Goal: Task Accomplishment & Management: Manage account settings

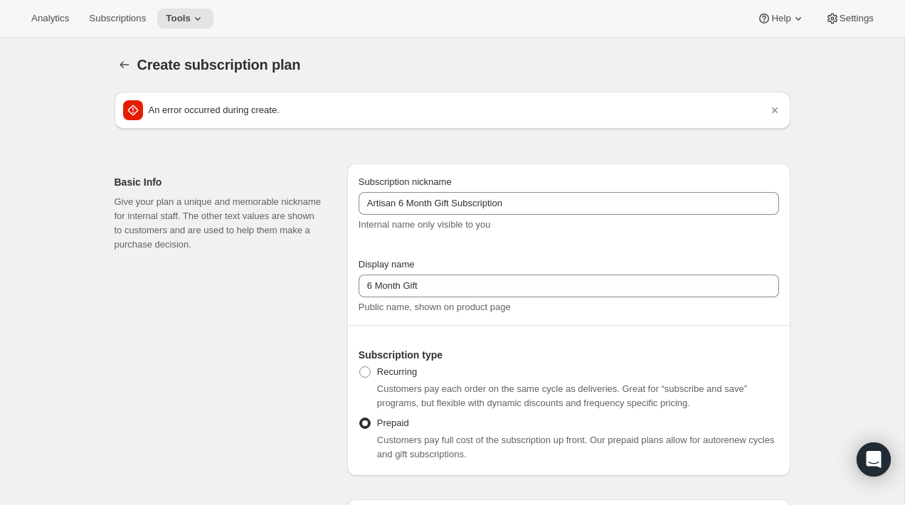
select select "MONTH"
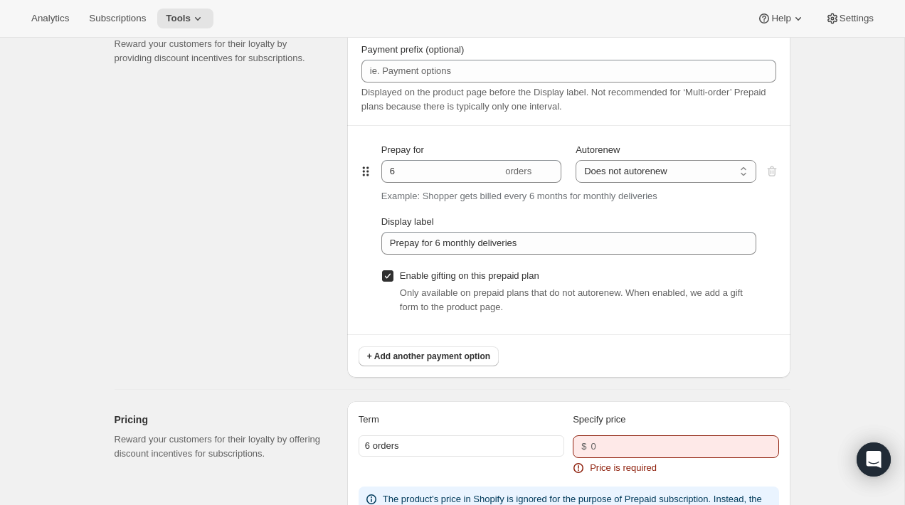
scroll to position [946, 0]
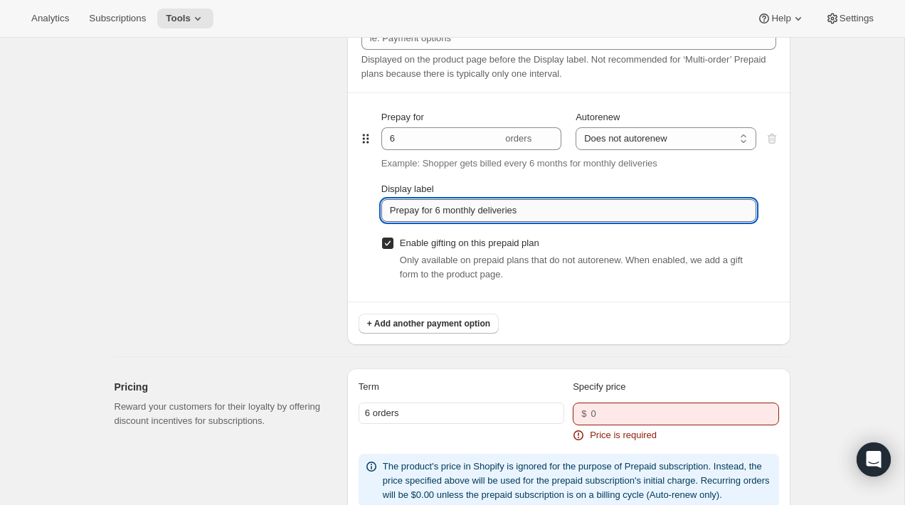
click at [489, 210] on input "Prepay for 6 monthly deliveries" at bounding box center [568, 210] width 375 height 23
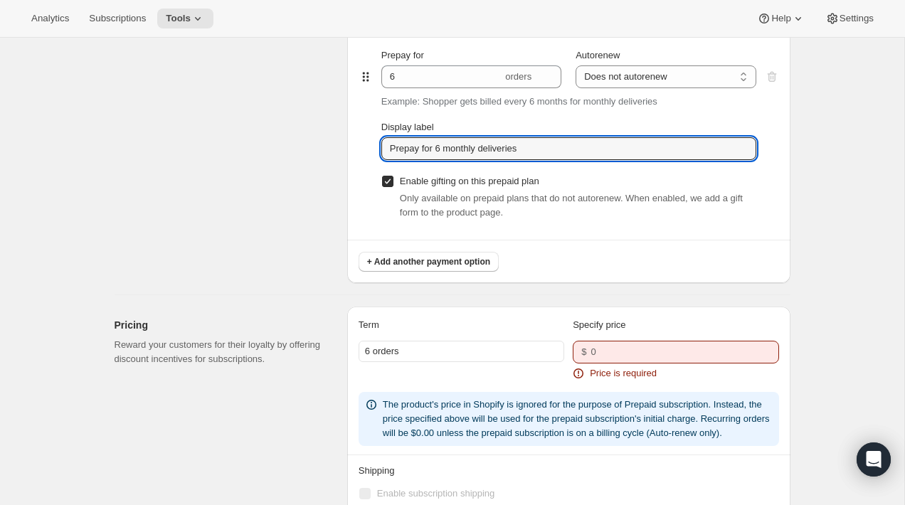
scroll to position [1035, 0]
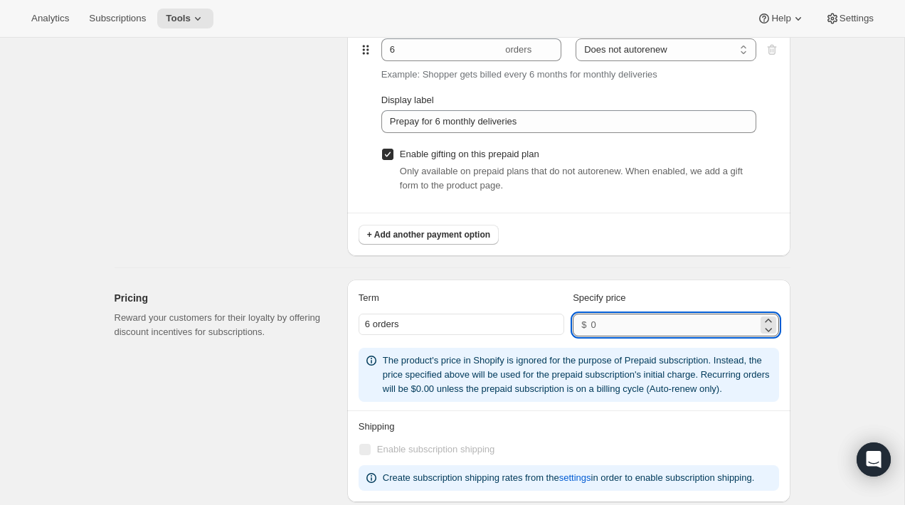
click at [610, 327] on input "number" at bounding box center [673, 325] width 166 height 23
click at [615, 329] on input "0" at bounding box center [673, 325] width 166 height 23
type input "225"
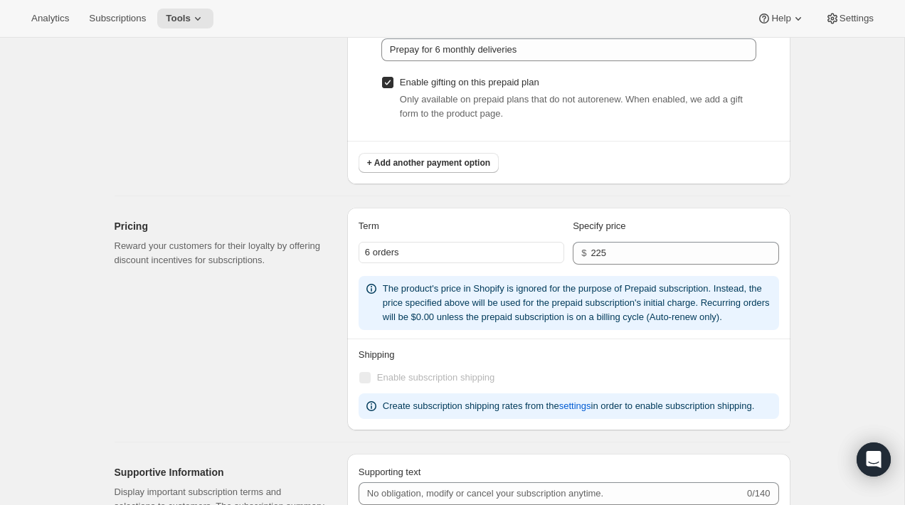
scroll to position [963, 0]
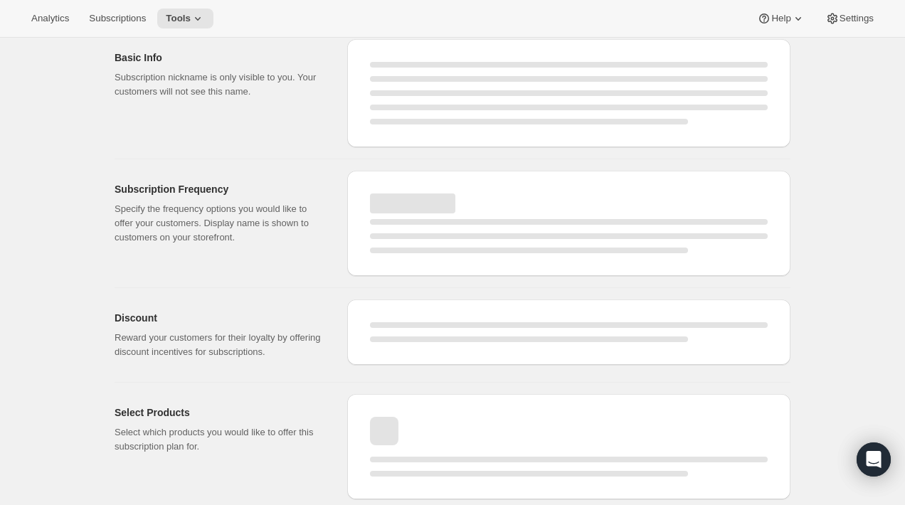
select select "WEEK"
select select "MONTH"
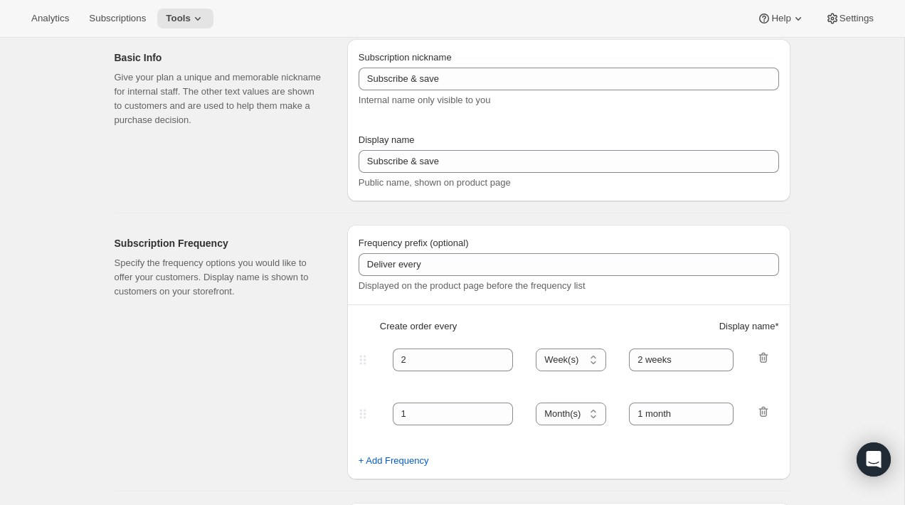
scroll to position [813, 0]
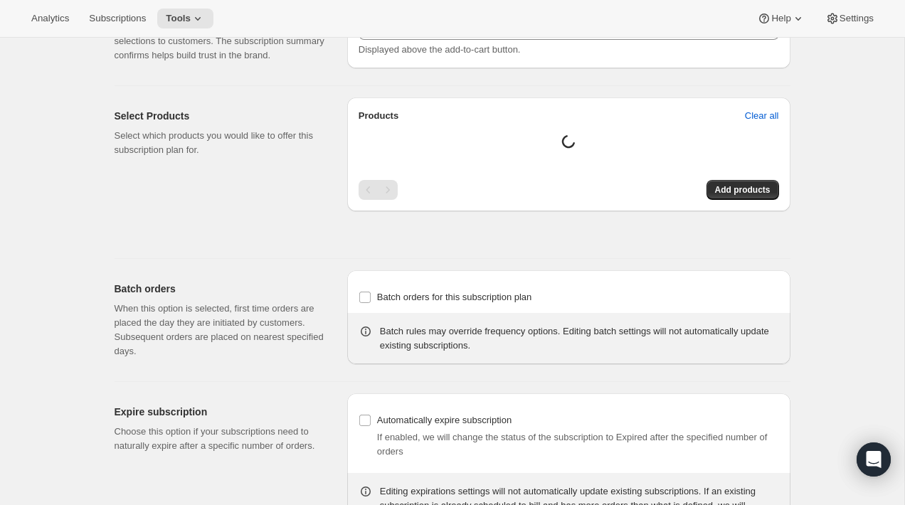
type input "Artisan 6 Month Gift Subscription"
type input "6 Month Gift"
select select "MONTH"
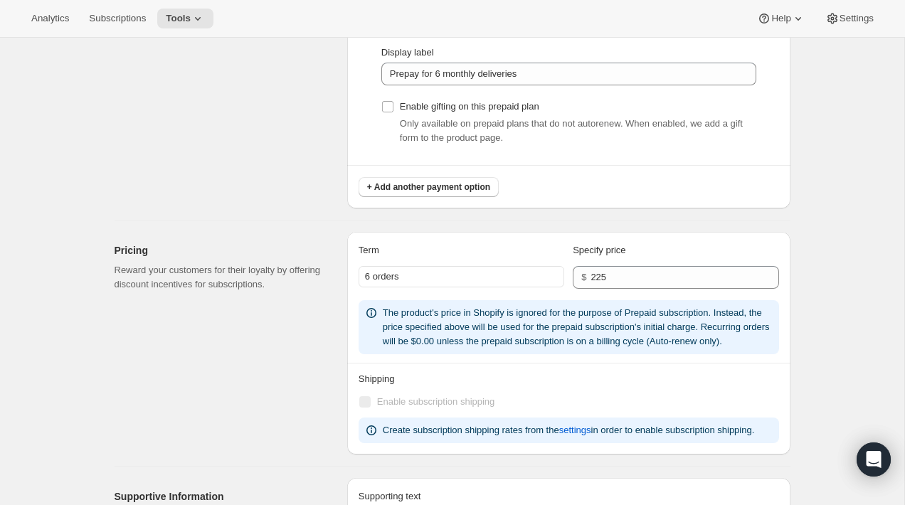
scroll to position [987, 0]
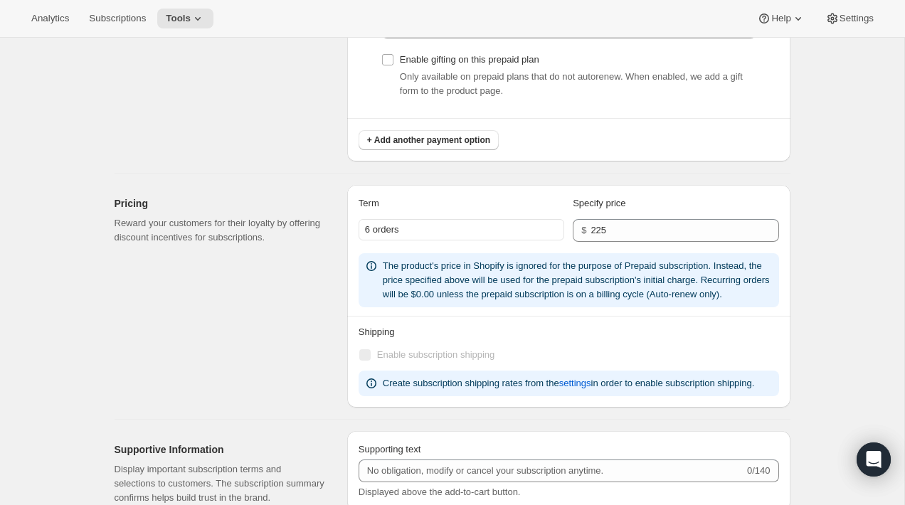
click at [605, 302] on div "The product's price in Shopify is ignored for the purpose of Prepaid subscripti…" at bounding box center [578, 280] width 391 height 43
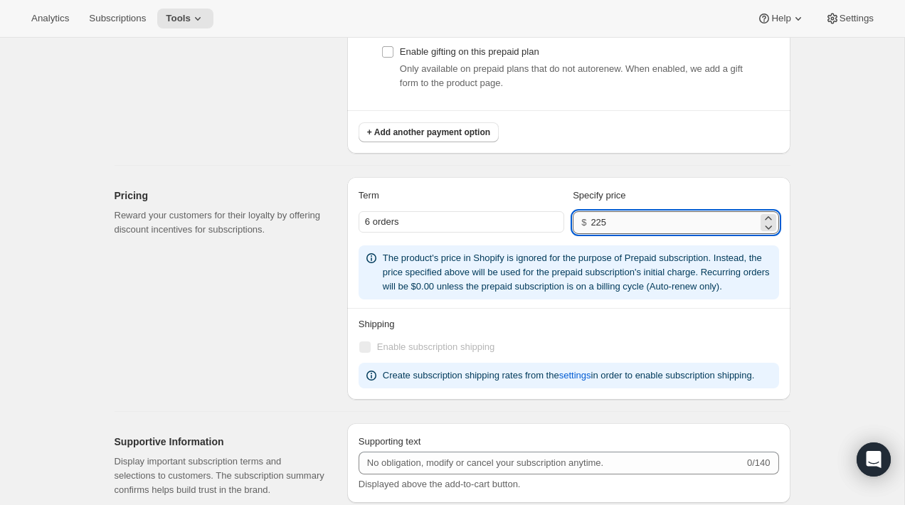
click at [645, 224] on input "225" at bounding box center [673, 222] width 166 height 23
paste input "121.50"
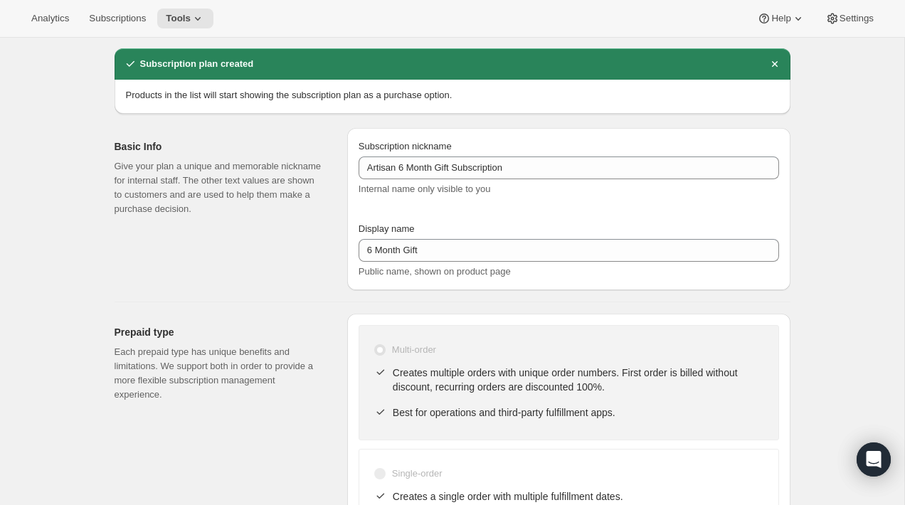
scroll to position [0, 0]
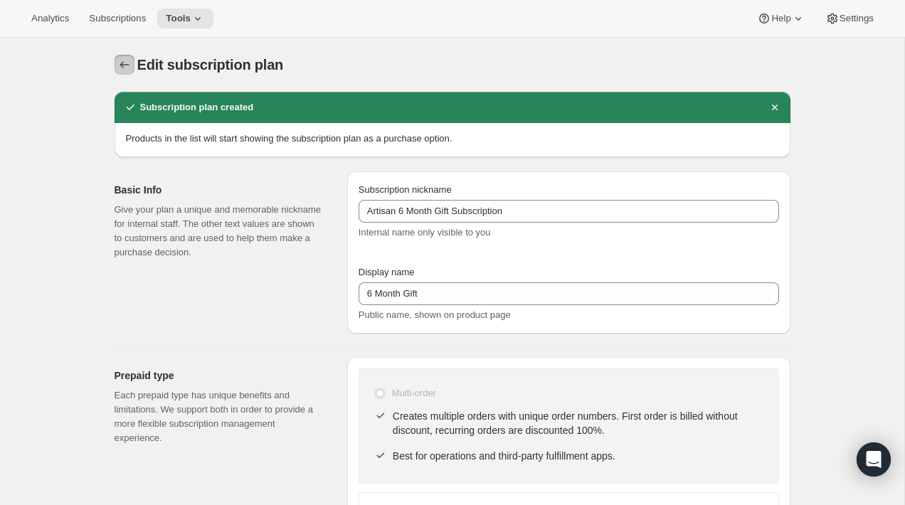
click at [125, 65] on icon "Subscription plans" at bounding box center [124, 65] width 14 height 14
type input "225"
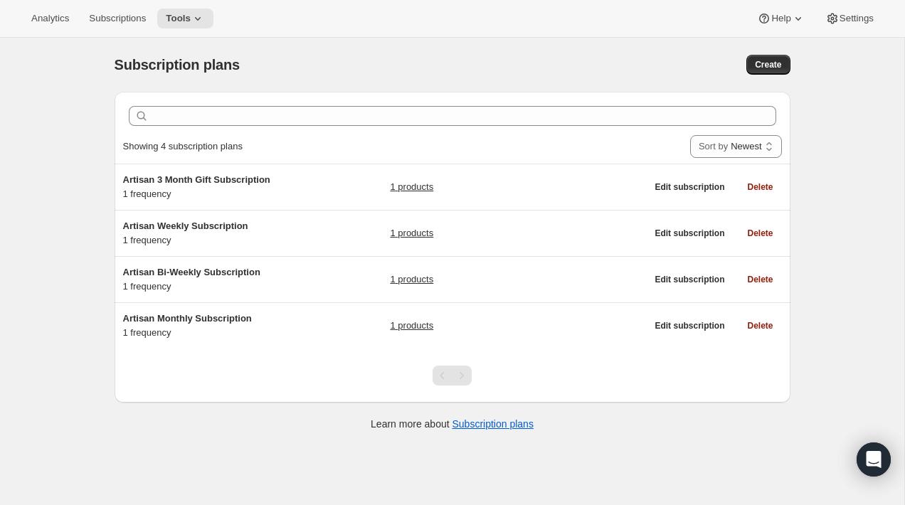
click at [88, 149] on div "Subscription plans. This page is ready Subscription plans Create Clear Showing …" at bounding box center [452, 290] width 904 height 505
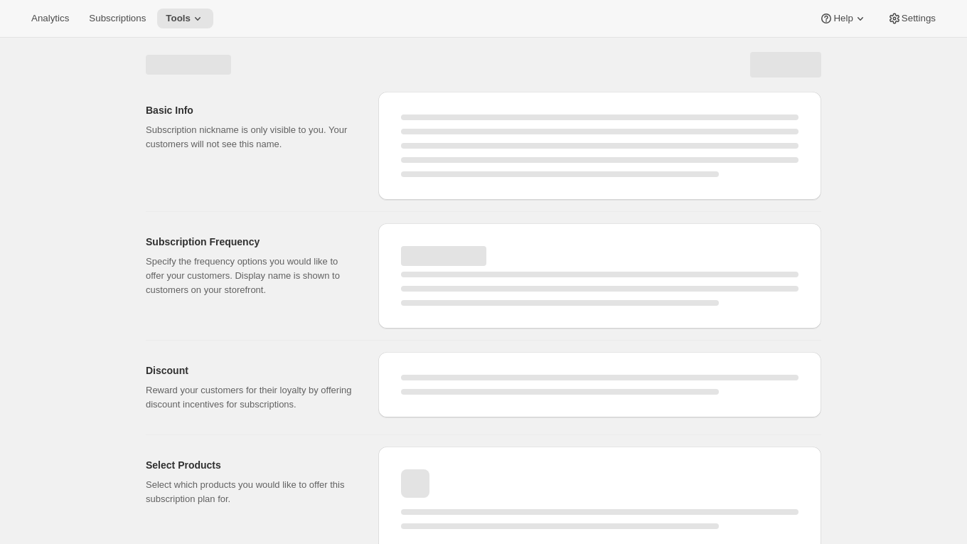
select select "WEEK"
select select "MONTH"
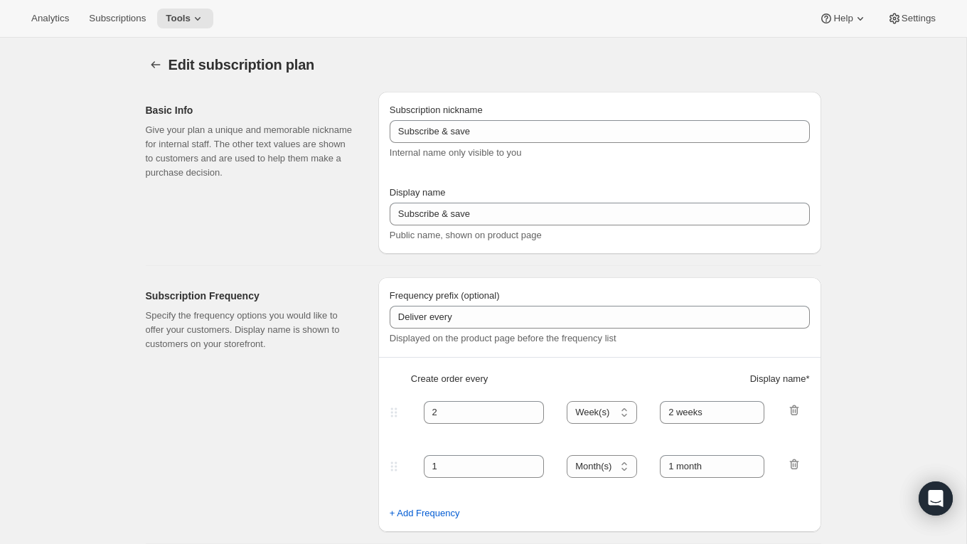
type input "Artisan 6 Month Gift Subscription"
type input "6 Month Gift"
select select "MONTH"
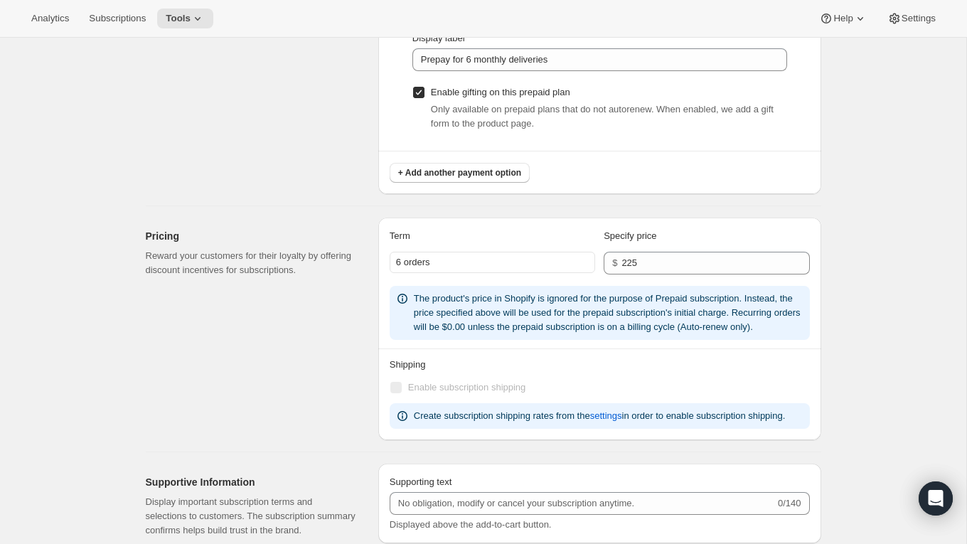
scroll to position [894, 0]
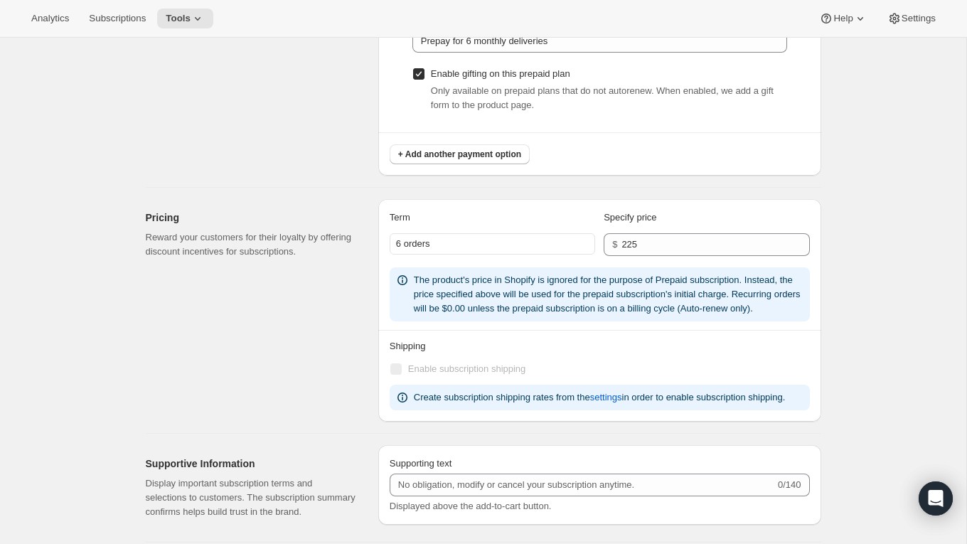
click at [466, 322] on div "The product's price in Shopify is ignored for the purpose of Prepaid subscripti…" at bounding box center [600, 294] width 420 height 54
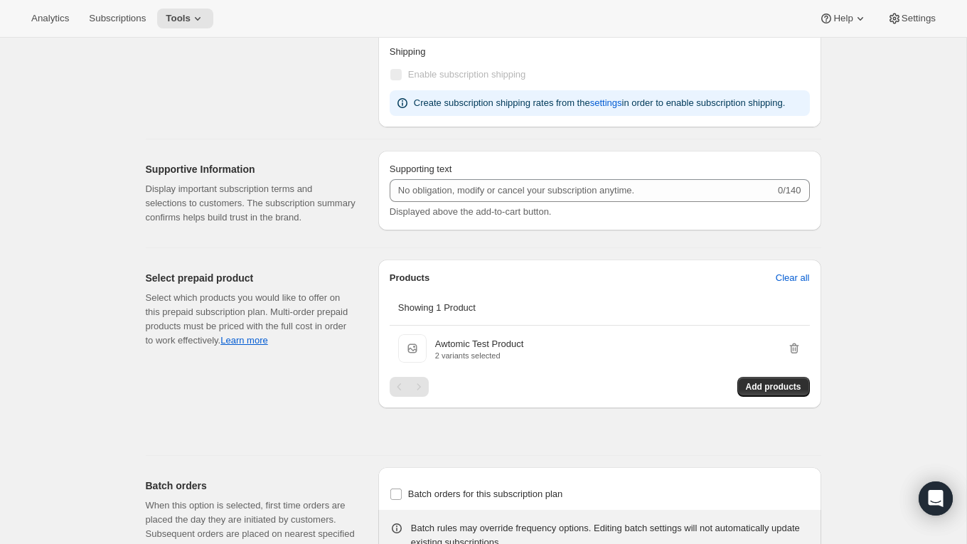
scroll to position [1207, 0]
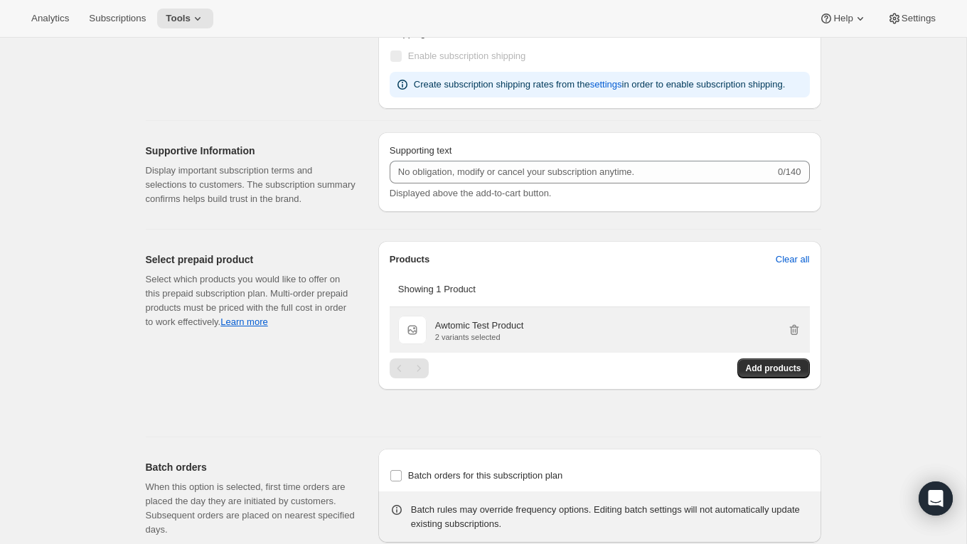
click at [467, 341] on p "2 variants selected" at bounding box center [479, 337] width 89 height 9
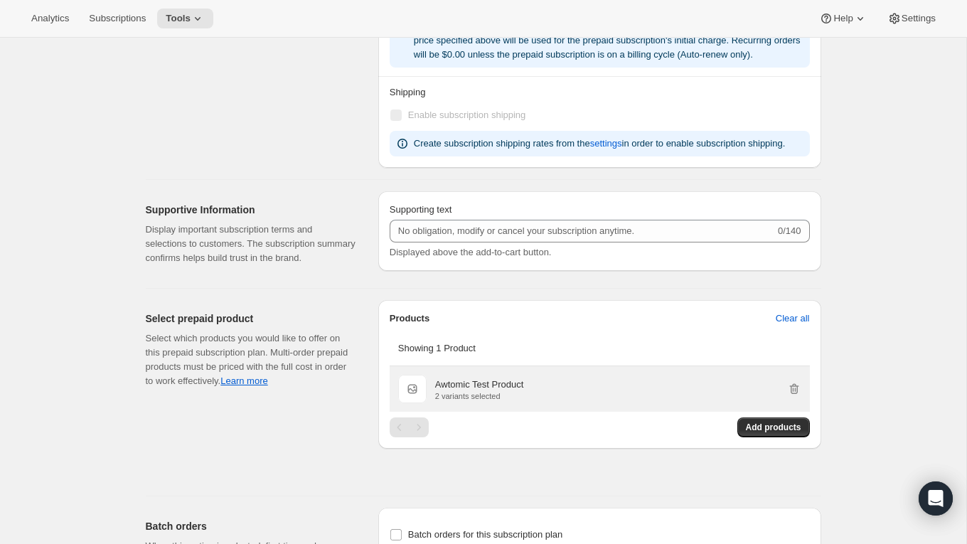
scroll to position [1007, 0]
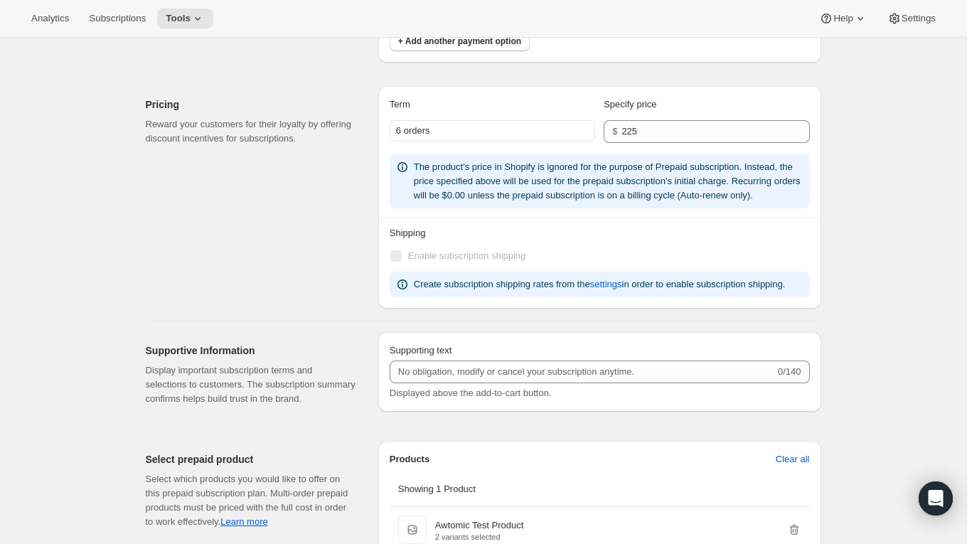
click at [861, 4] on div "Analytics Subscriptions Tools Help Settings" at bounding box center [483, 19] width 967 height 38
click at [861, 17] on icon at bounding box center [861, 18] width 14 height 14
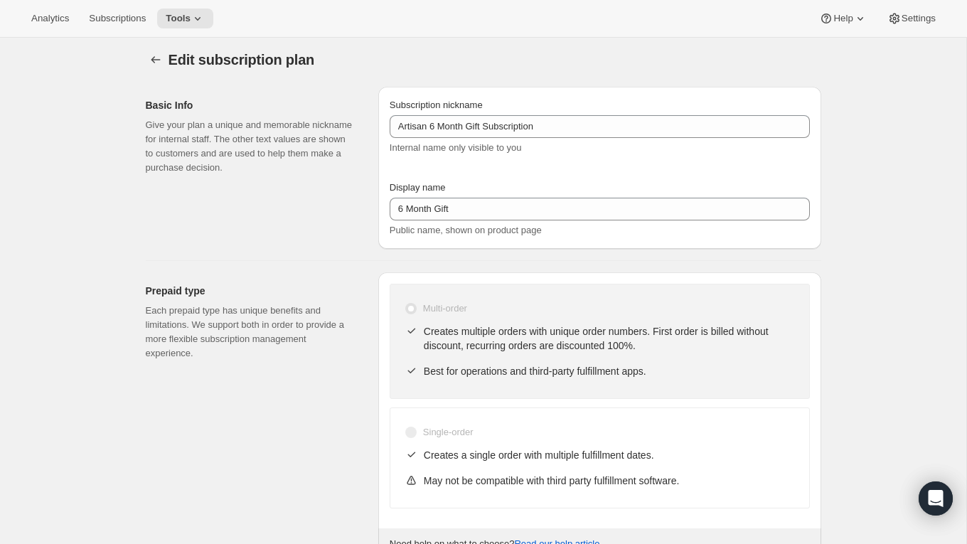
scroll to position [0, 0]
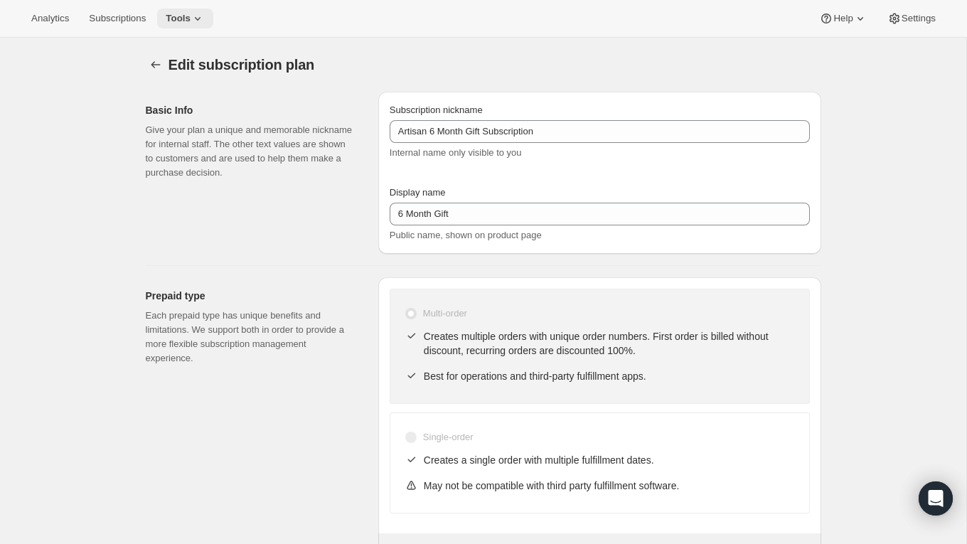
click at [197, 21] on icon at bounding box center [198, 18] width 14 height 14
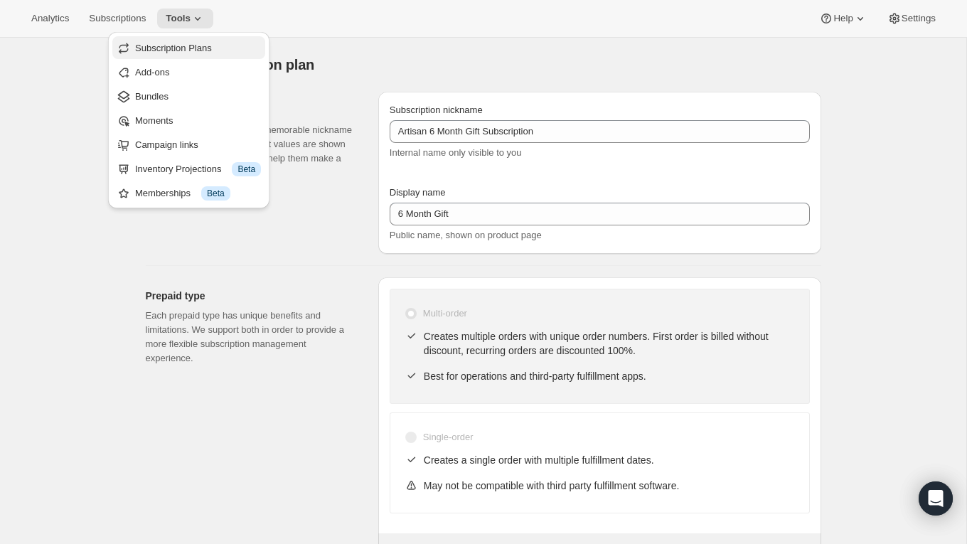
click at [196, 46] on span "Subscription Plans" at bounding box center [173, 48] width 77 height 11
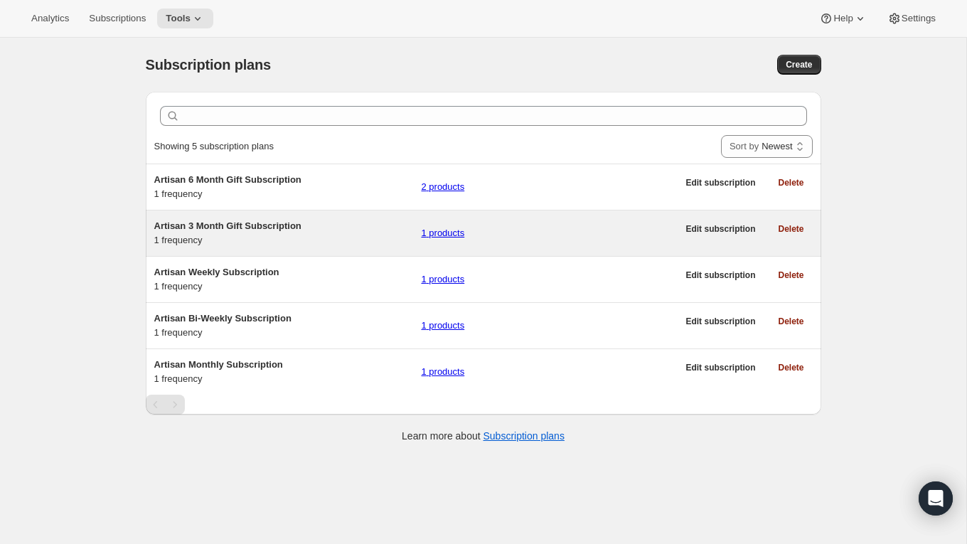
click at [347, 230] on div "Artisan 3 Month Gift Subscription 1 frequency 1 products" at bounding box center [416, 233] width 524 height 28
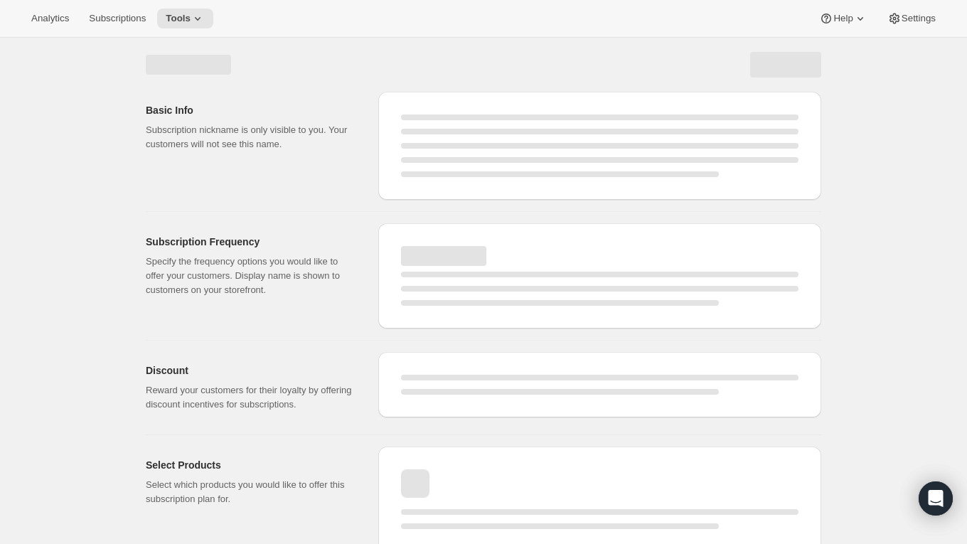
select select "WEEK"
select select "MONTH"
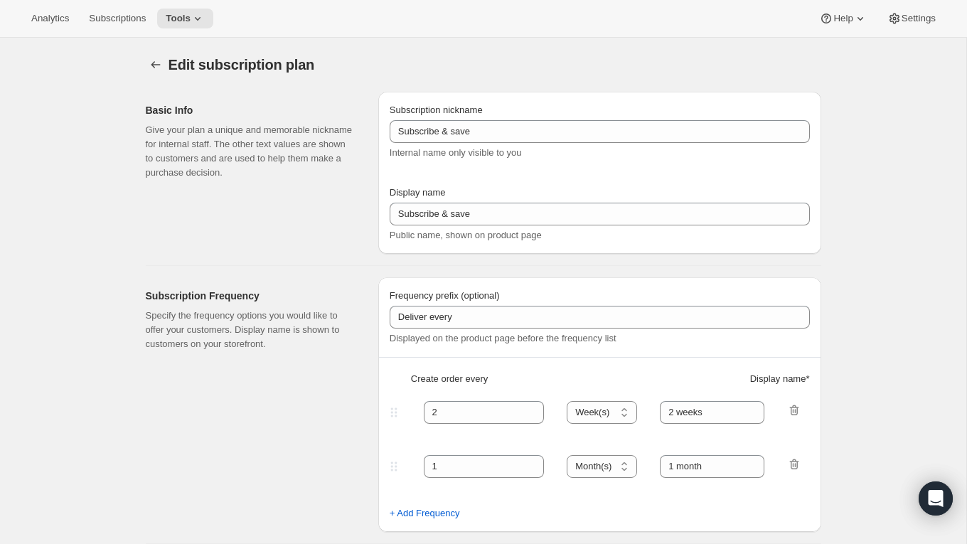
type input "Artisan 3 Month Gift Subscription"
type input "3 Month Gift"
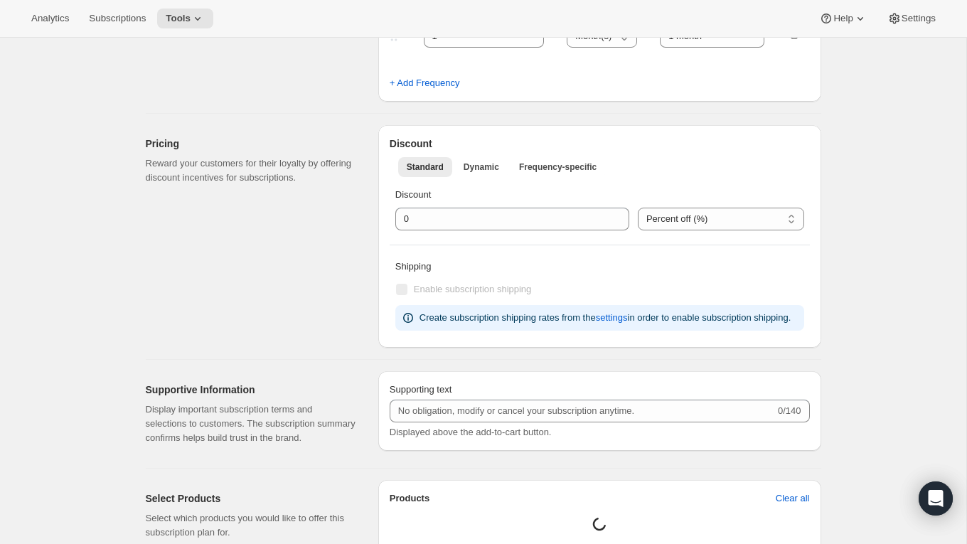
select select "MONTH"
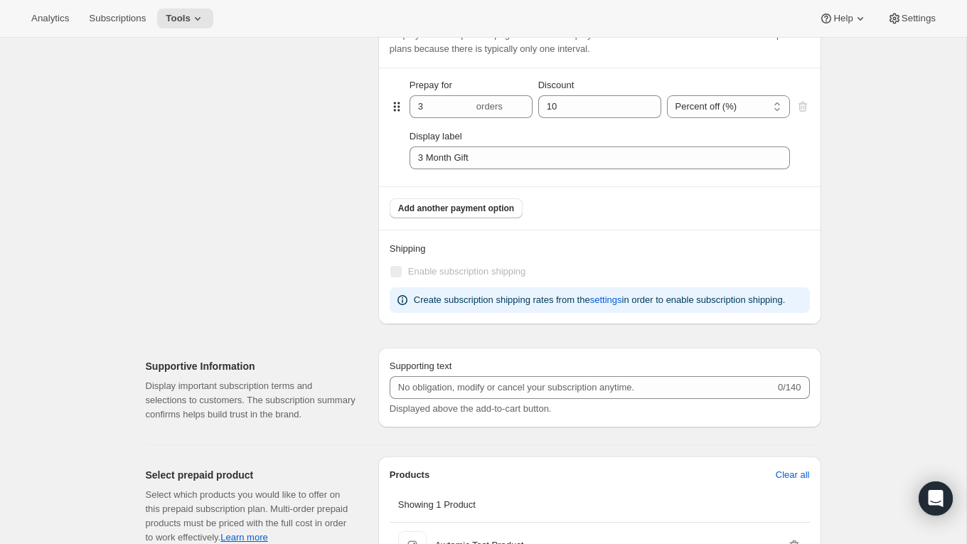
scroll to position [900, 0]
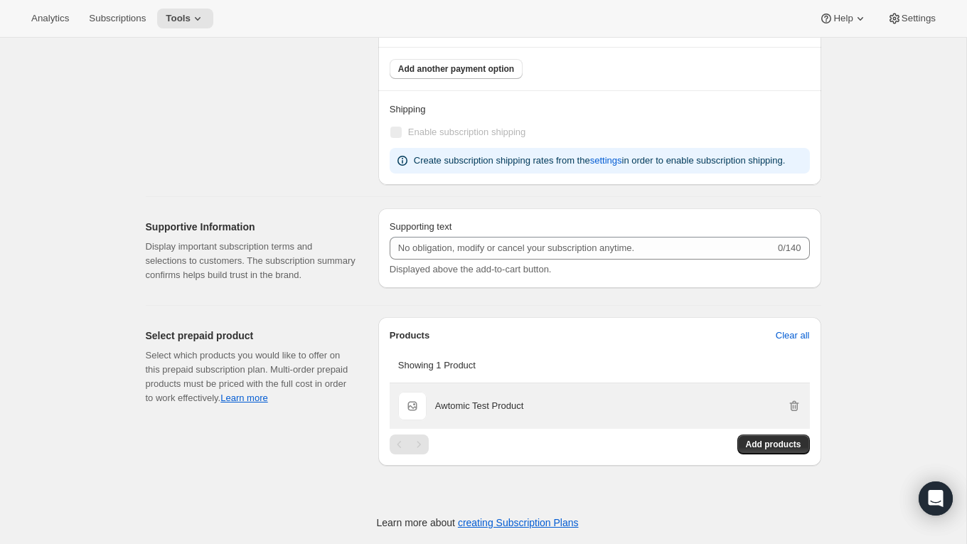
click at [606, 413] on div "Awtomic Test Product" at bounding box center [618, 406] width 366 height 14
click at [548, 401] on div "Awtomic Test Product" at bounding box center [618, 406] width 366 height 28
click at [709, 406] on div "Awtomic Test Product" at bounding box center [618, 406] width 366 height 14
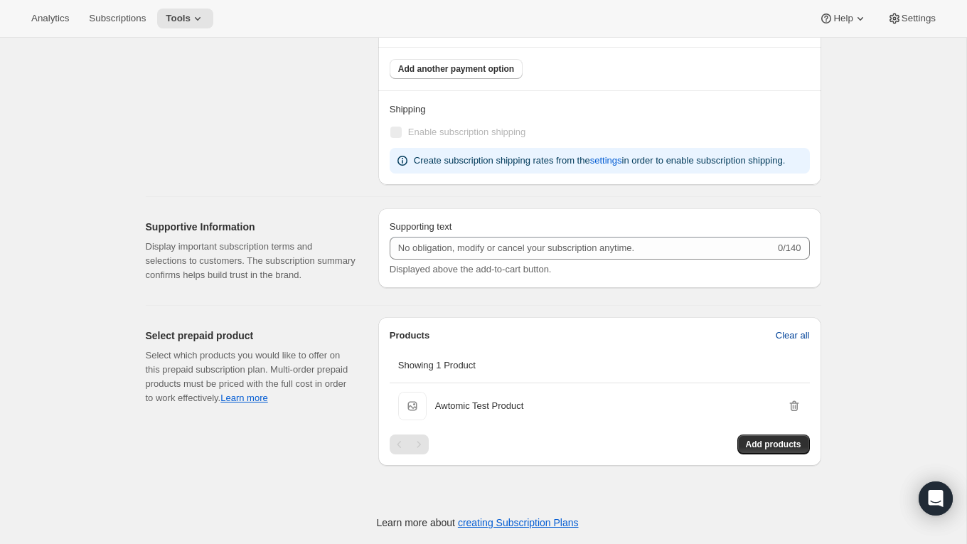
click at [798, 347] on button "Clear all" at bounding box center [793, 335] width 51 height 23
click at [779, 343] on span "Confirm clear all" at bounding box center [776, 336] width 67 height 14
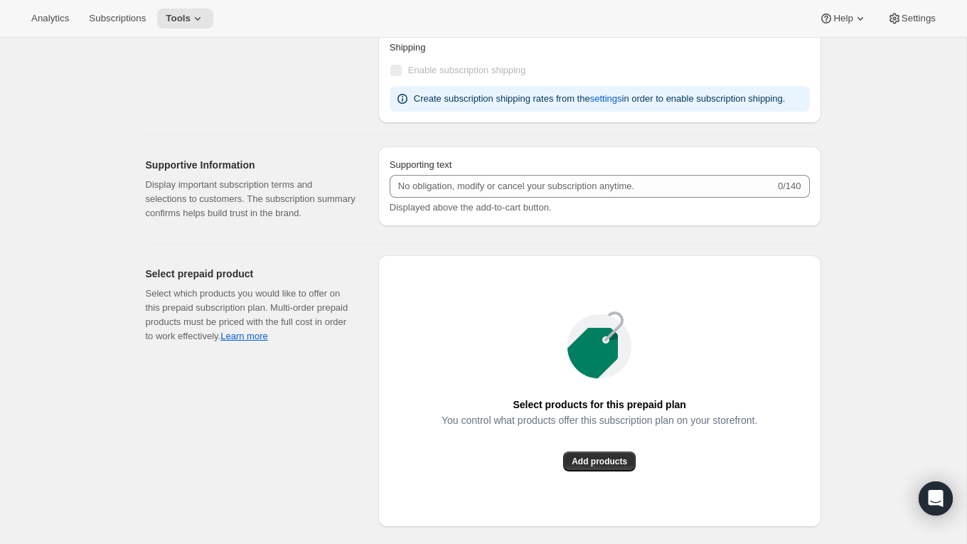
scroll to position [981, 0]
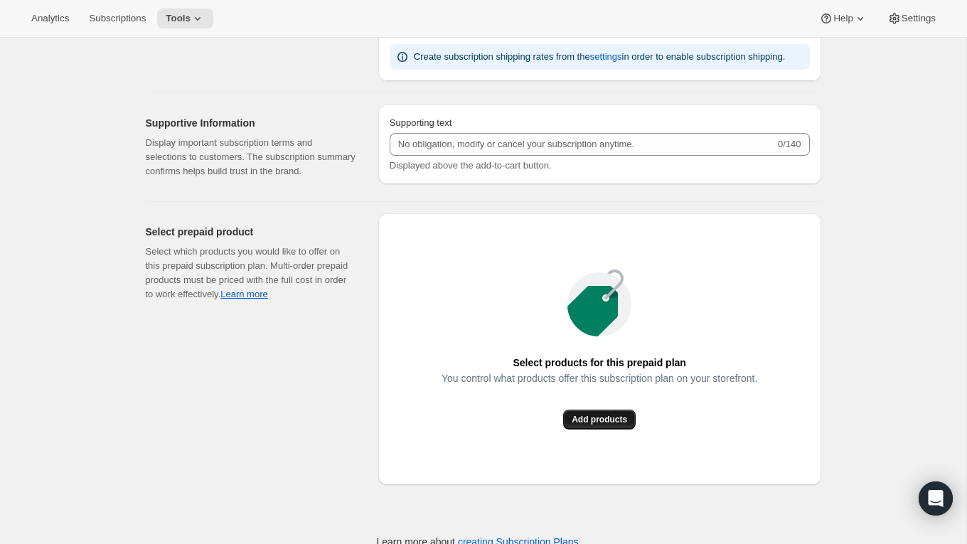
click at [593, 430] on button "Add products" at bounding box center [599, 420] width 73 height 20
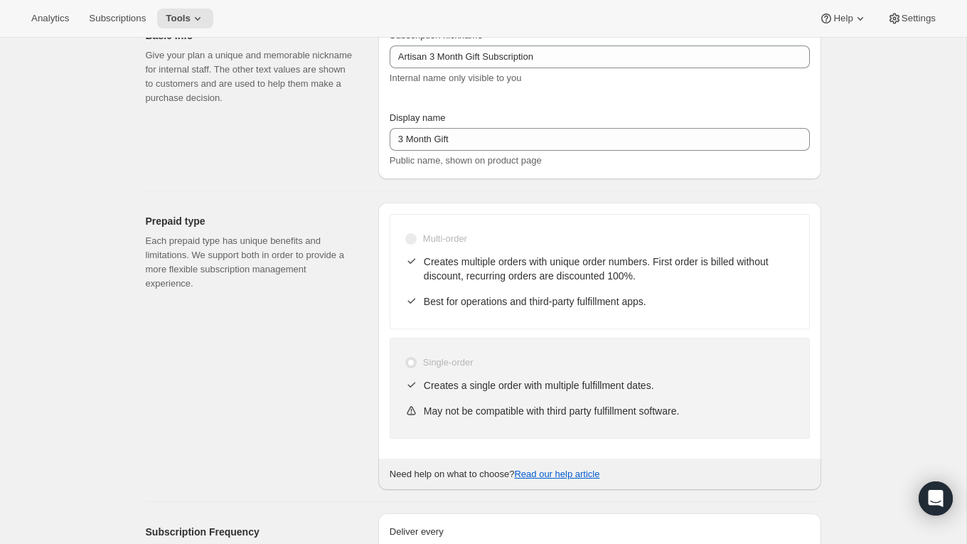
scroll to position [119, 0]
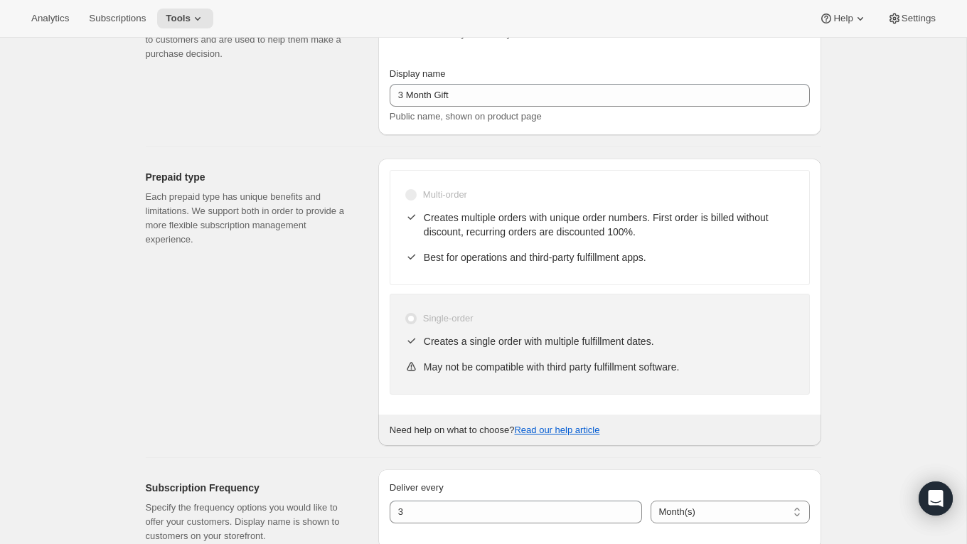
click at [516, 322] on div "Single-order" at bounding box center [600, 319] width 391 height 20
click at [413, 314] on span at bounding box center [410, 318] width 11 height 11
click at [411, 320] on span at bounding box center [410, 318] width 11 height 11
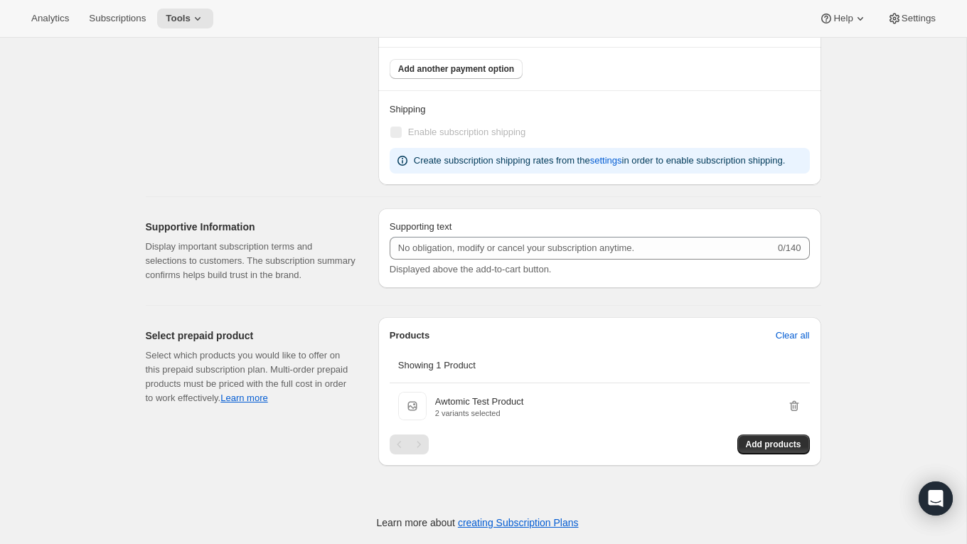
scroll to position [0, 0]
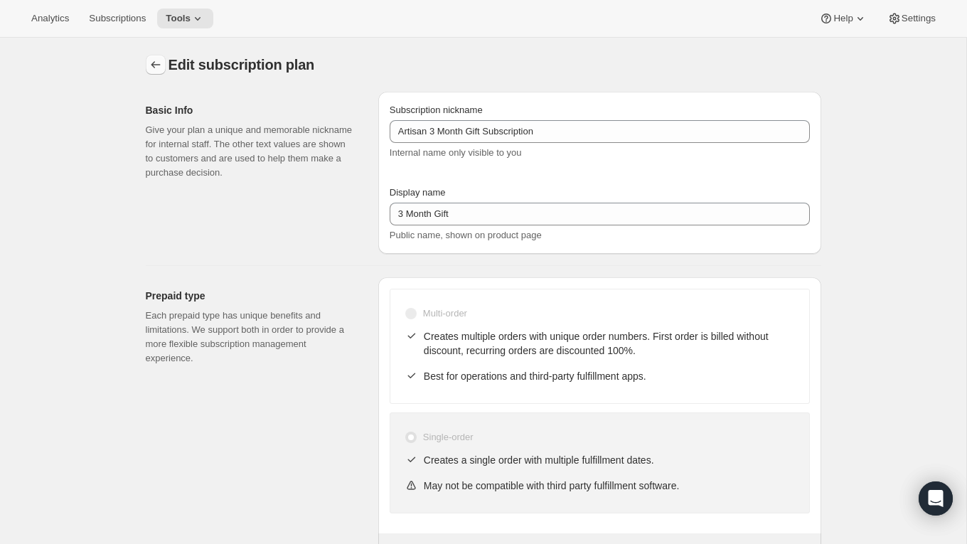
click at [155, 58] on icon "Subscription plans" at bounding box center [156, 65] width 14 height 14
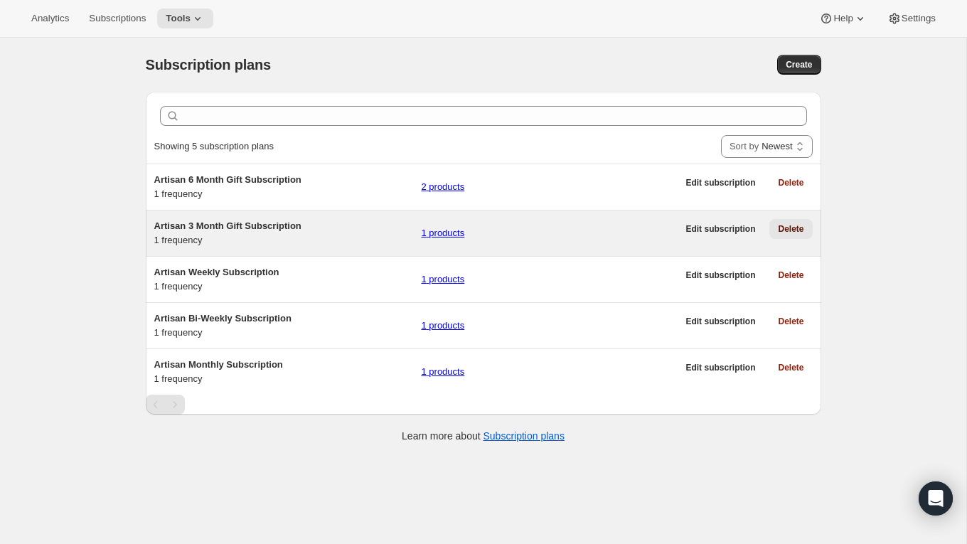
click at [801, 233] on span "Delete" at bounding box center [791, 228] width 26 height 11
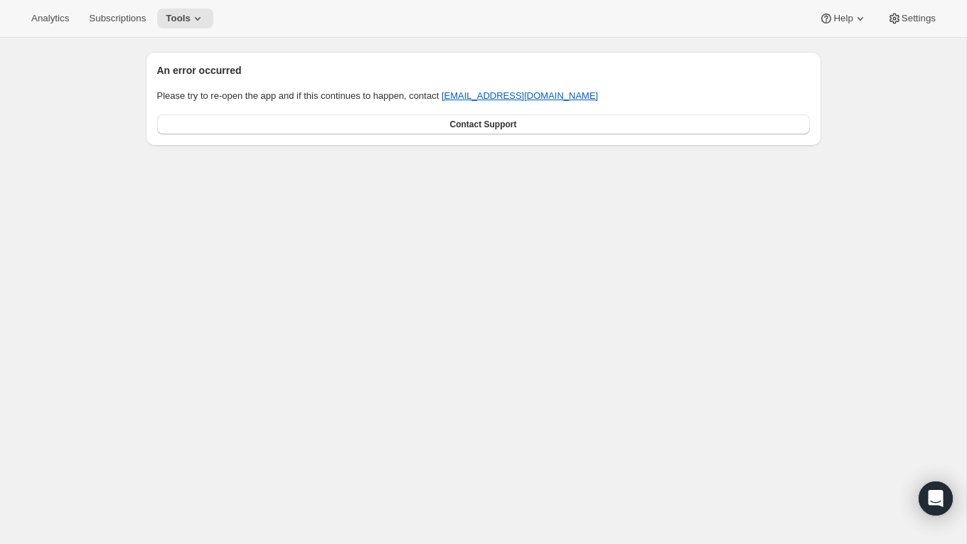
click at [420, 201] on div "An error occurred Please try to re-open the app and if this continues to happen…" at bounding box center [483, 310] width 967 height 544
click at [205, 16] on icon at bounding box center [198, 18] width 14 height 14
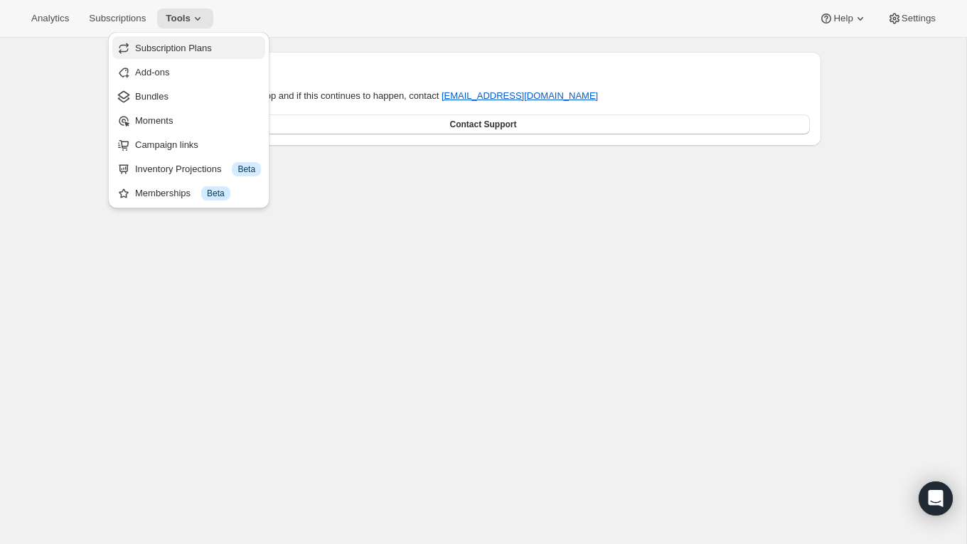
click at [201, 53] on span "Subscription Plans" at bounding box center [173, 48] width 77 height 11
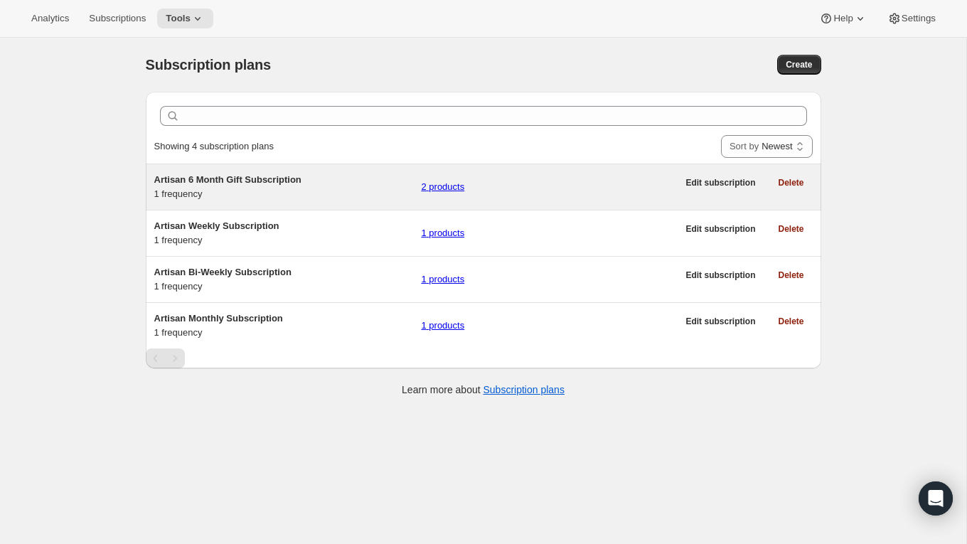
click at [338, 184] on div "Artisan 6 Month Gift Subscription 1 frequency 2 products" at bounding box center [416, 187] width 524 height 28
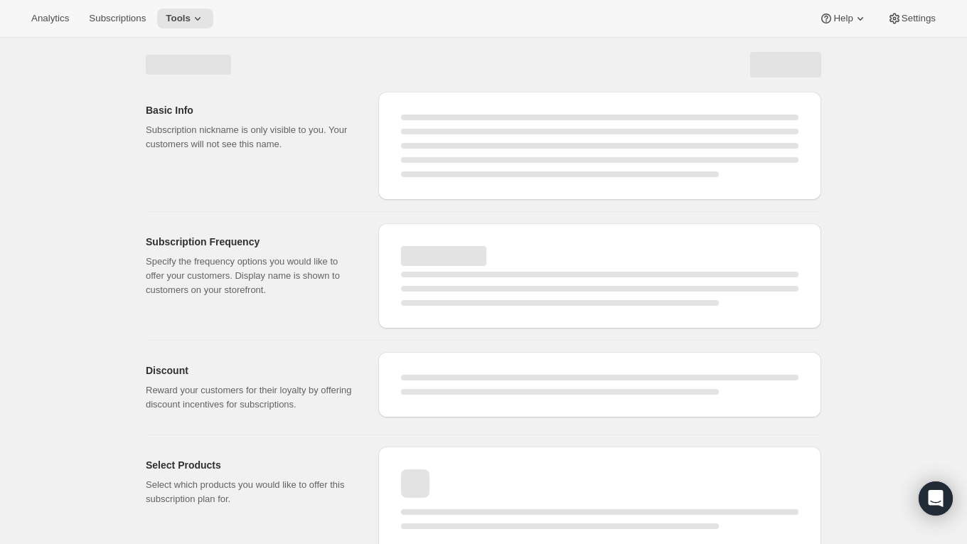
select select "WEEK"
select select "MONTH"
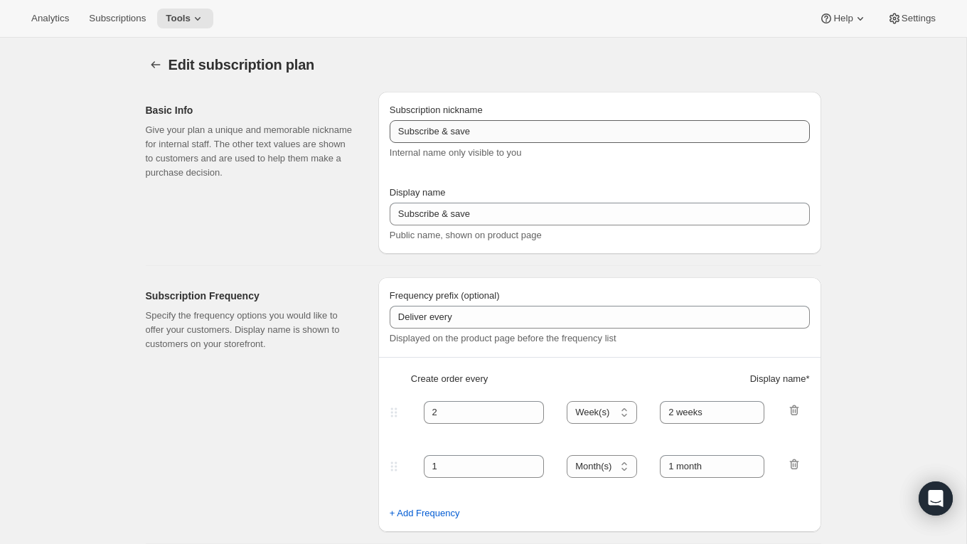
type input "Artisan 6 Month Gift Subscription"
type input "6 Month Gift"
select select "MONTH"
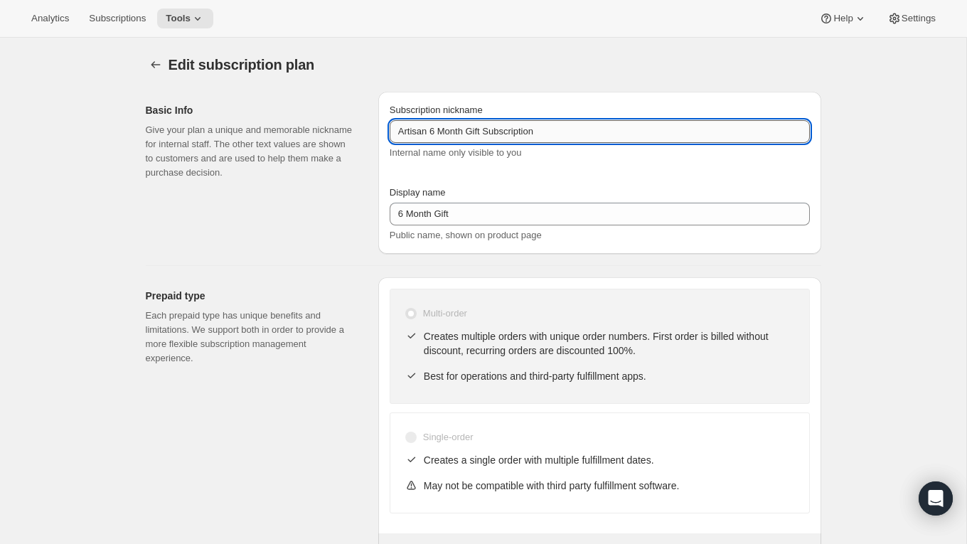
click at [473, 132] on input "Artisan 6 Month Gift Subscription" at bounding box center [600, 131] width 420 height 23
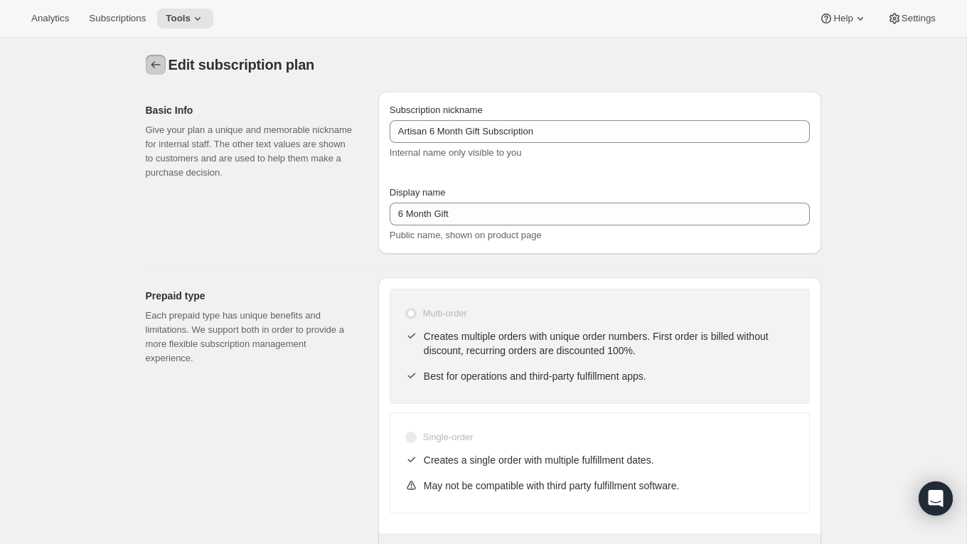
click at [153, 62] on icon "Subscription plans" at bounding box center [156, 65] width 14 height 14
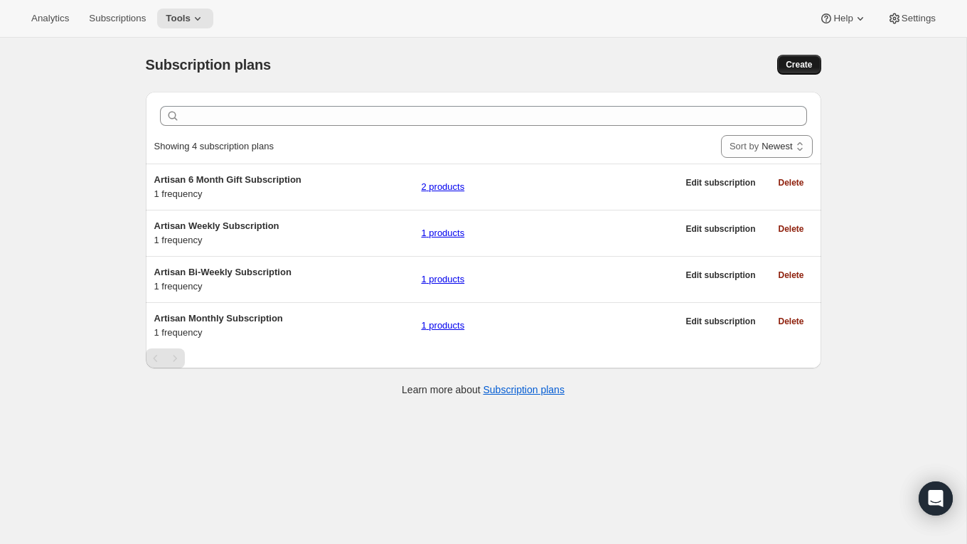
click at [790, 59] on span "Create" at bounding box center [799, 64] width 26 height 11
select select "WEEK"
select select "MONTH"
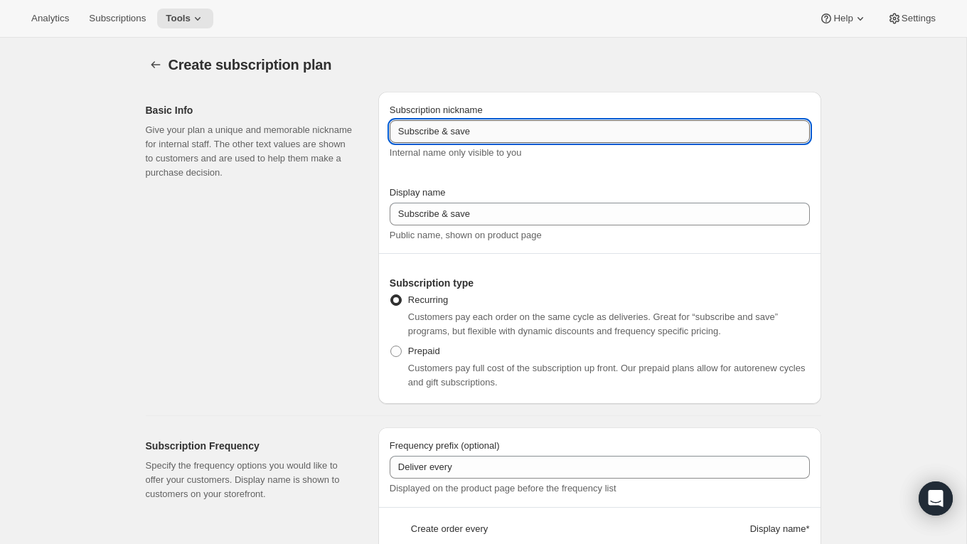
click at [477, 125] on input "Subscribe & save" at bounding box center [600, 131] width 420 height 23
paste input "Artisan 6 Month Gift Subscription"
type input "Artisan 6 Month Gift Subscription"
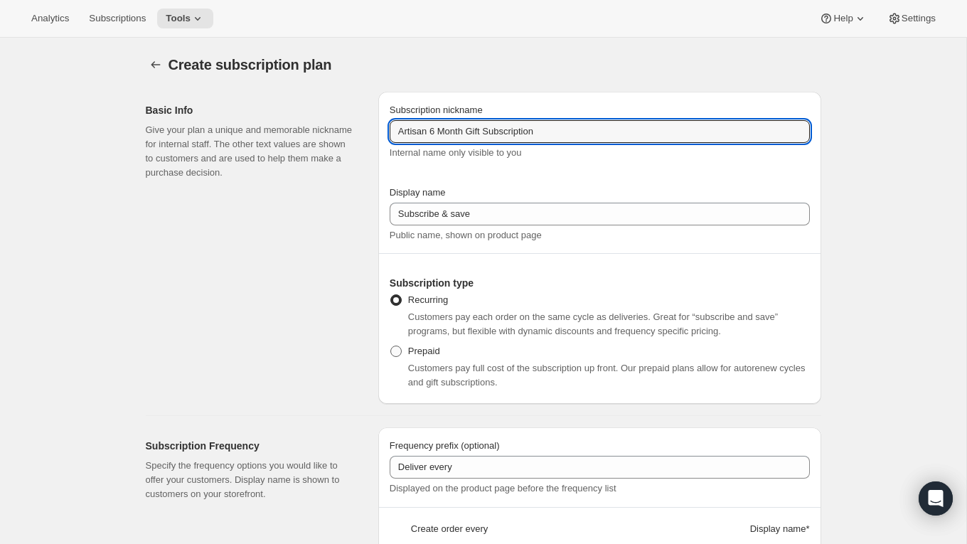
click at [408, 358] on span "Prepaid" at bounding box center [424, 351] width 32 height 14
click at [391, 346] on input "Prepaid" at bounding box center [391, 346] width 1 height 1
radio input "true"
select select "MONTH"
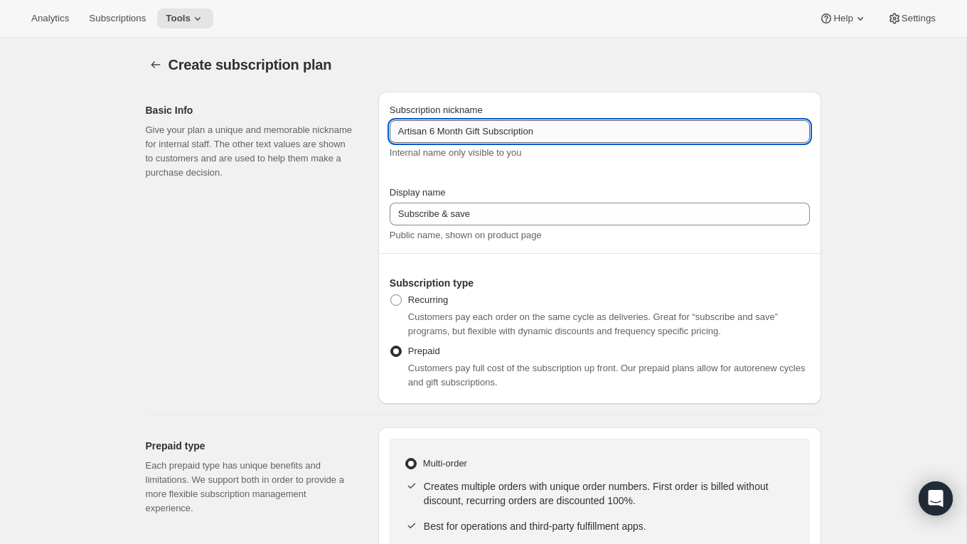
click at [433, 131] on input "Artisan 6 Month Gift Subscription" at bounding box center [600, 131] width 420 height 23
drag, startPoint x: 485, startPoint y: 134, endPoint x: 434, endPoint y: 134, distance: 51.2
click at [434, 134] on input "Artisan 3 Month Gift Subscription" at bounding box center [600, 131] width 420 height 23
type input "Artisan 3 Month Gift Subscription"
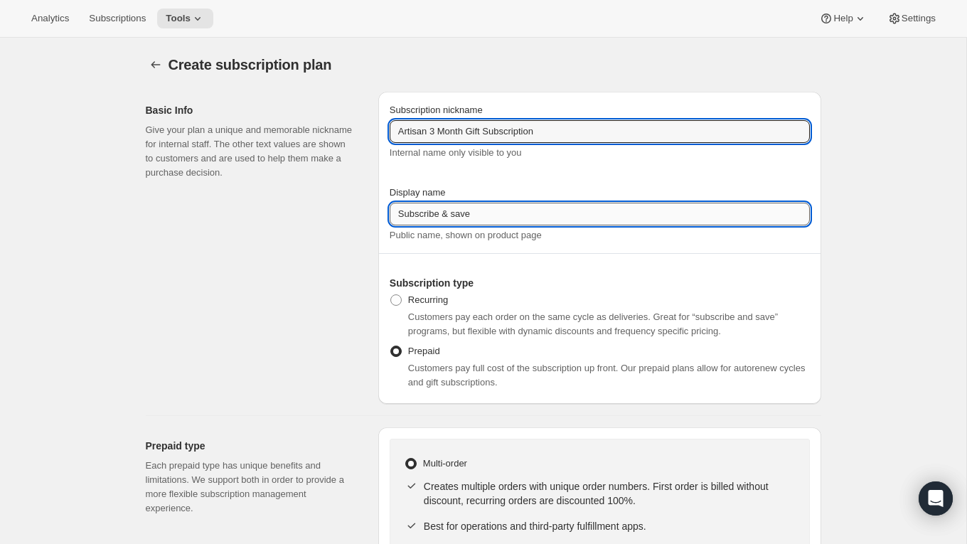
click at [474, 215] on input "Subscribe & save" at bounding box center [600, 214] width 420 height 23
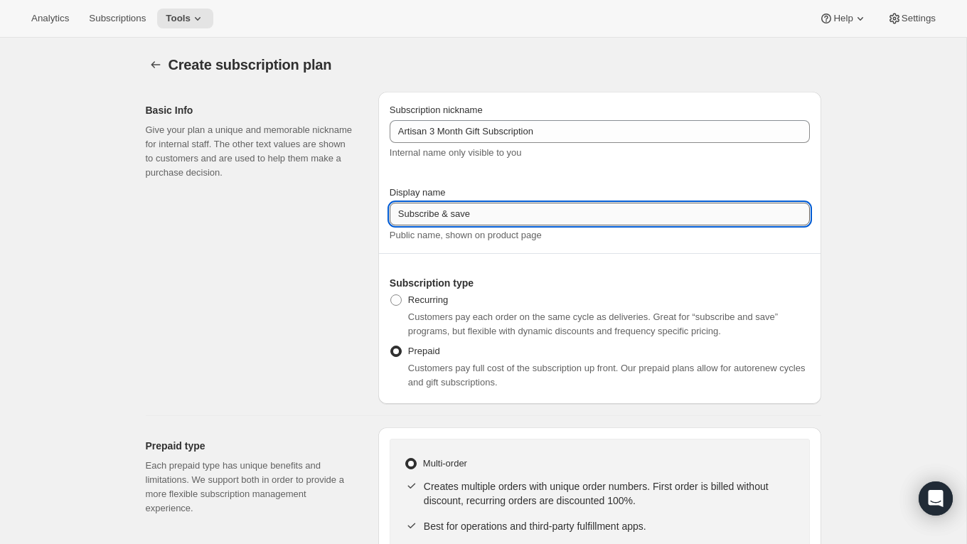
click at [474, 215] on input "Subscribe & save" at bounding box center [600, 214] width 420 height 23
paste input "3 Month Gift"
type input "3 Month Gift"
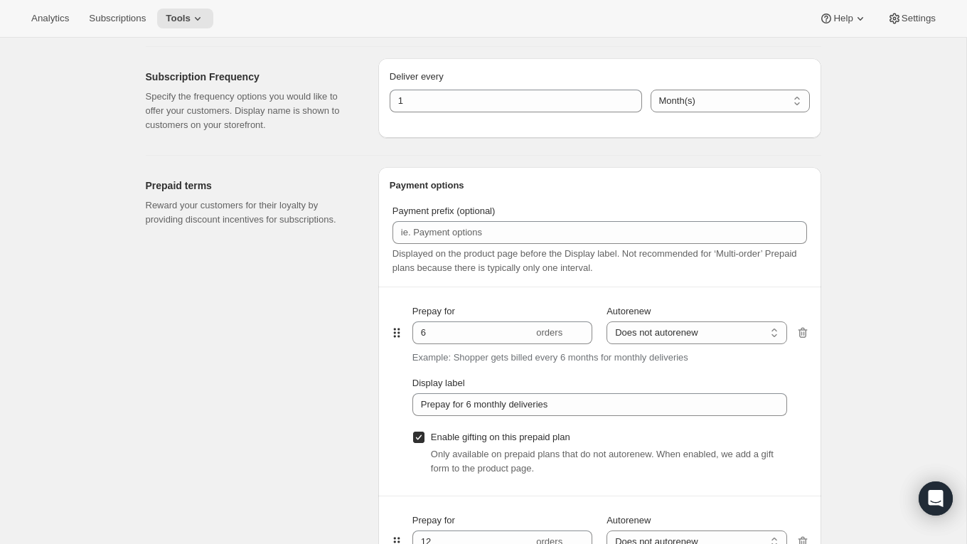
scroll to position [681, 0]
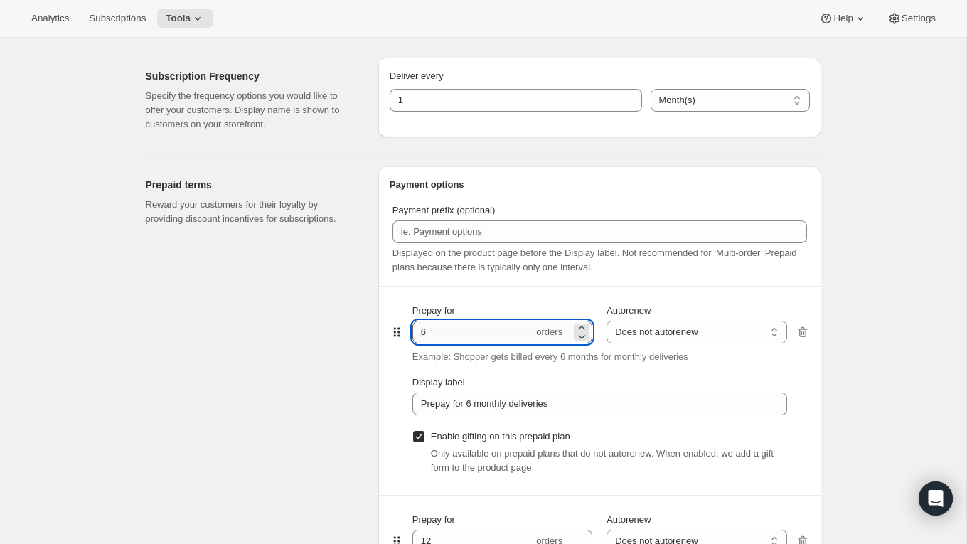
click at [478, 338] on input "6" at bounding box center [473, 332] width 121 height 23
type input "3"
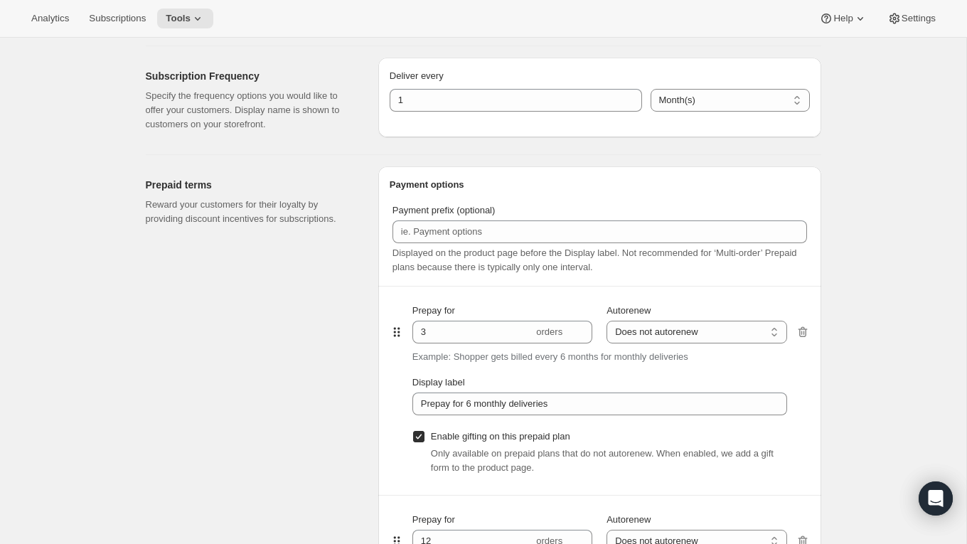
click at [907, 287] on div "Create subscription plan. This page is ready Create subscription plan Basic Inf…" at bounding box center [483, 495] width 967 height 2276
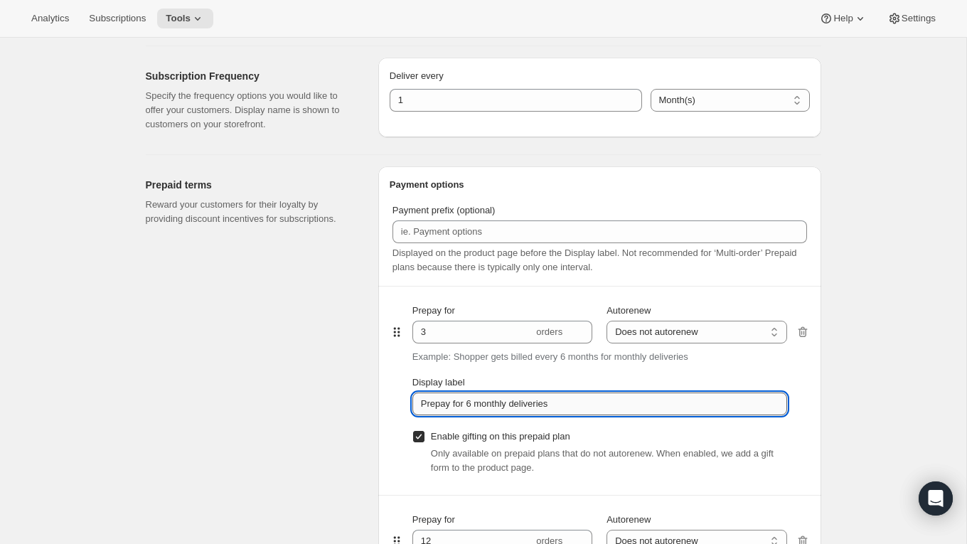
click at [468, 404] on input "Prepay for 6 monthly deliveries" at bounding box center [600, 404] width 375 height 23
type input "Prepay for 3 monthly deliveries"
click at [839, 356] on div "Create subscription plan. This page is ready Create subscription plan Basic Inf…" at bounding box center [483, 495] width 967 height 2276
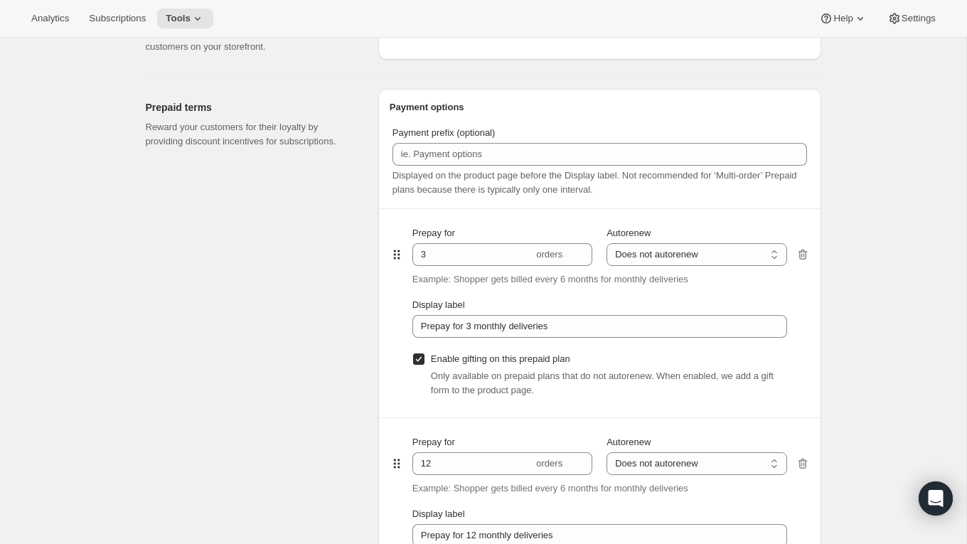
scroll to position [826, 0]
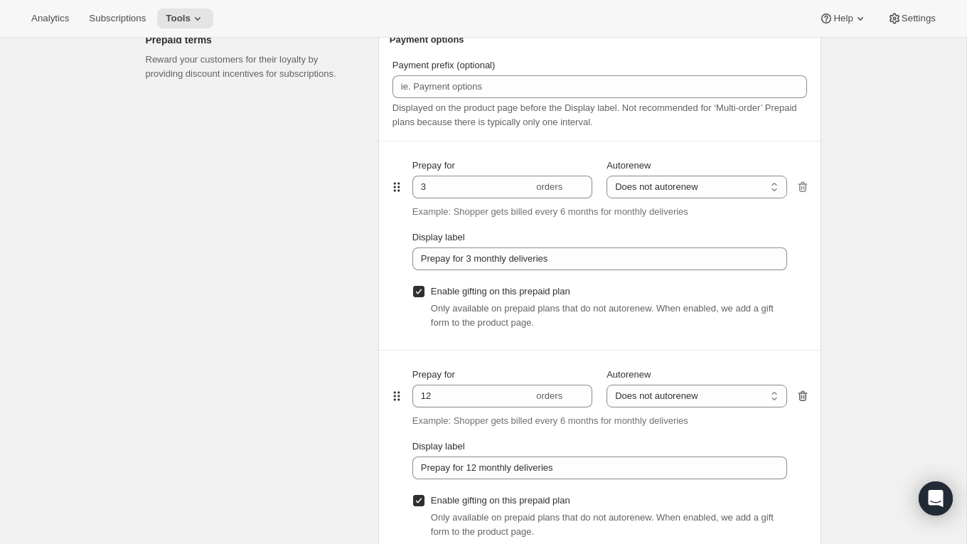
click at [796, 396] on icon "button" at bounding box center [803, 396] width 14 height 14
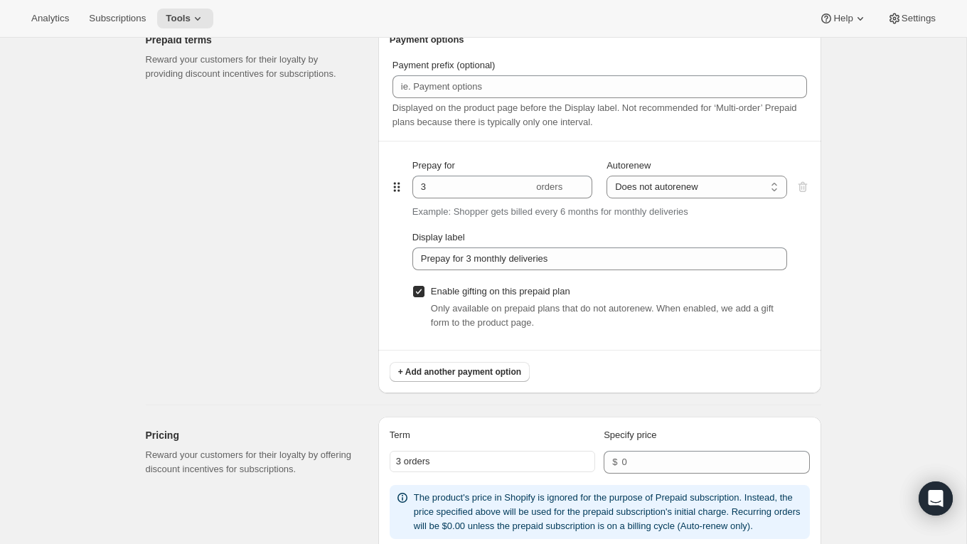
click at [436, 304] on span "Only available on prepaid plans that do not autorenew. When enabled, we add a g…" at bounding box center [602, 315] width 343 height 25
click at [425, 297] on label "Enable gifting on this prepaid plan" at bounding box center [492, 292] width 158 height 20
click at [425, 297] on input "Enable gifting on this prepaid plan" at bounding box center [418, 291] width 11 height 11
checkbox input "false"
click at [857, 328] on div "Create subscription plan. This page is ready Create subscription plan Basic Inf…" at bounding box center [483, 228] width 967 height 2033
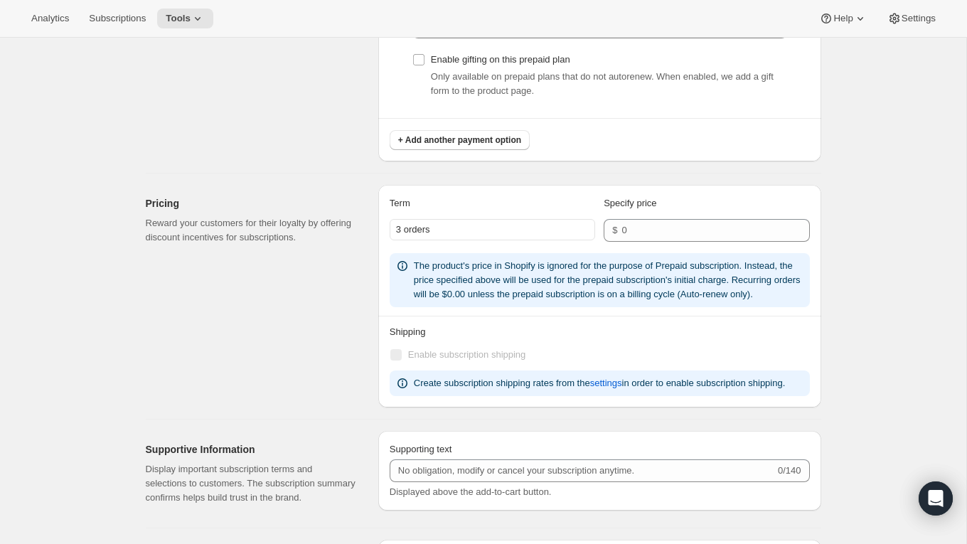
scroll to position [1065, 0]
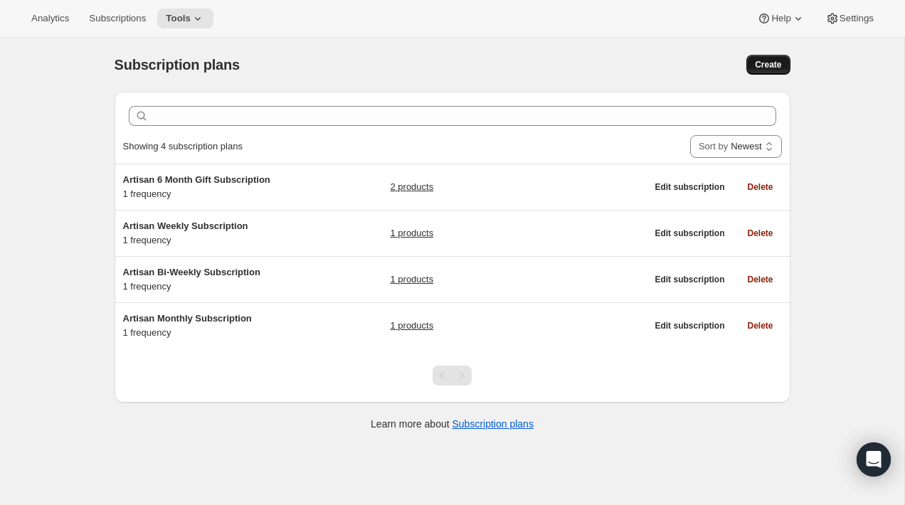
click at [760, 62] on span "Create" at bounding box center [768, 64] width 26 height 11
select select "WEEK"
select select "MONTH"
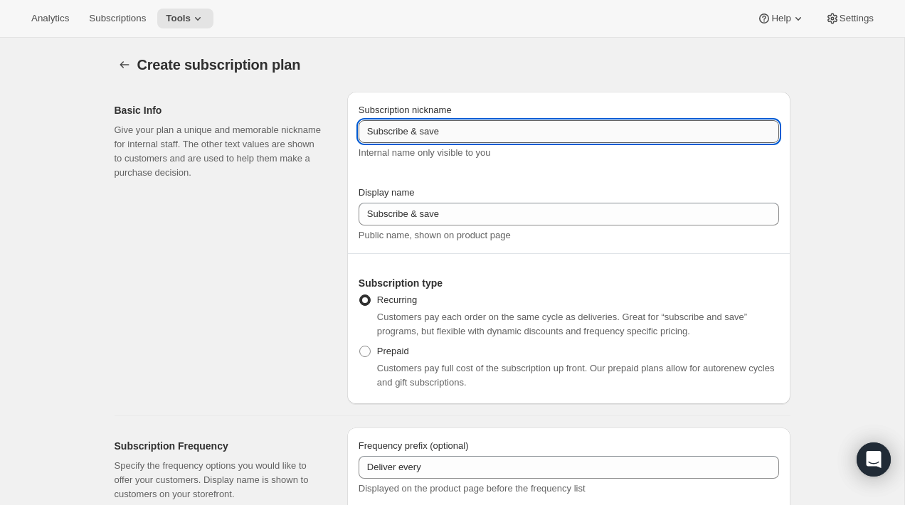
click at [550, 139] on input "Subscribe & save" at bounding box center [569, 131] width 420 height 23
paste input "121.50"
type input "Subscribe & save"
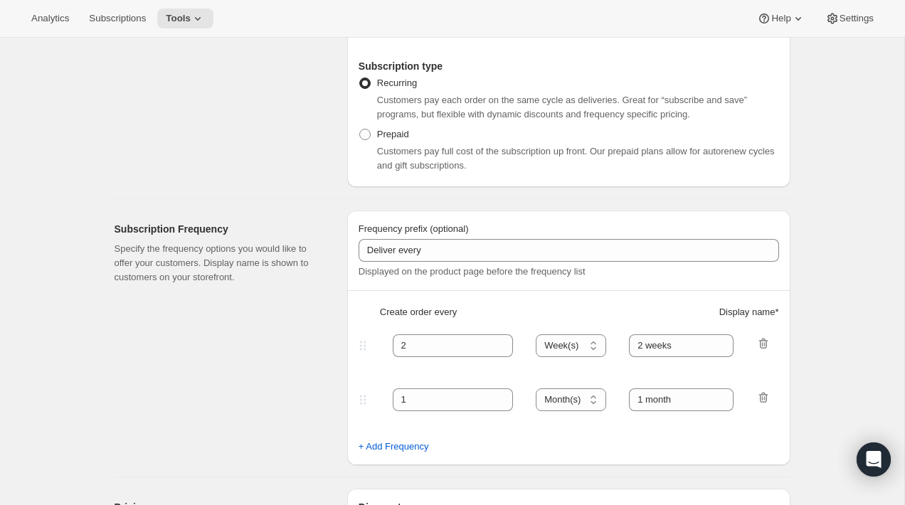
scroll to position [149, 0]
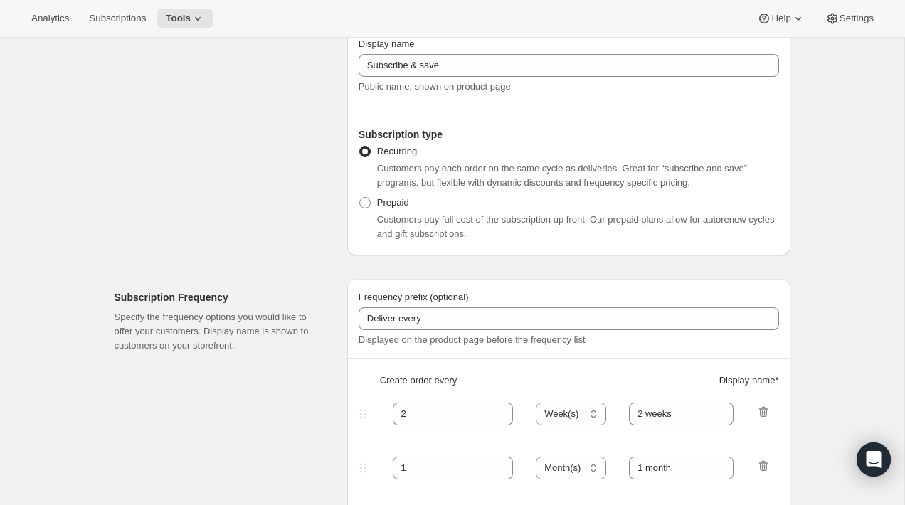
click at [435, 203] on div "Prepaid Customers pay full cost of the subscription up front. Our prepaid plans…" at bounding box center [569, 217] width 420 height 48
click at [406, 218] on span "Customers pay full cost of the subscription up front. Our prepaid plans allow f…" at bounding box center [576, 226] width 398 height 25
click at [361, 208] on label "Prepaid" at bounding box center [384, 203] width 51 height 20
click at [360, 198] on input "Prepaid" at bounding box center [359, 197] width 1 height 1
radio input "true"
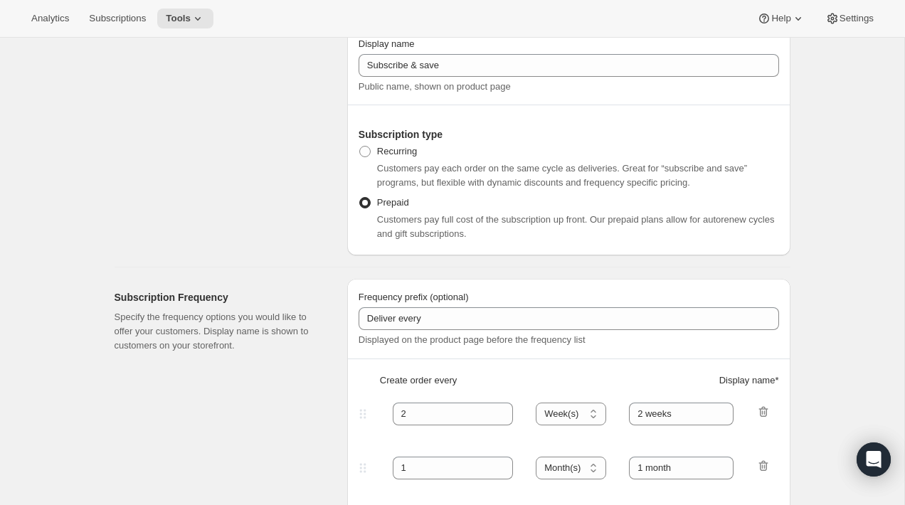
select select "MONTH"
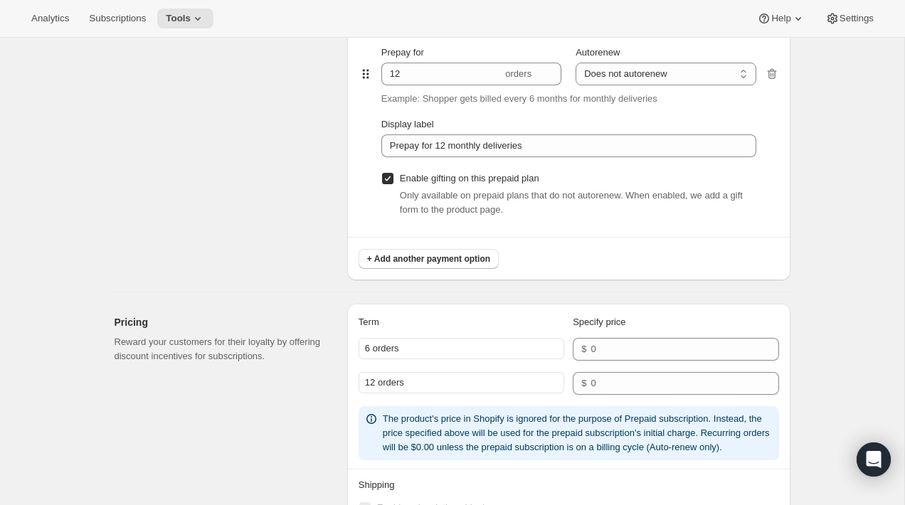
scroll to position [1271, 0]
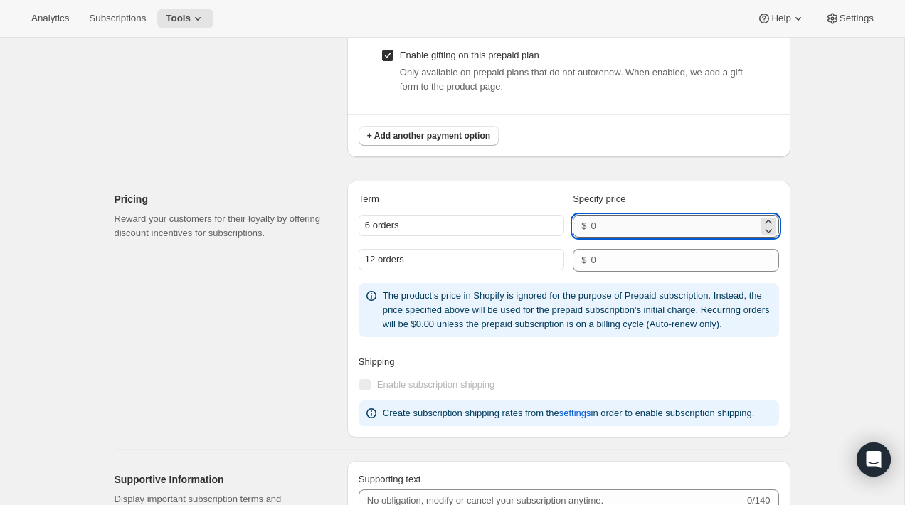
click at [603, 221] on input "number" at bounding box center [673, 226] width 166 height 23
paste input "121.50"
type input "121.50"
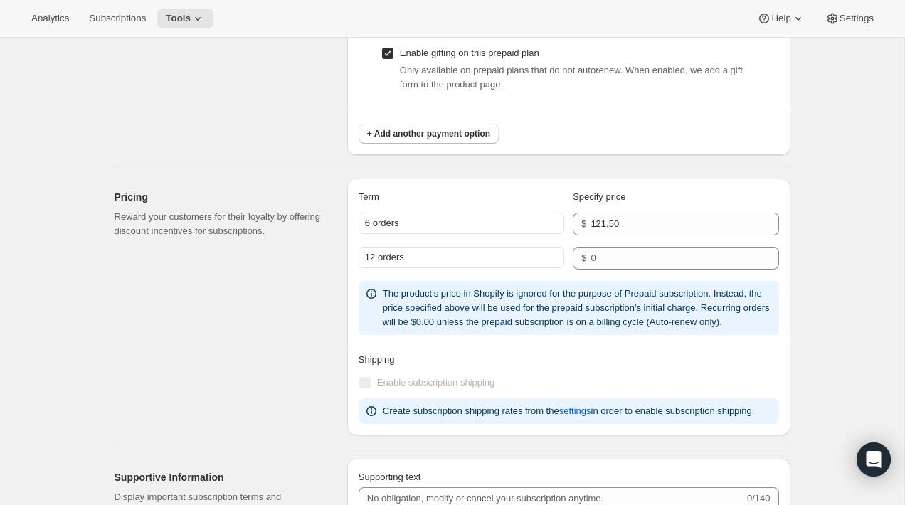
scroll to position [1276, 0]
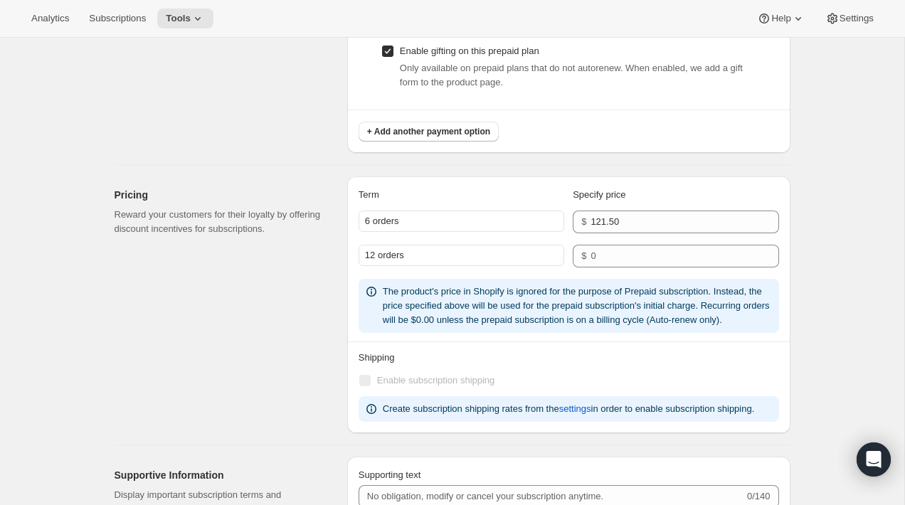
click at [566, 252] on div "12 orders $" at bounding box center [569, 256] width 420 height 23
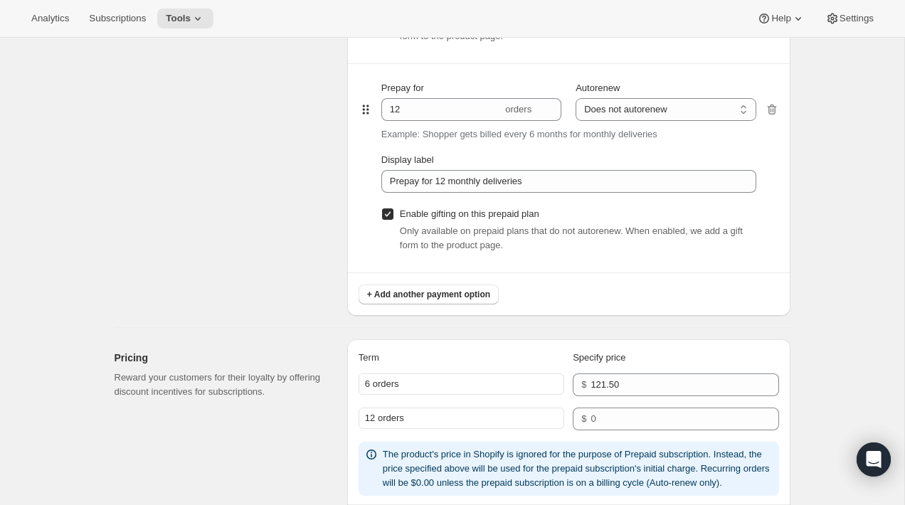
scroll to position [1102, 0]
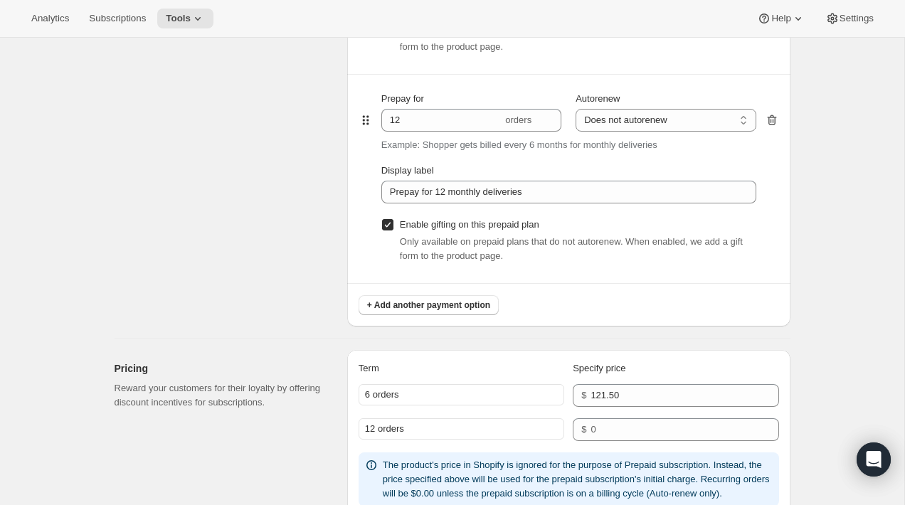
click at [769, 124] on icon "button" at bounding box center [771, 120] width 9 height 11
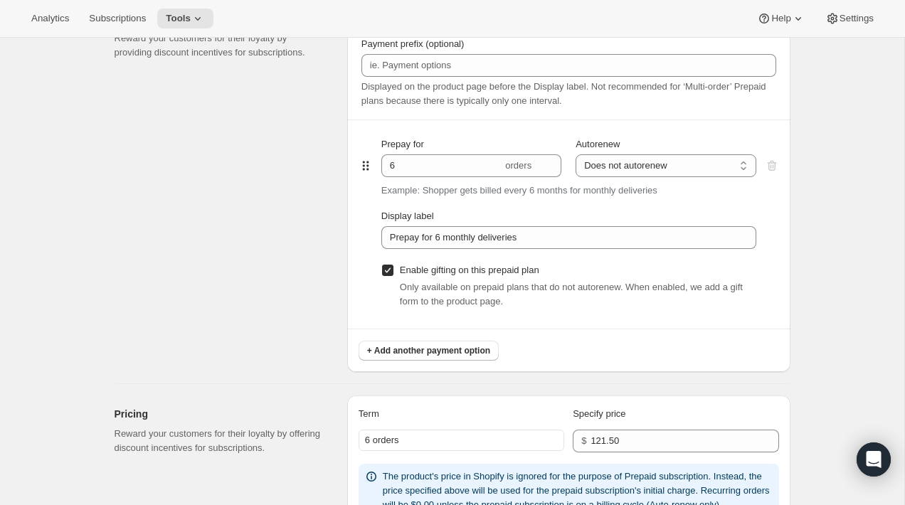
scroll to position [814, 0]
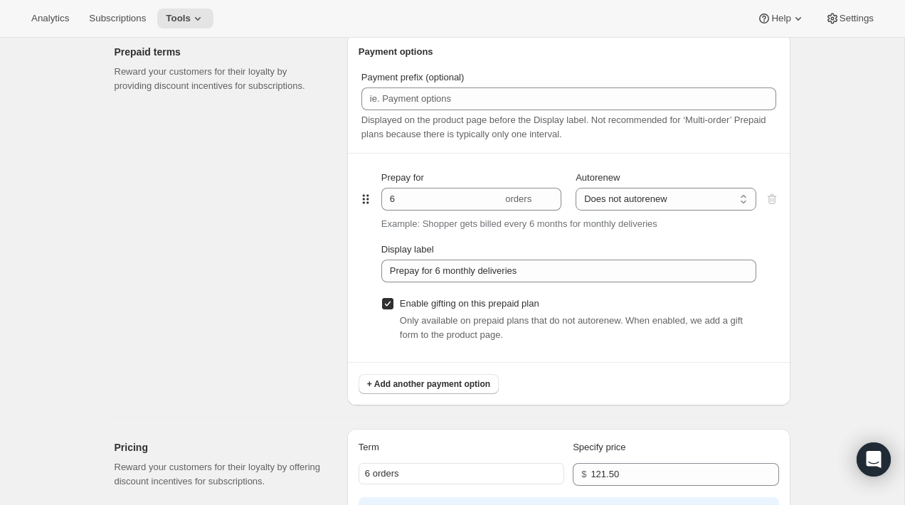
click at [518, 314] on div "Only available on prepaid plans that do not autorenew. When enabled, we add a g…" at bounding box center [578, 328] width 356 height 28
click at [396, 302] on label "Enable gifting on this prepaid plan" at bounding box center [460, 304] width 158 height 20
click at [393, 302] on input "Enable gifting on this prepaid plan" at bounding box center [387, 303] width 11 height 11
checkbox input "false"
click at [419, 202] on input "6" at bounding box center [441, 199] width 121 height 23
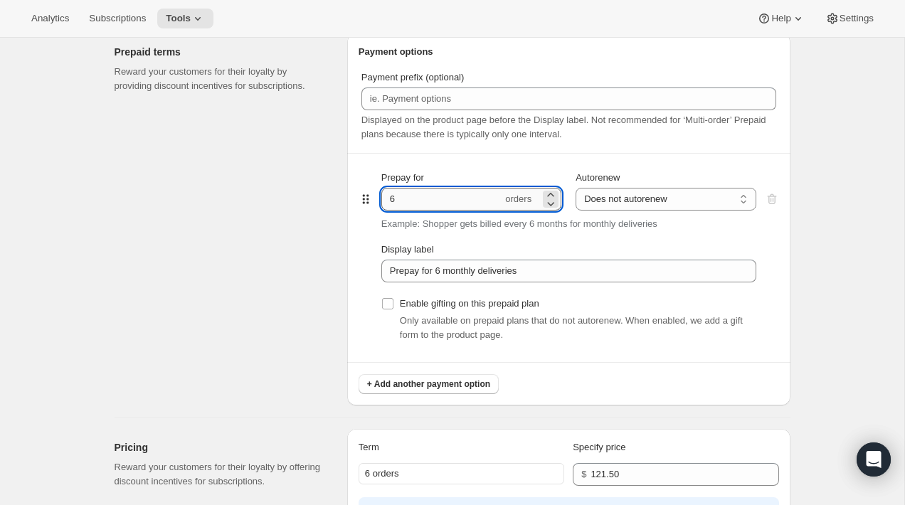
click at [419, 202] on input "6" at bounding box center [441, 199] width 121 height 23
type input "3"
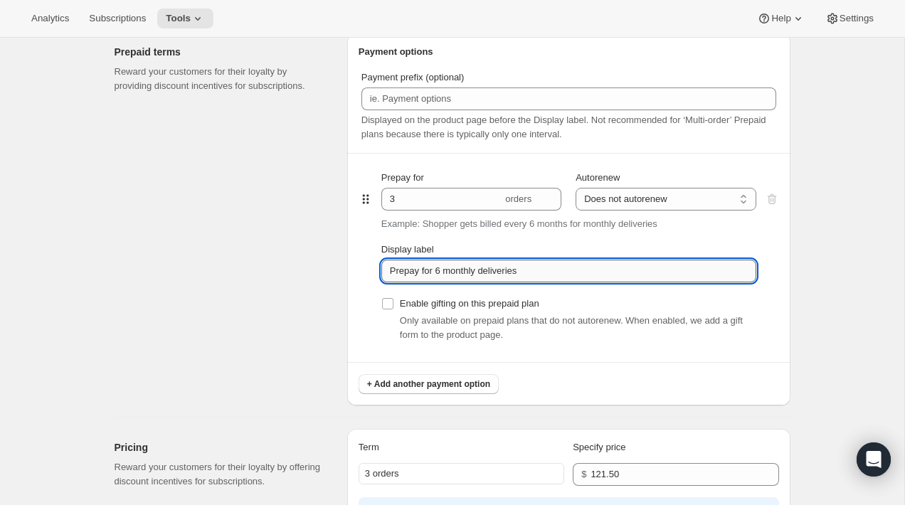
click at [439, 272] on input "Prepay for 6 monthly deliveries" at bounding box center [568, 271] width 375 height 23
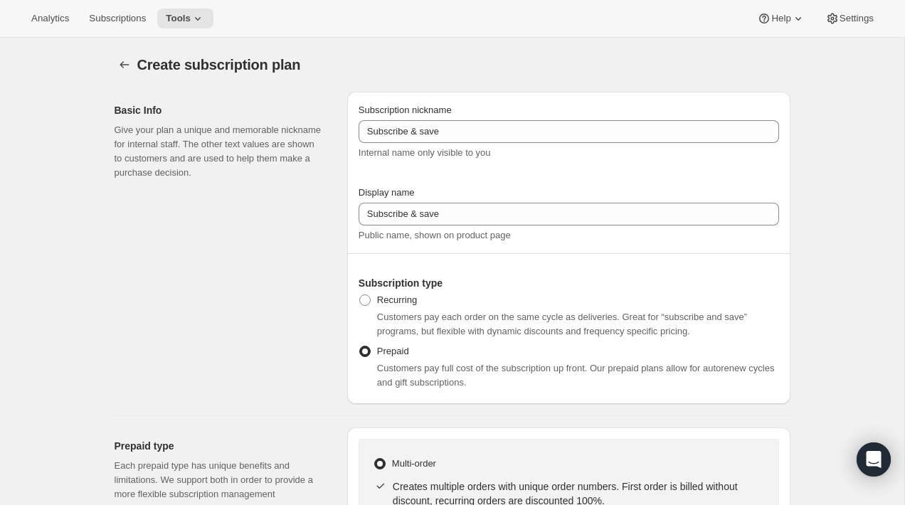
type input "Prepay for 3 monthly deliveries"
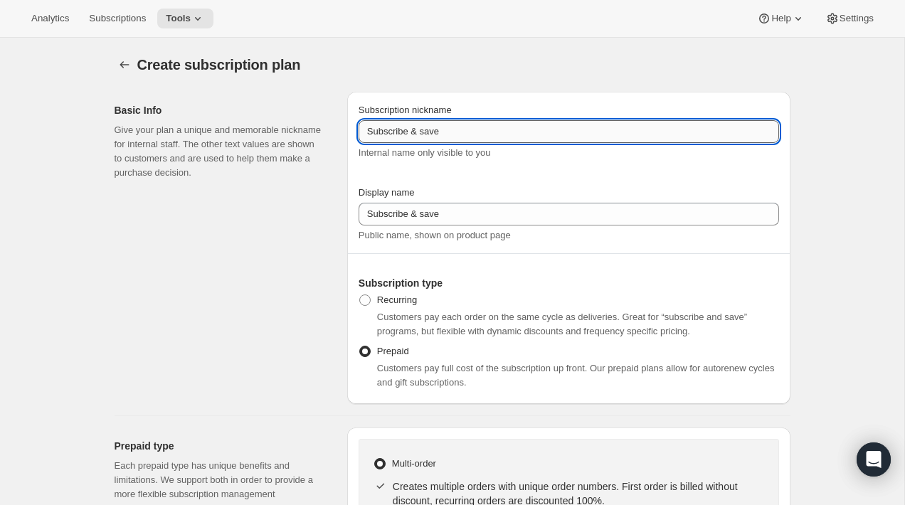
click at [496, 134] on input "Subscribe & save" at bounding box center [569, 131] width 420 height 23
paste input "Artisan 3 Month Gift Subscription"
drag, startPoint x: 455, startPoint y: 133, endPoint x: 402, endPoint y: 132, distance: 52.7
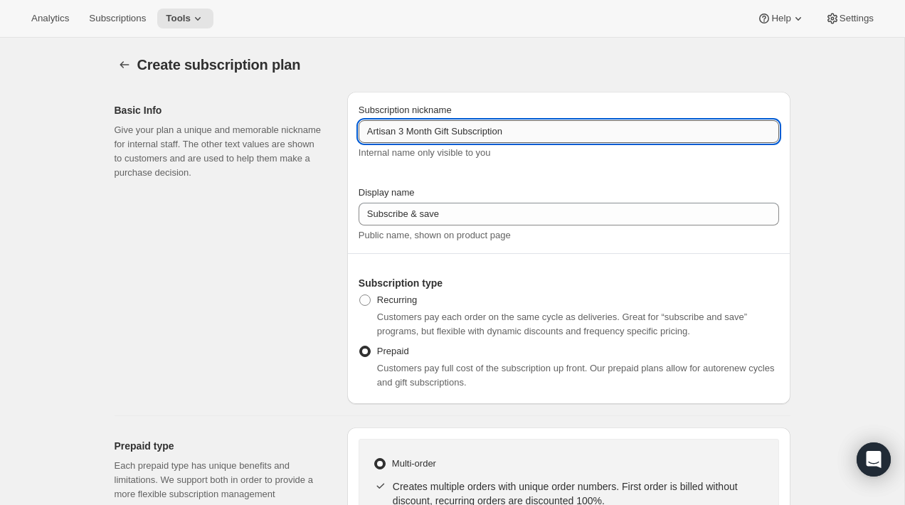
click at [402, 132] on input "Artisan 3 Month Gift Subscription" at bounding box center [569, 131] width 420 height 23
type input "Artisan 3 Month Gift Subscription"
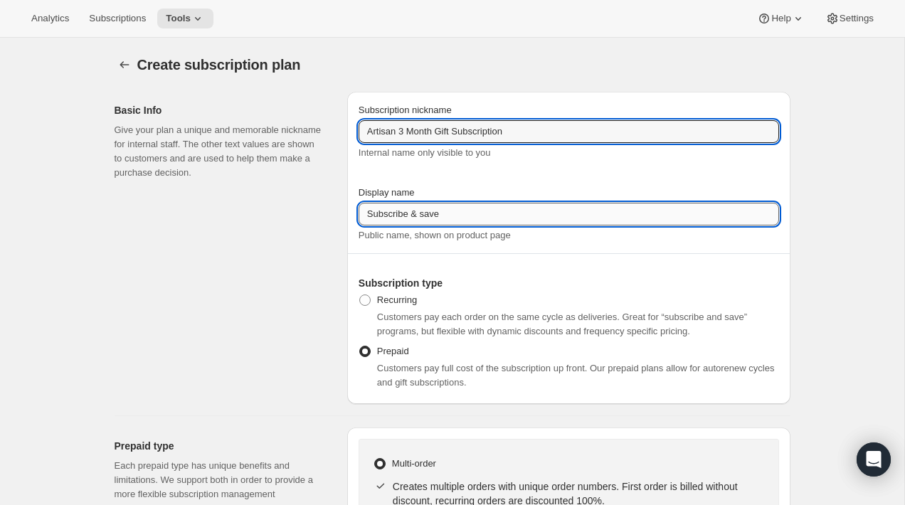
click at [440, 215] on input "Subscribe & save" at bounding box center [569, 214] width 420 height 23
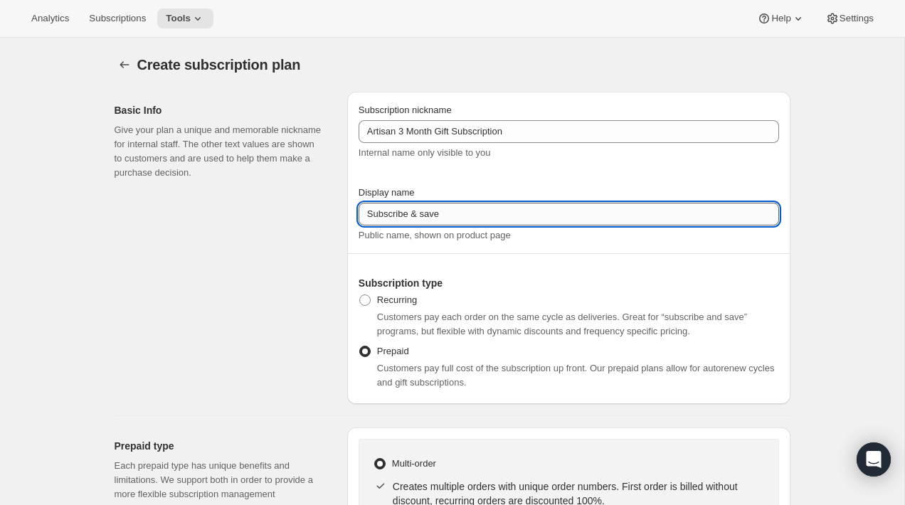
click at [440, 215] on input "Subscribe & save" at bounding box center [569, 214] width 420 height 23
paste input "3 Month Gift"
type input "3 Month Gift"
click at [310, 261] on div "Basic Info Give your plan a unique and memorable nickname for internal staff. T…" at bounding box center [225, 248] width 221 height 312
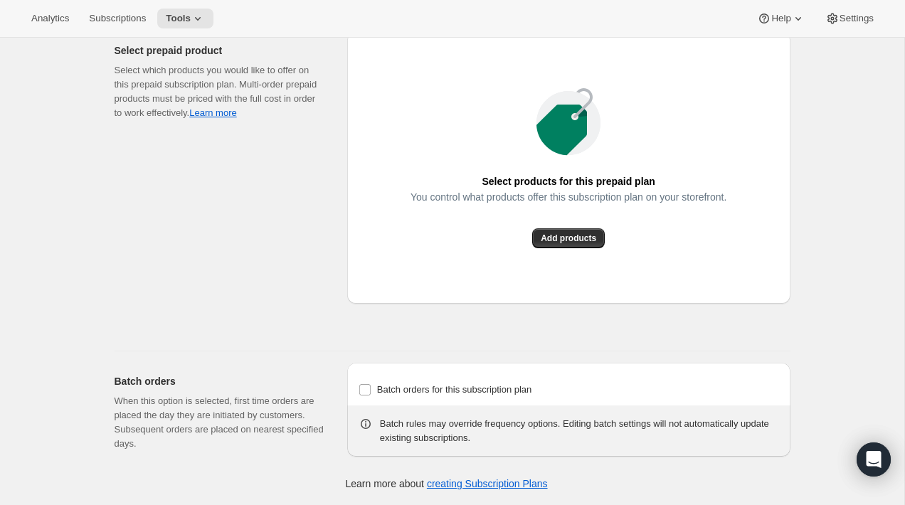
scroll to position [1628, 0]
click at [582, 257] on div "Select products for this prepaid plan You control what products offer this subs…" at bounding box center [568, 168] width 443 height 272
click at [563, 242] on span "Add products" at bounding box center [568, 238] width 55 height 11
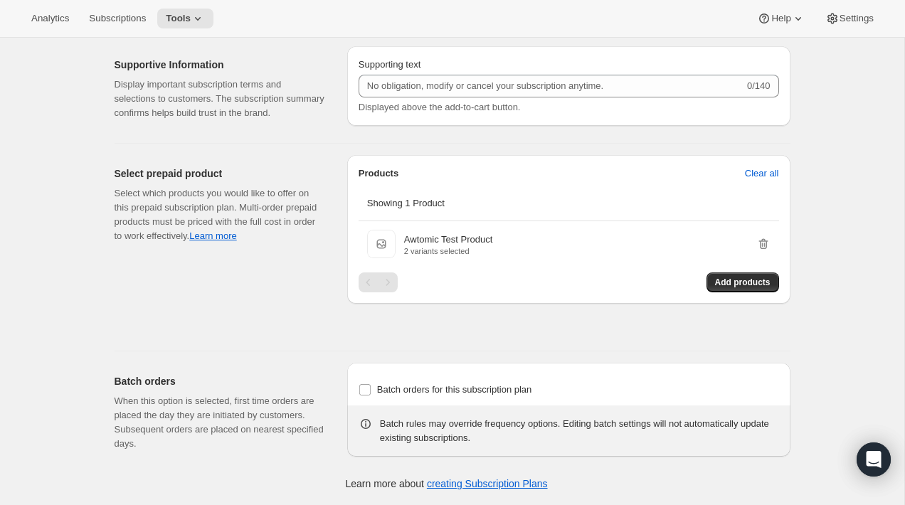
click at [774, 317] on div "Products Clear all Showing 1 Product Awtomic Test Product Awtomic Test Product …" at bounding box center [568, 247] width 443 height 184
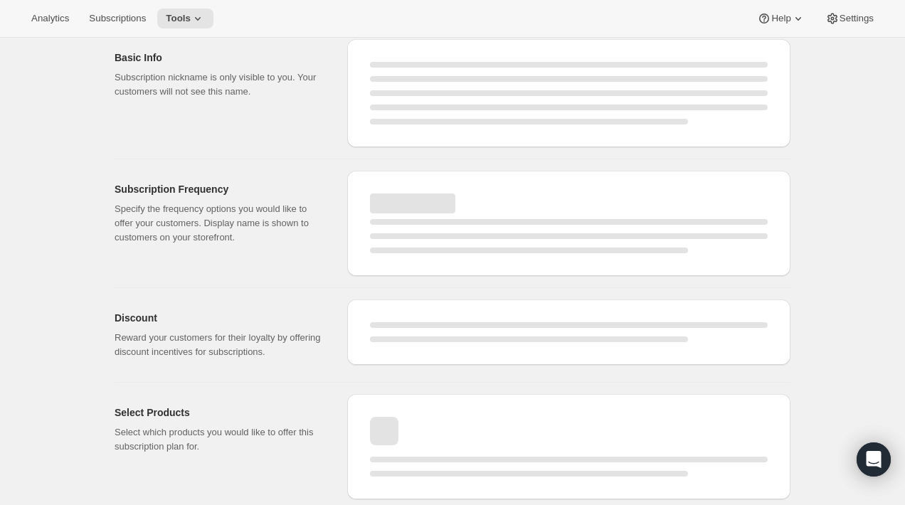
scroll to position [0, 0]
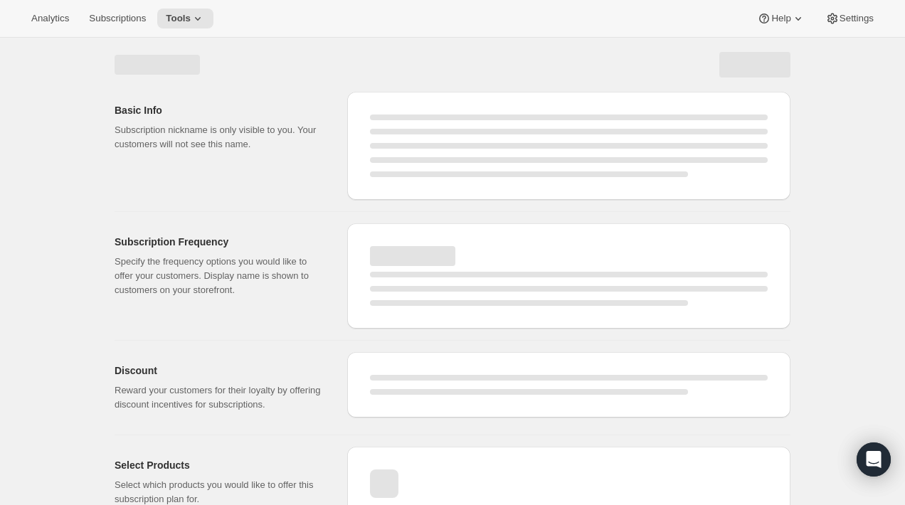
select select "WEEK"
select select "MONTH"
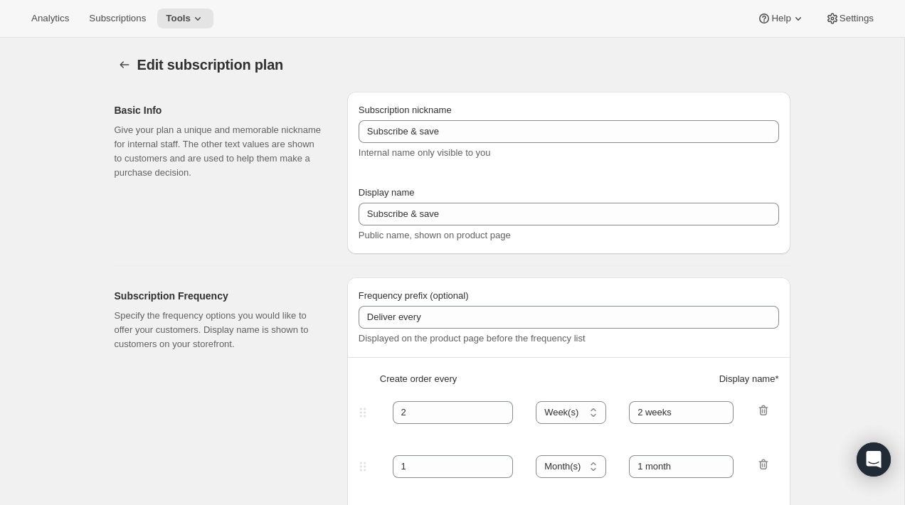
type input "Artisan 3 Month Gift Subscription"
type input "3 Month Gift"
select select "MONTH"
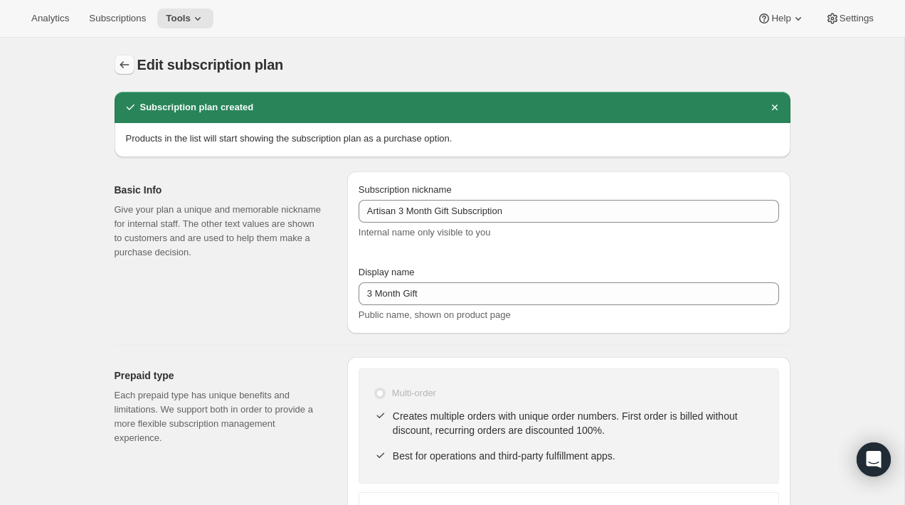
click at [120, 69] on icon "Subscription plans" at bounding box center [124, 65] width 14 height 14
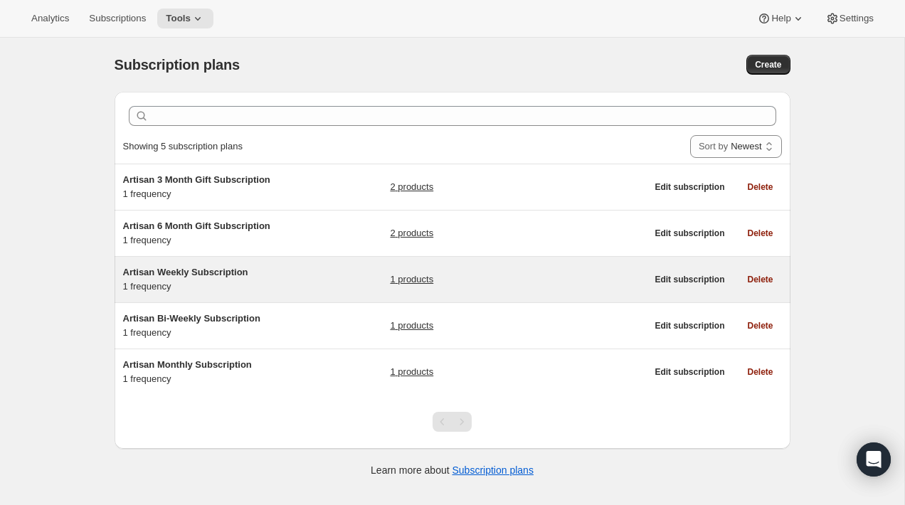
click at [410, 286] on link "1 products" at bounding box center [411, 279] width 43 height 14
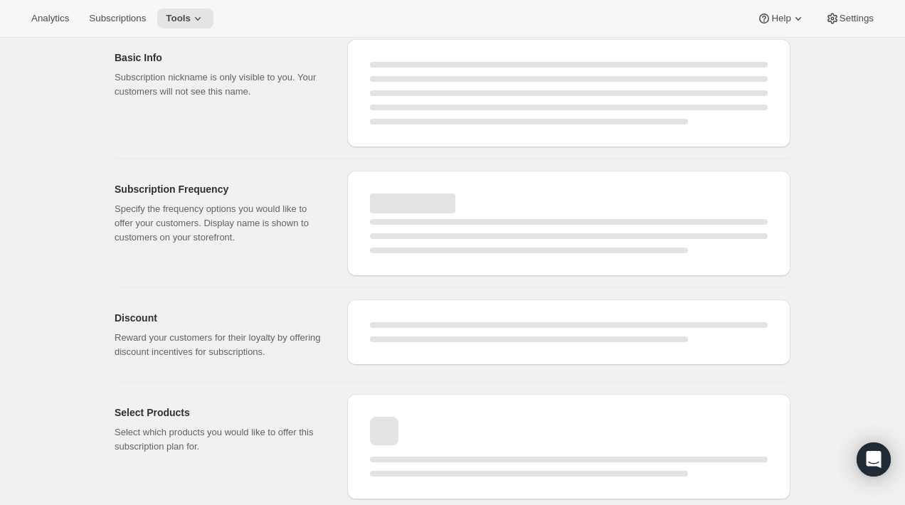
select select "WEEK"
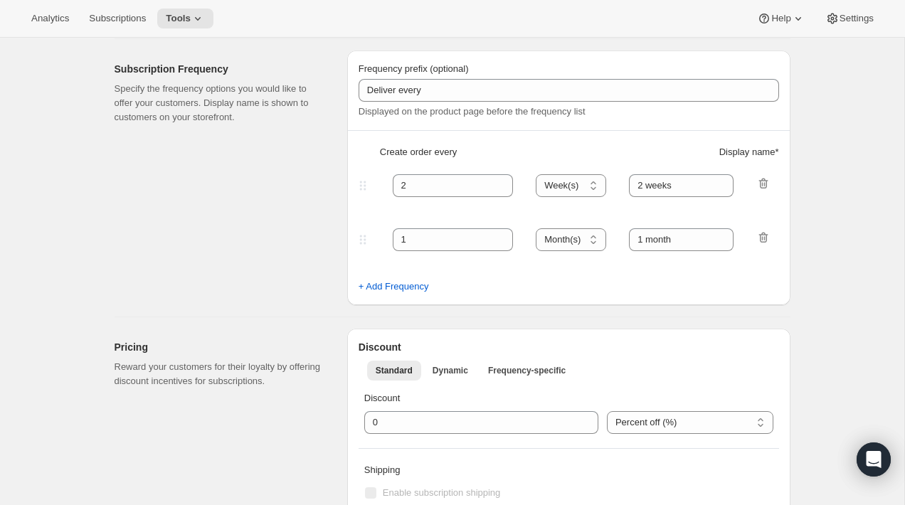
type input "Artisan Weekly Subscription"
type input "Weekly"
type input "1"
type input "Weekly"
type input "10"
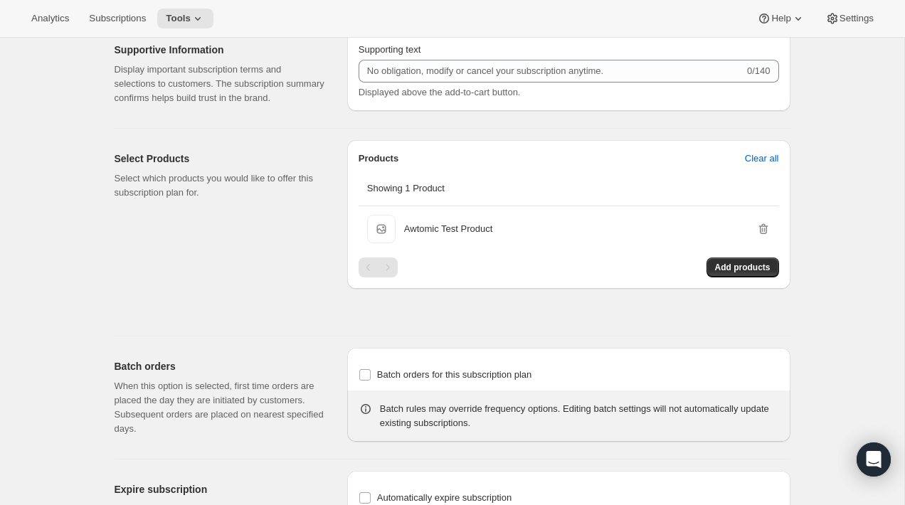
scroll to position [666, 0]
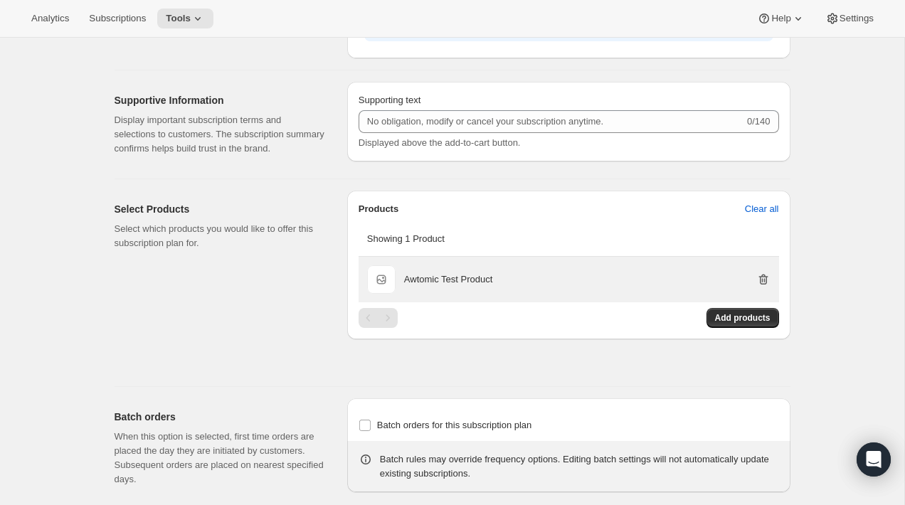
click at [763, 287] on icon "button" at bounding box center [763, 279] width 14 height 14
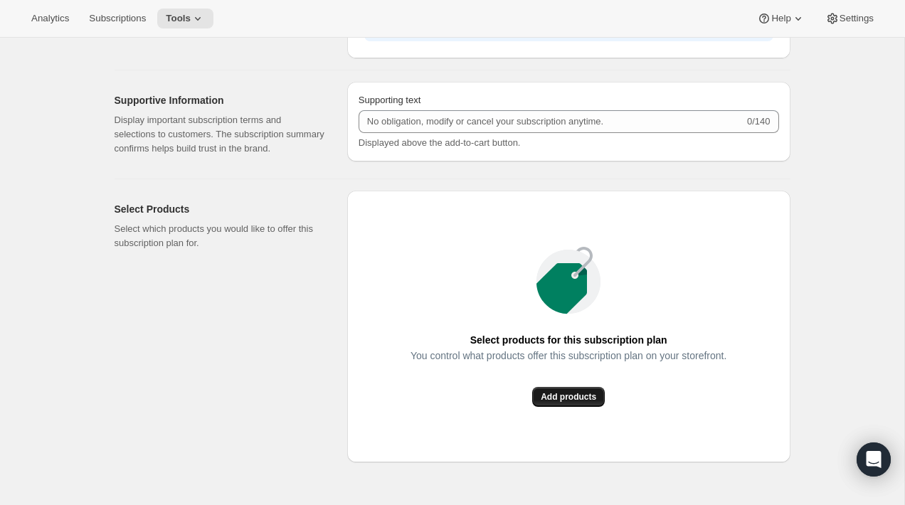
click at [563, 407] on button "Add products" at bounding box center [568, 397] width 73 height 20
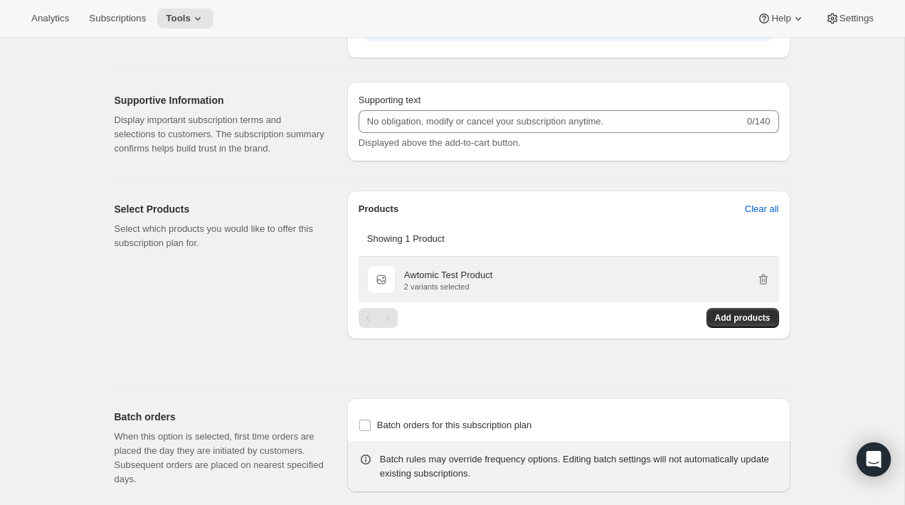
scroll to position [0, 0]
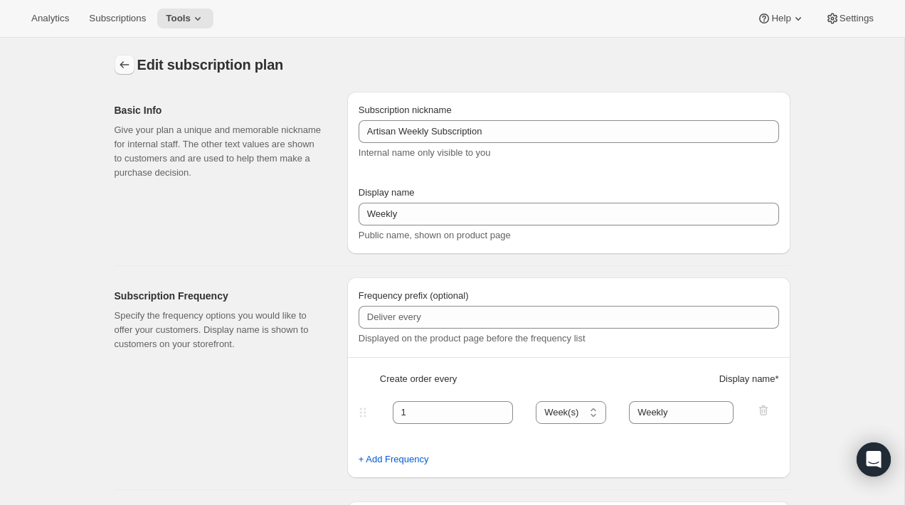
click at [120, 63] on icon "Subscription plans" at bounding box center [124, 65] width 14 height 14
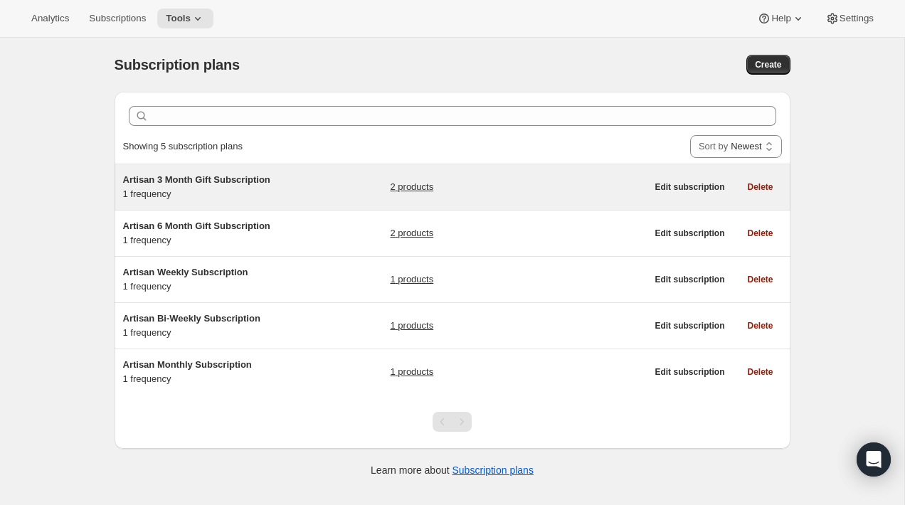
scroll to position [38, 0]
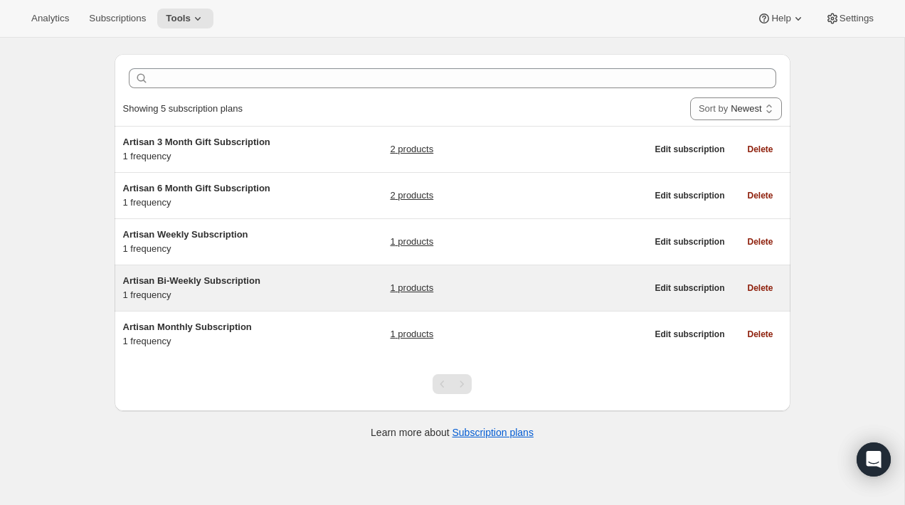
click at [414, 290] on link "1 products" at bounding box center [411, 288] width 43 height 14
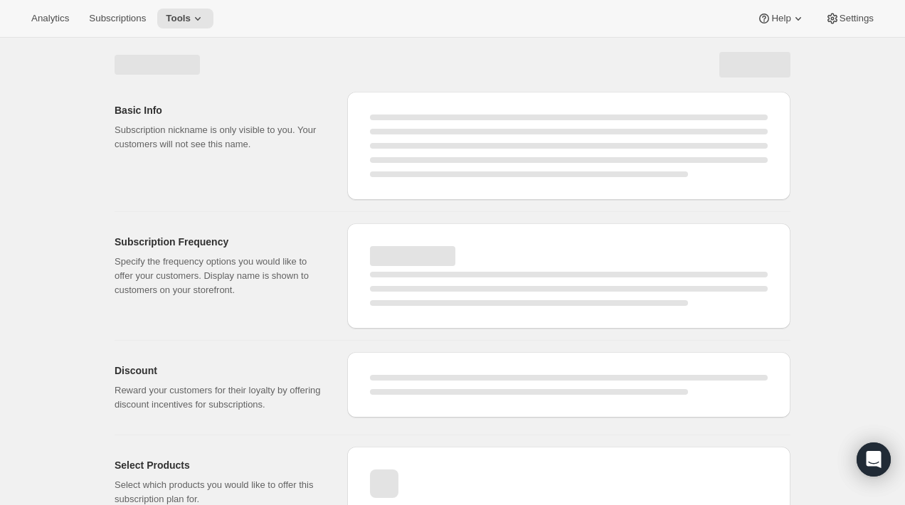
select select "WEEK"
select select "MONTH"
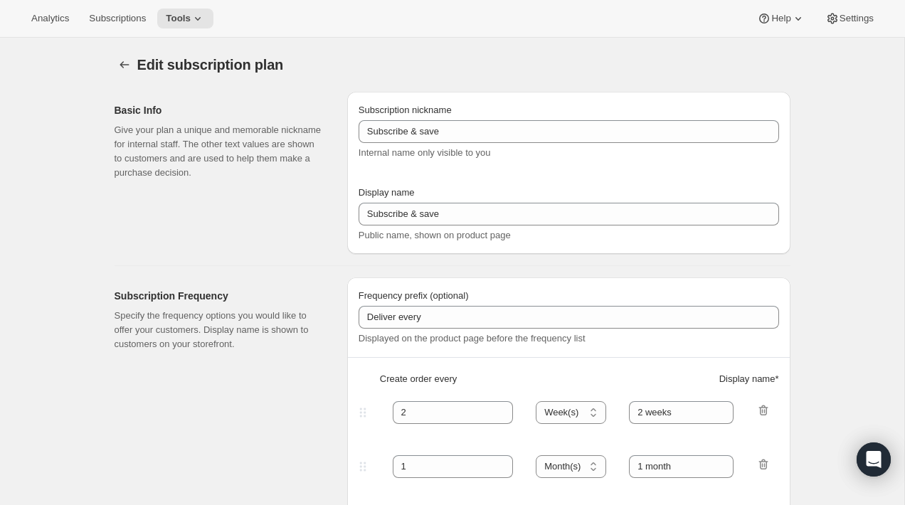
type input "Artisan Bi-Weekly Subscription"
type input "Bi-Weekly"
type input "5"
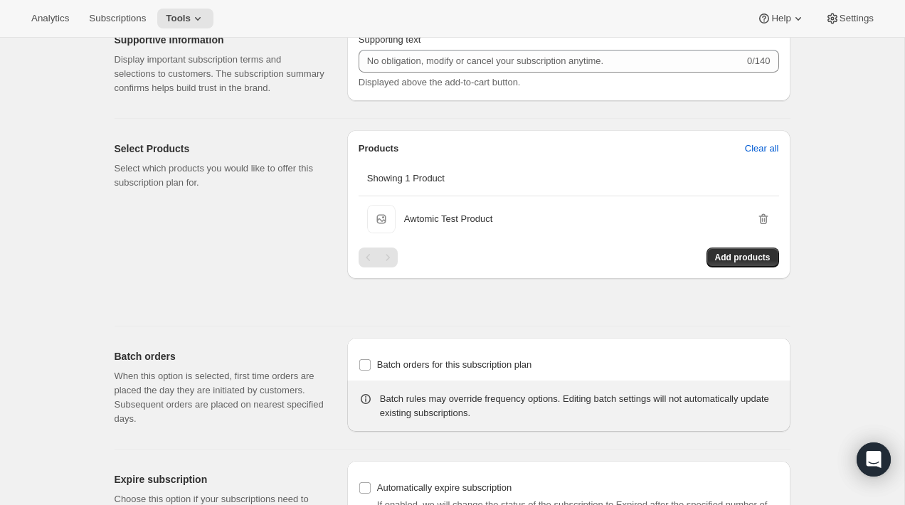
scroll to position [709, 0]
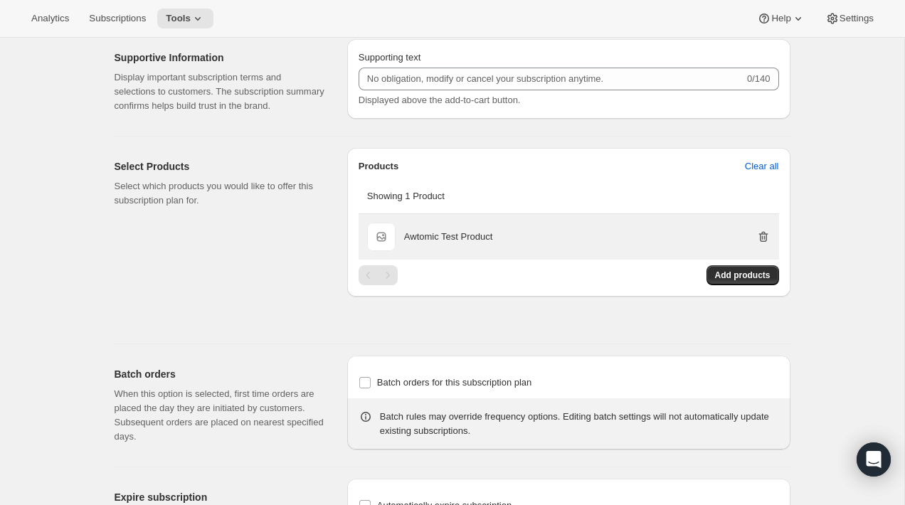
click at [761, 242] on icon "button" at bounding box center [762, 236] width 9 height 11
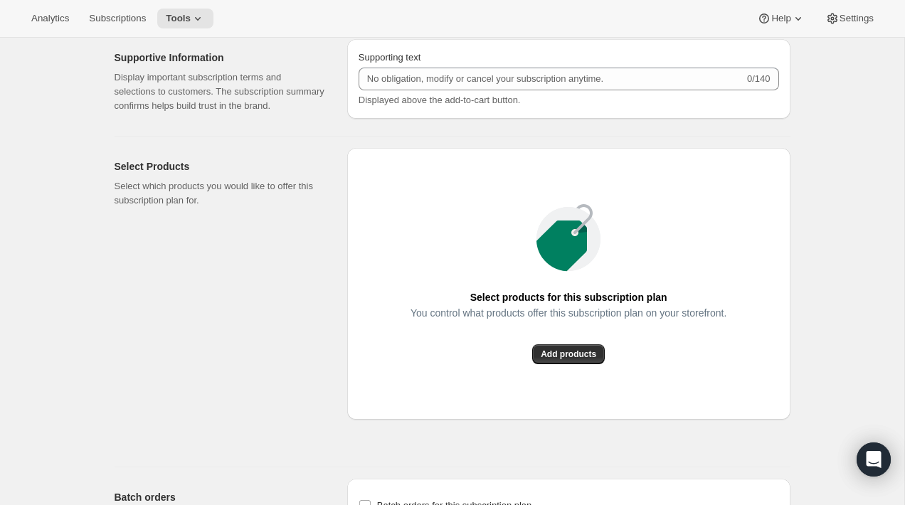
click at [737, 271] on div "Select products for this subscription plan You control what products offer this…" at bounding box center [568, 284] width 443 height 272
click at [588, 364] on button "Add products" at bounding box center [568, 354] width 73 height 20
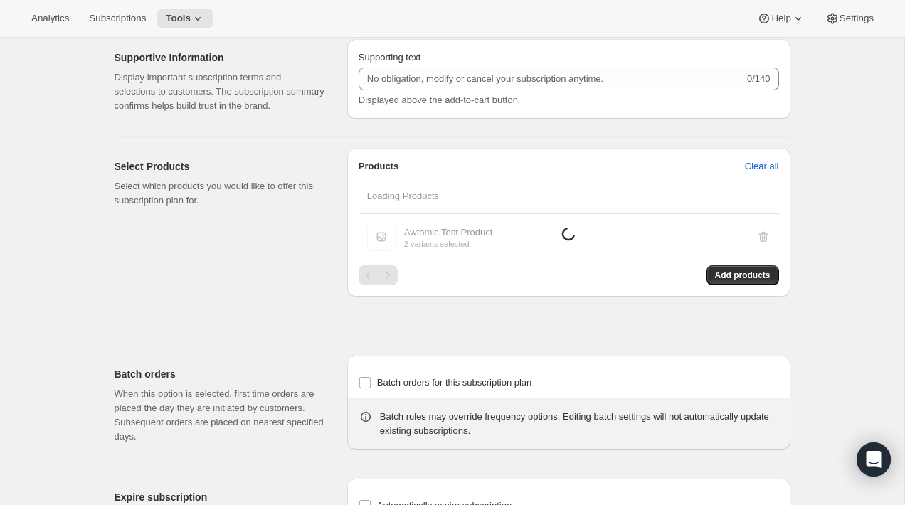
click at [774, 367] on div "Basic Info Give your plan a unique and memorable nickname for internal staff. T…" at bounding box center [446, 19] width 687 height 1295
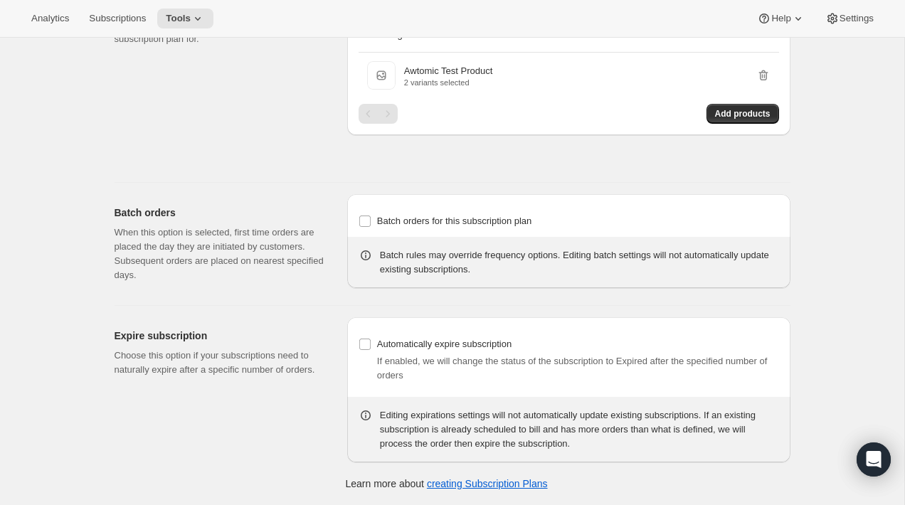
scroll to position [0, 0]
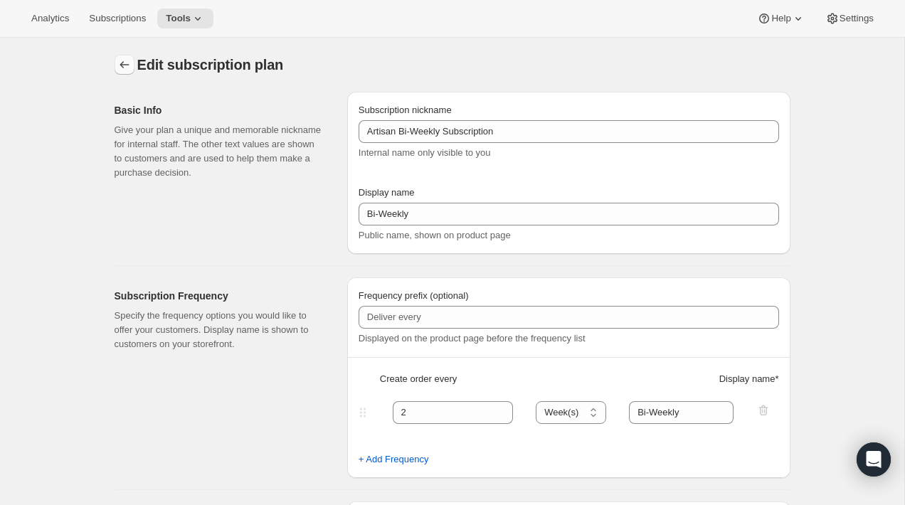
click at [121, 62] on icon "Subscription plans" at bounding box center [124, 65] width 14 height 14
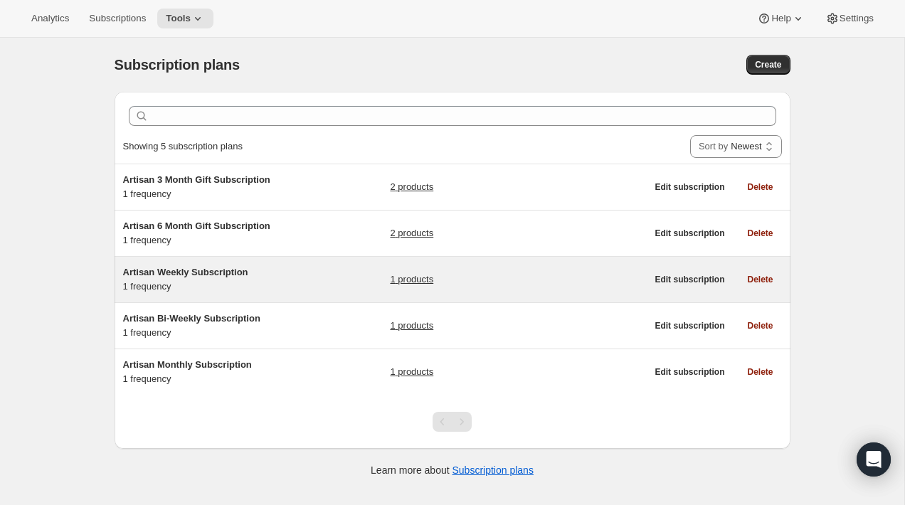
scroll to position [11, 0]
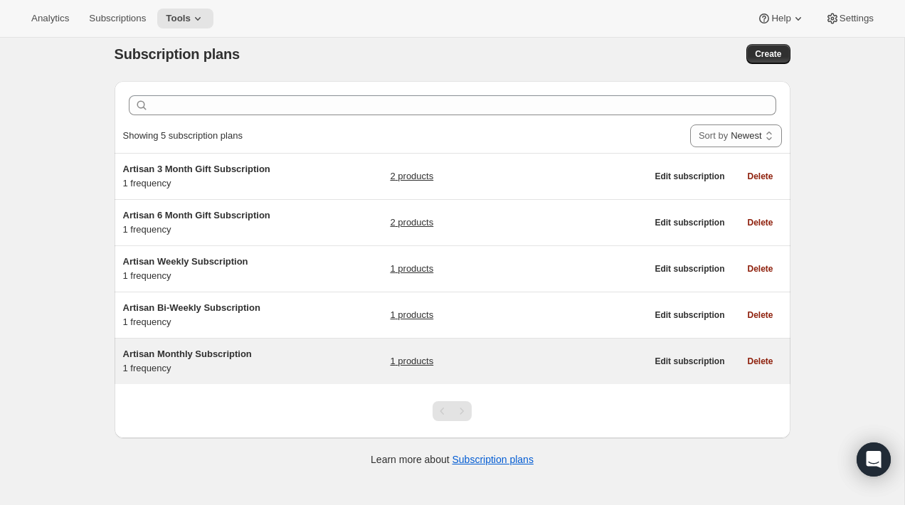
click at [404, 360] on link "1 products" at bounding box center [411, 361] width 43 height 14
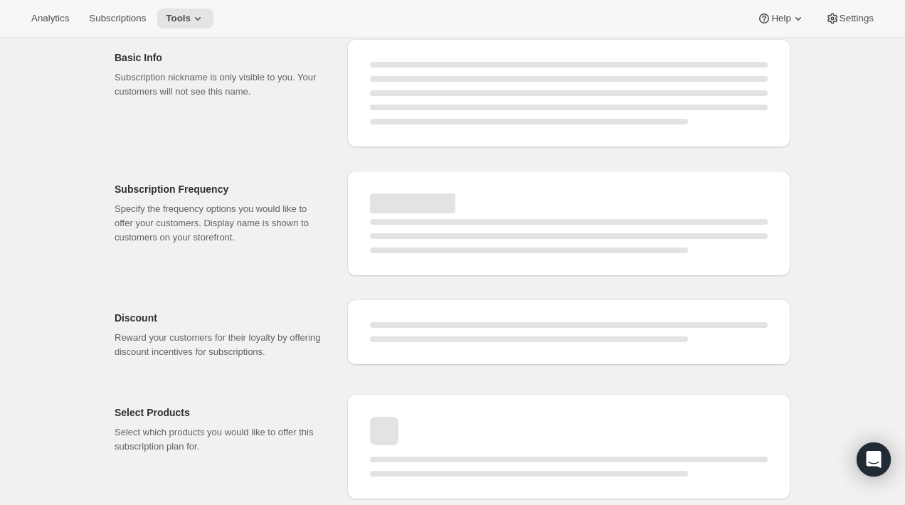
select select "WEEK"
select select "MONTH"
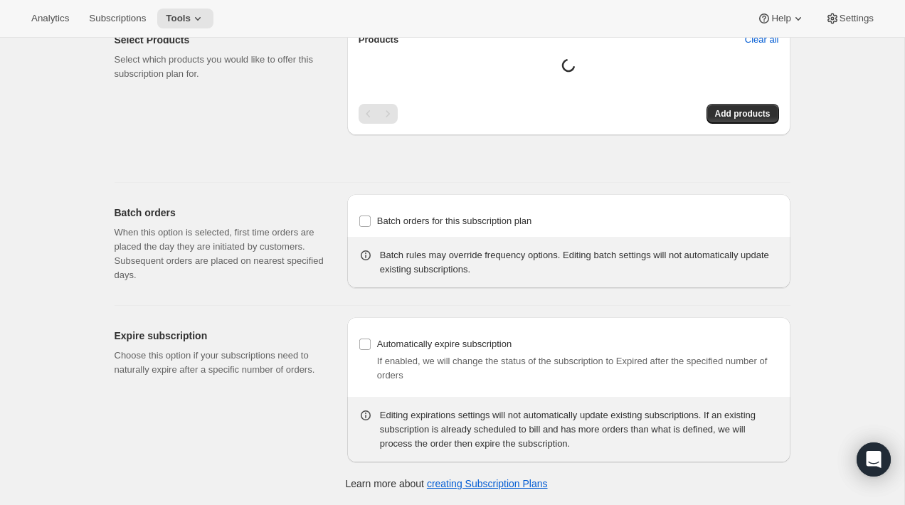
type input "Artisan Monthly Subscription"
type input "Monthly"
type input "1"
select select "MONTH"
type input "Monthly"
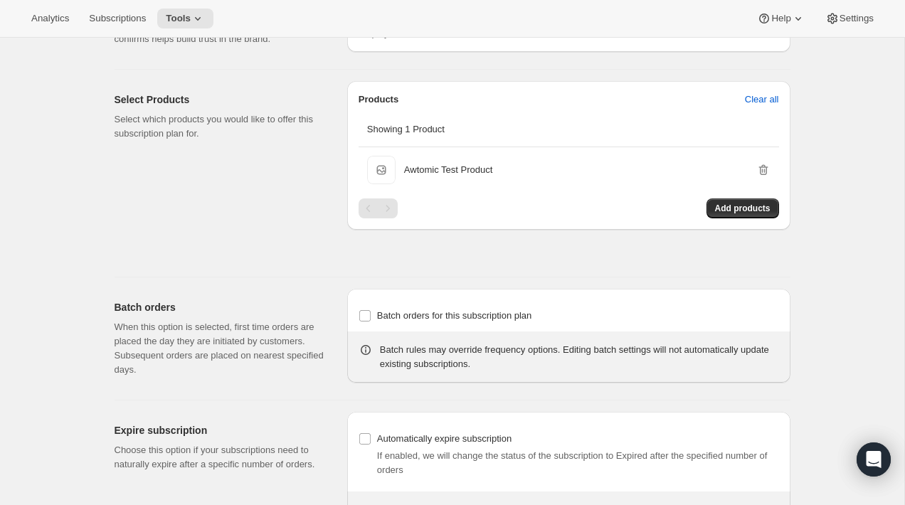
scroll to position [598, 0]
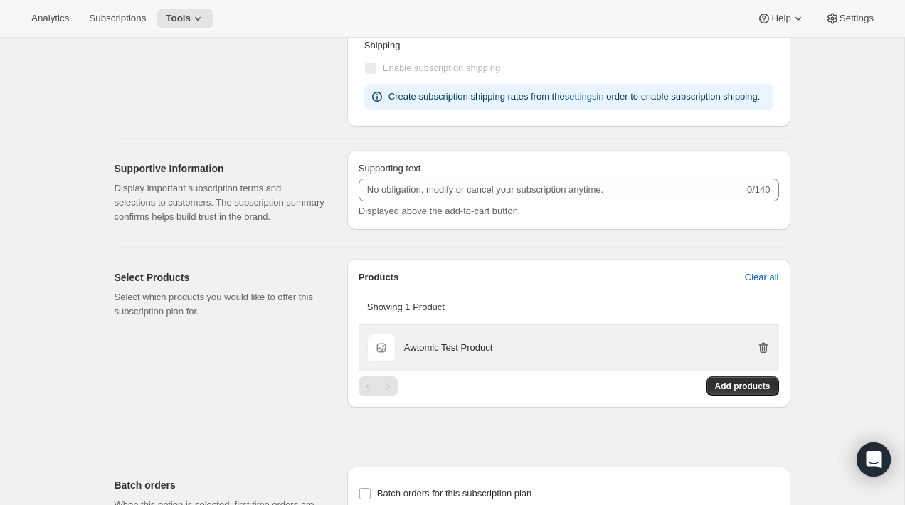
click at [766, 353] on icon "button" at bounding box center [762, 347] width 9 height 11
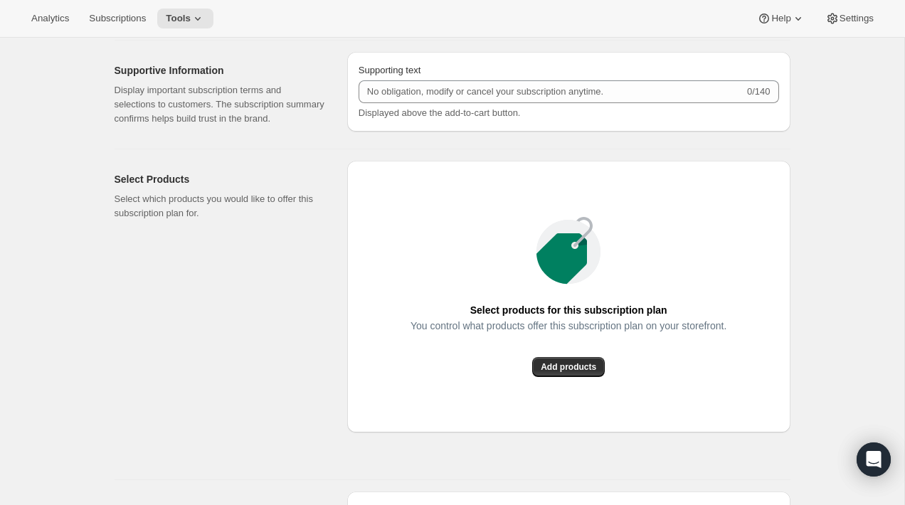
scroll to position [706, 0]
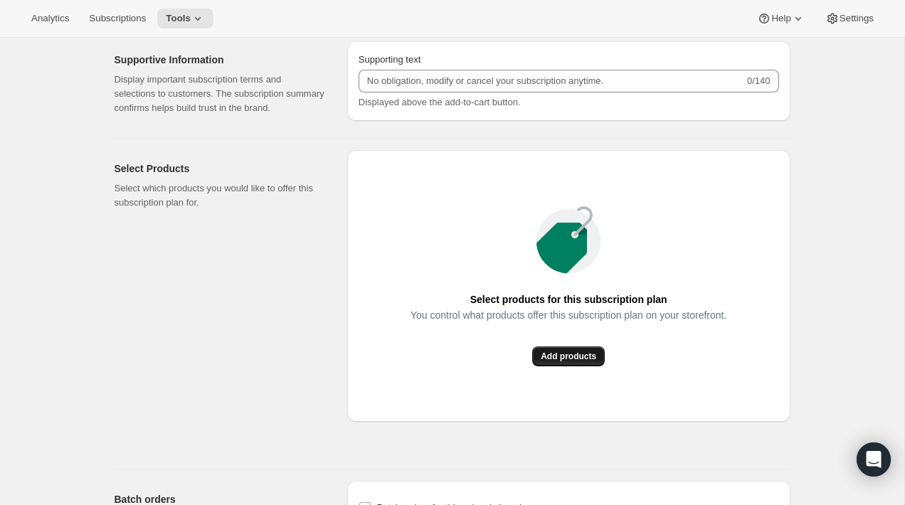
click at [549, 362] on span "Add products" at bounding box center [568, 356] width 55 height 11
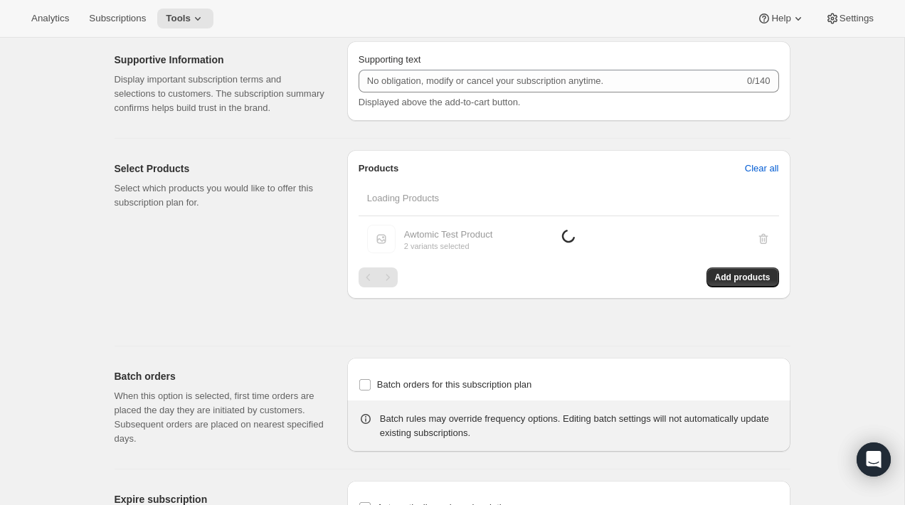
click at [813, 376] on div "Edit subscription plan. This page is ready Edit subscription plan Basic Info Gi…" at bounding box center [452, -1] width 904 height 1337
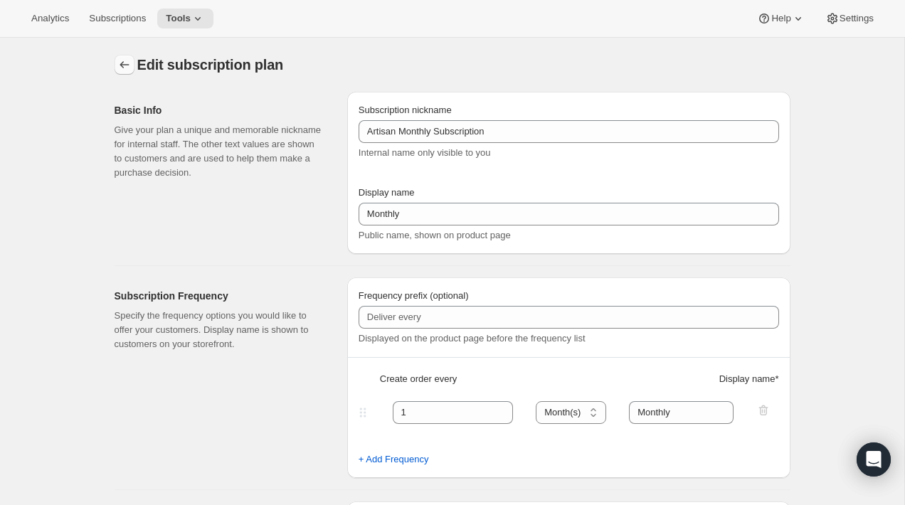
click at [121, 64] on icon "Subscription plans" at bounding box center [124, 64] width 9 height 7
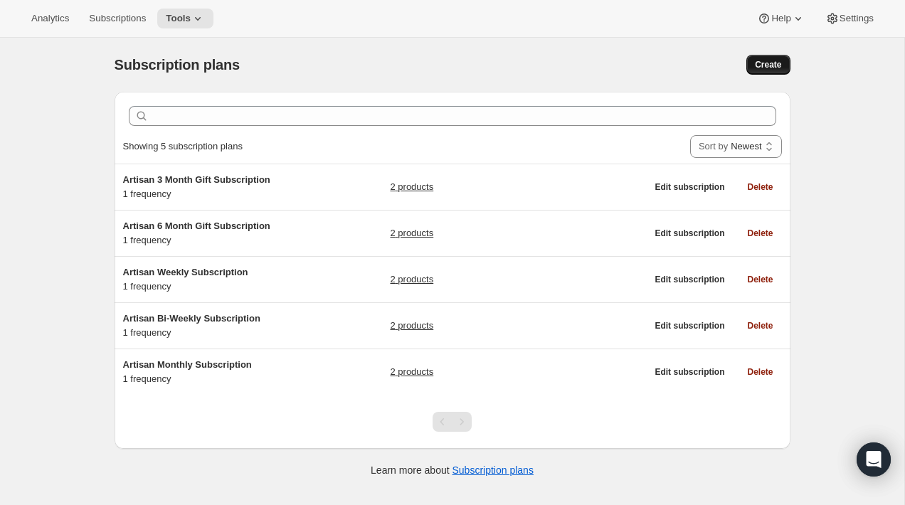
click at [770, 56] on button "Create" at bounding box center [767, 65] width 43 height 20
select select "WEEK"
select select "MONTH"
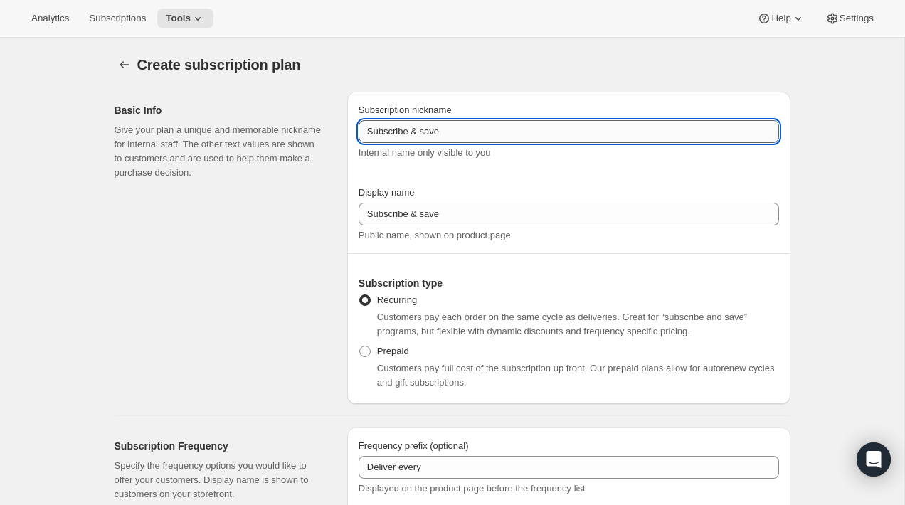
click at [450, 134] on input "Subscribe & save" at bounding box center [569, 131] width 420 height 23
paste input "Artisan 12 Month Gift Subscription"
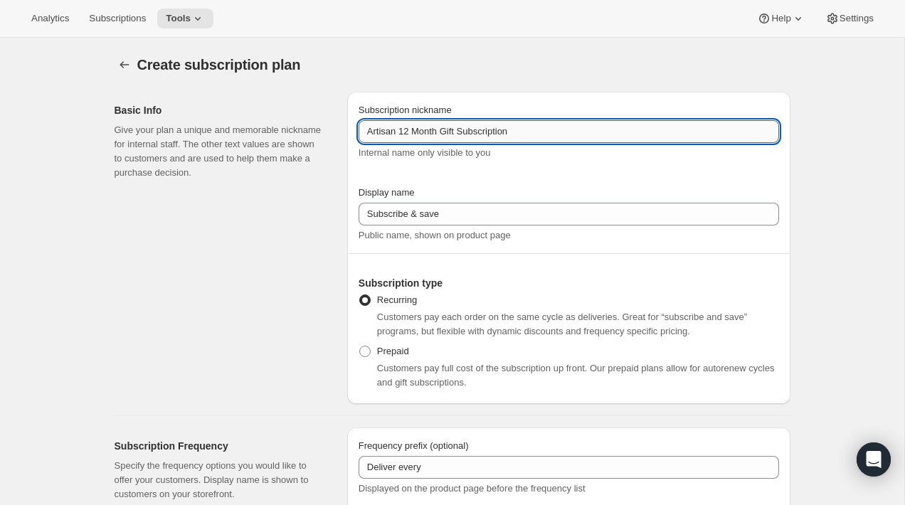
drag, startPoint x: 460, startPoint y: 132, endPoint x: 402, endPoint y: 132, distance: 57.6
click at [402, 132] on input "Artisan 12 Month Gift Subscription" at bounding box center [569, 131] width 420 height 23
type input "Artisan 12 Month Gift Subscription"
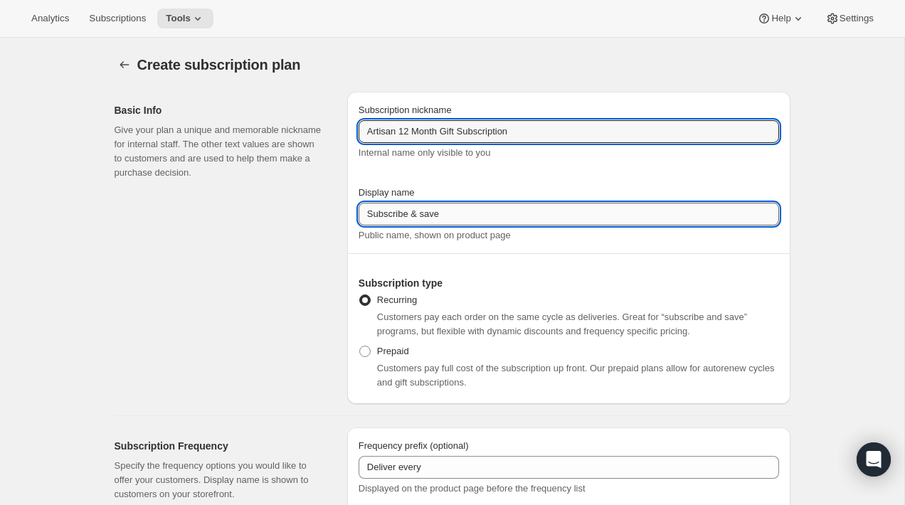
click at [403, 208] on input "Subscribe & save" at bounding box center [569, 214] width 420 height 23
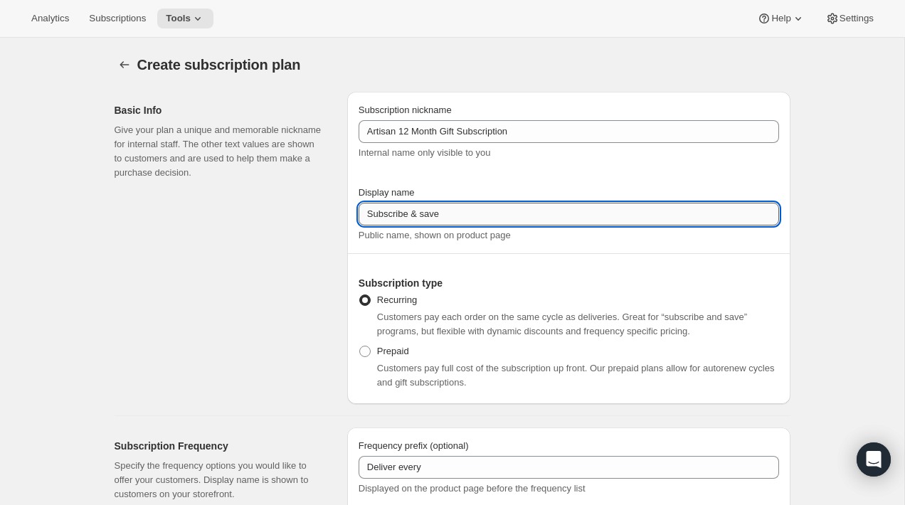
click at [403, 208] on input "Subscribe & save" at bounding box center [569, 214] width 420 height 23
paste input "12 Month Gift"
type input "12 Month Gift"
click at [408, 356] on span "Prepaid" at bounding box center [393, 351] width 32 height 11
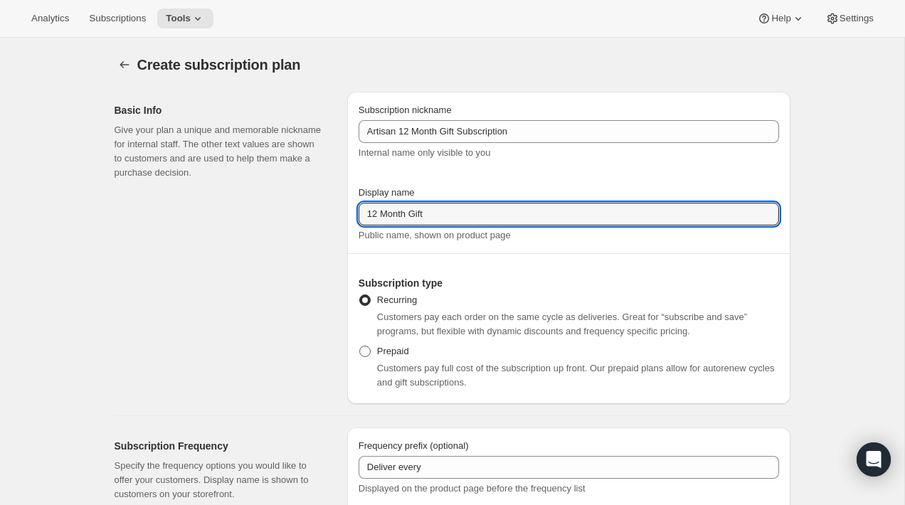
click at [360, 346] on input "Prepaid" at bounding box center [359, 346] width 1 height 1
radio input "true"
select select "MONTH"
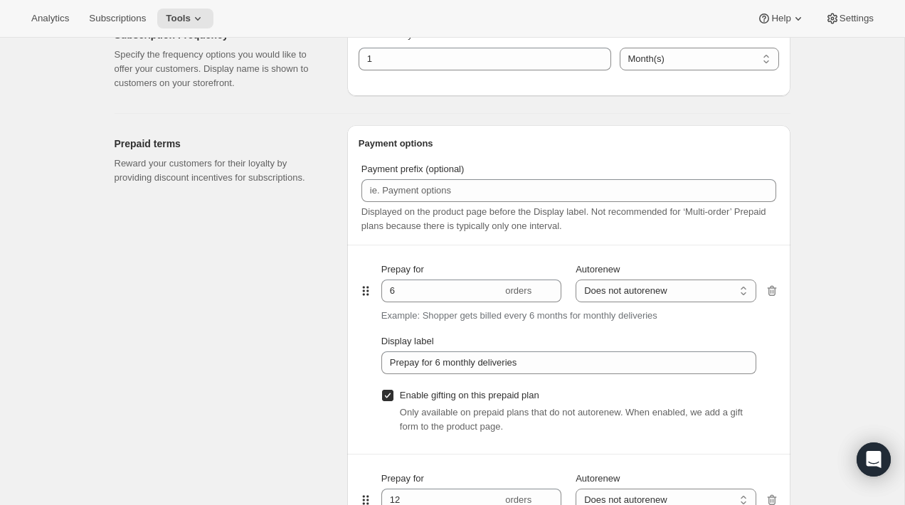
scroll to position [754, 0]
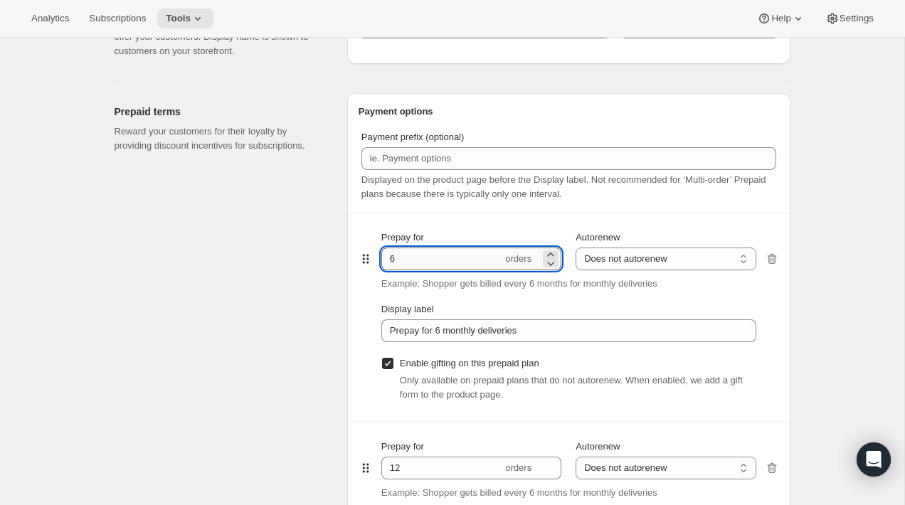
click at [423, 265] on input "6" at bounding box center [441, 259] width 121 height 23
type input "12"
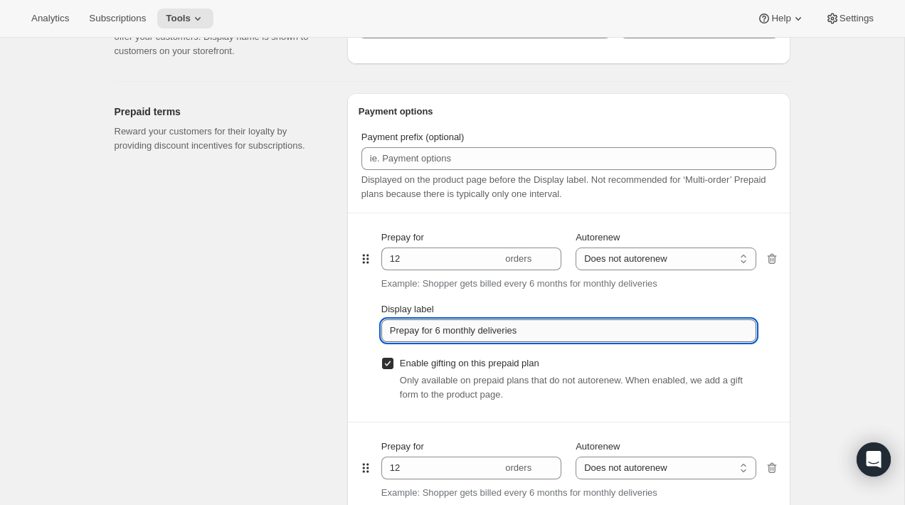
click at [440, 332] on input "Prepay for 6 monthly deliveries" at bounding box center [568, 330] width 375 height 23
type input "Prepay for 12 monthly deliveries"
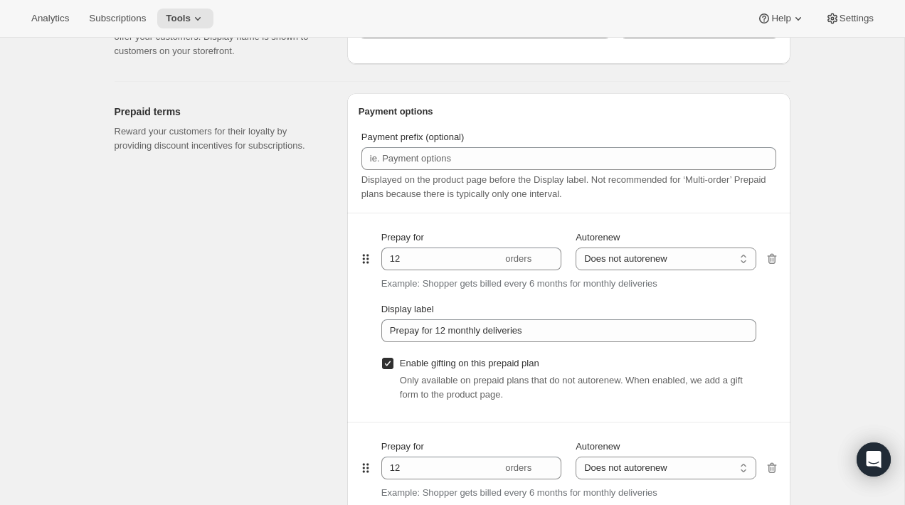
click at [805, 322] on div "Create subscription plan. This page is ready Create subscription plan Basic Inf…" at bounding box center [452, 422] width 710 height 2276
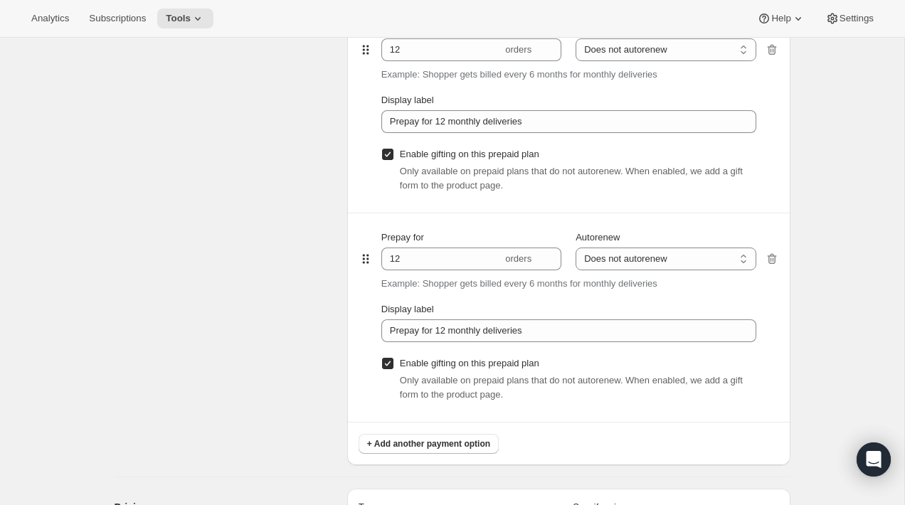
scroll to position [990, 0]
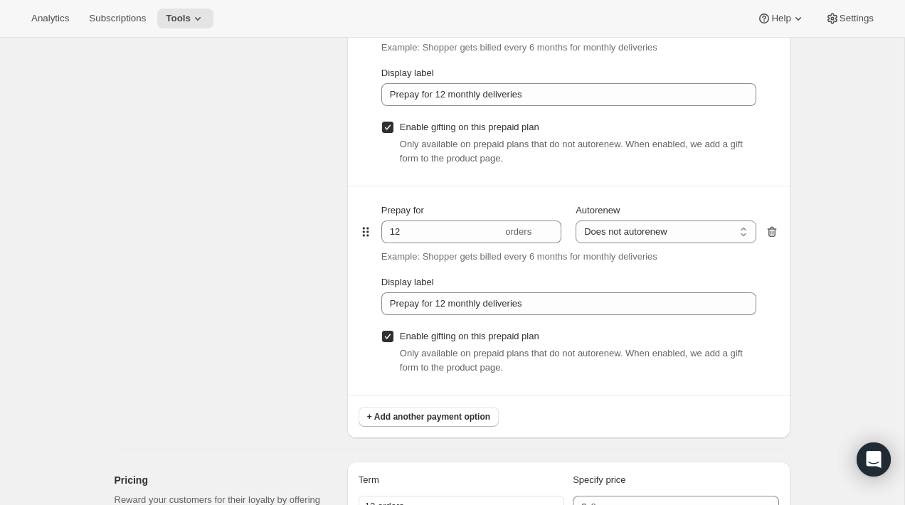
click at [775, 235] on icon "button" at bounding box center [772, 232] width 14 height 14
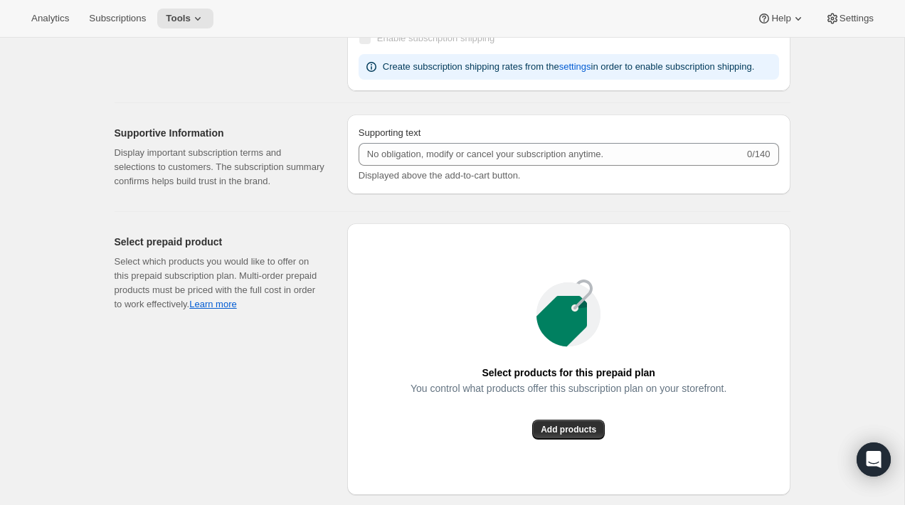
scroll to position [1628, 0]
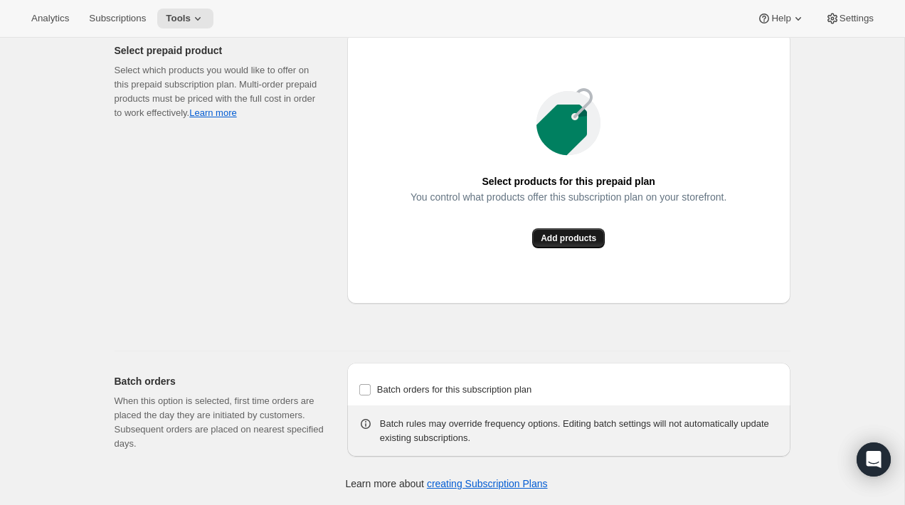
click at [557, 243] on span "Add products" at bounding box center [568, 238] width 55 height 11
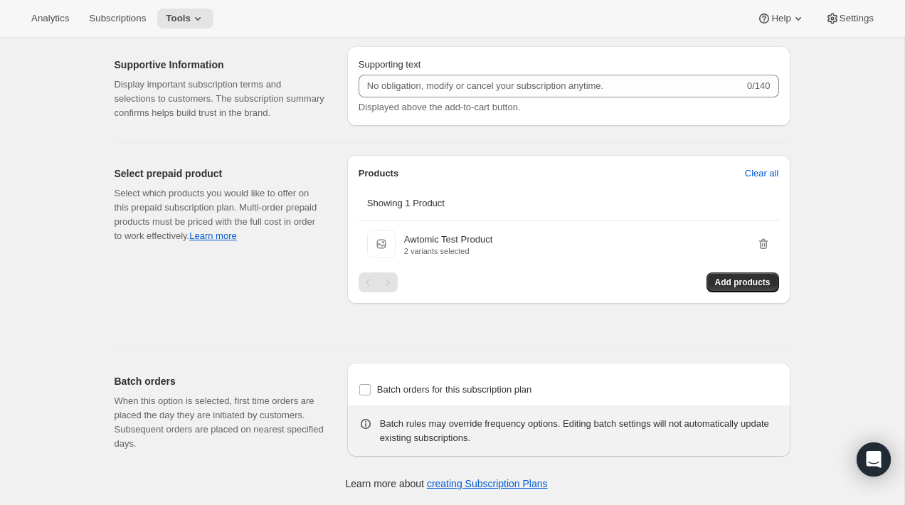
click at [660, 295] on div "Products Clear all Showing 1 Product Awtomic Test Product Awtomic Test Product …" at bounding box center [568, 229] width 443 height 149
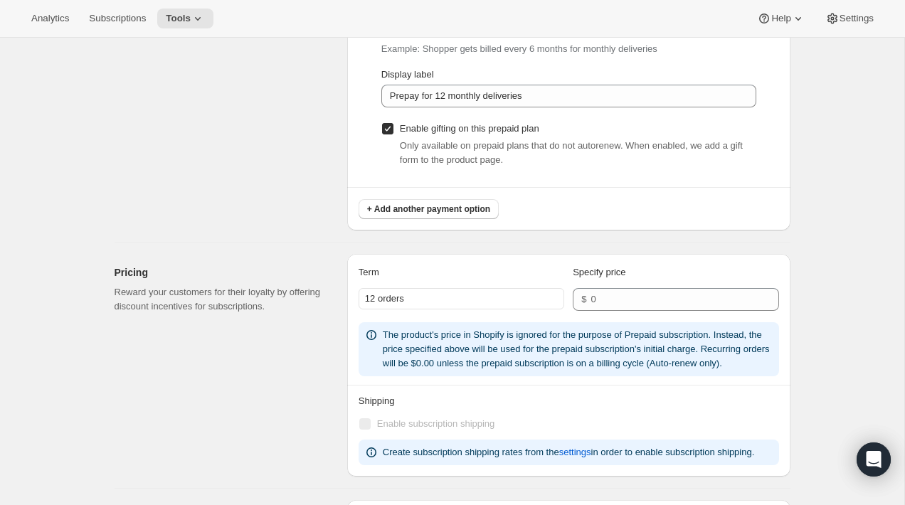
scroll to position [923, 0]
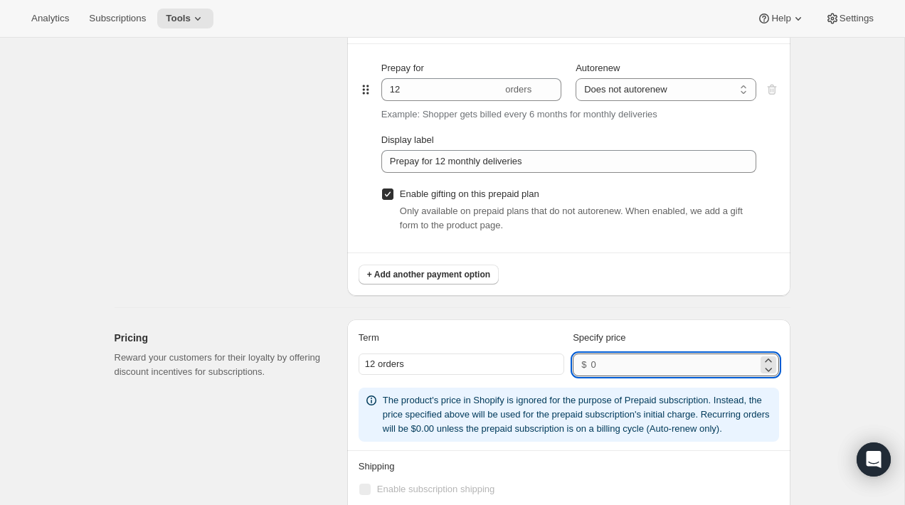
click at [633, 364] on input "number" at bounding box center [673, 365] width 166 height 23
paste input "540.00"
type input "540.00"
click at [817, 312] on div "Create subscription plan. This page is ready Create subscription plan Basic Inf…" at bounding box center [452, 69] width 904 height 1910
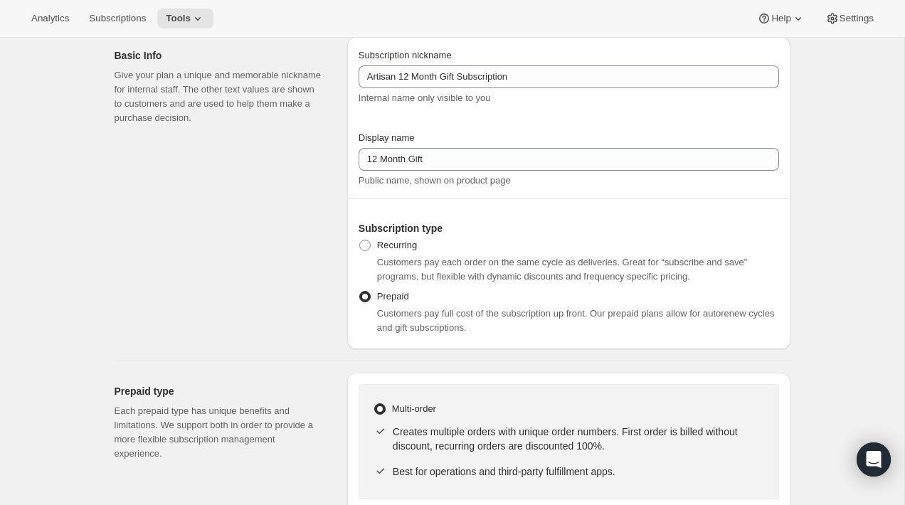
scroll to position [0, 0]
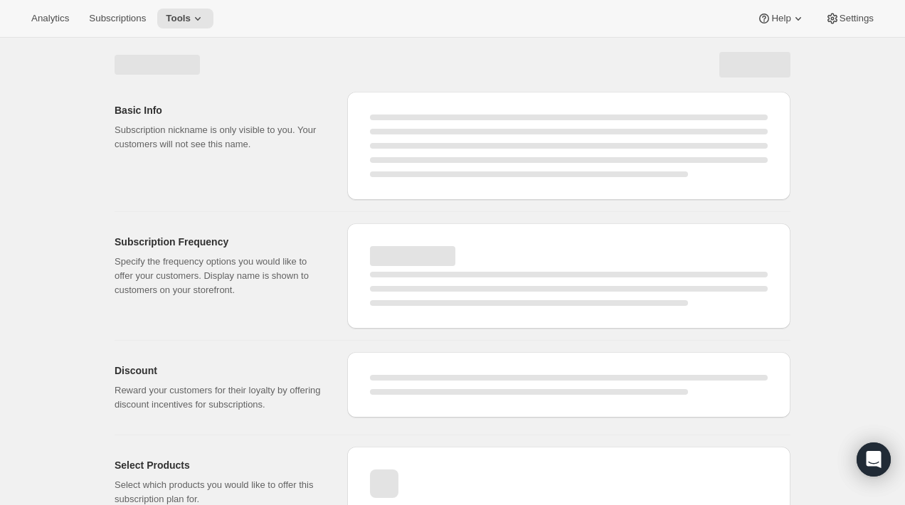
select select "WEEK"
select select "MONTH"
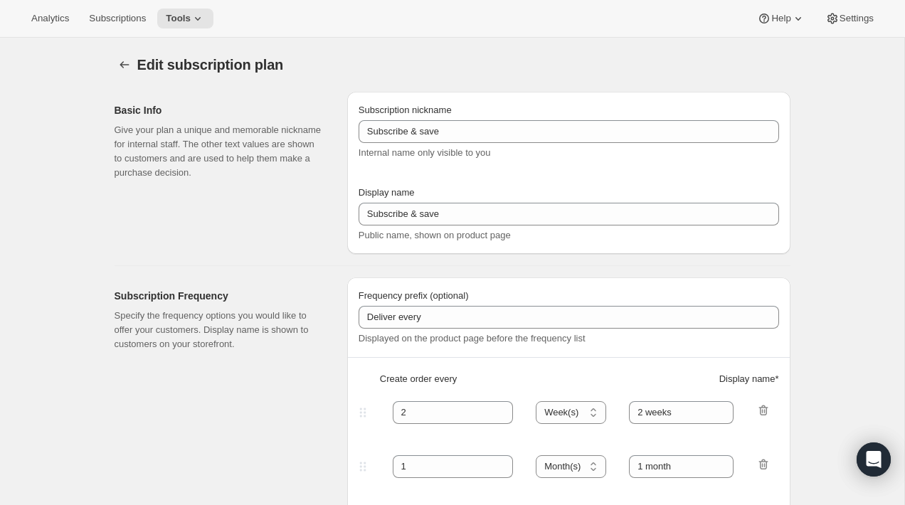
type input "Artisan 12 Month Gift Subscription"
type input "12 Month Gift"
select select "MONTH"
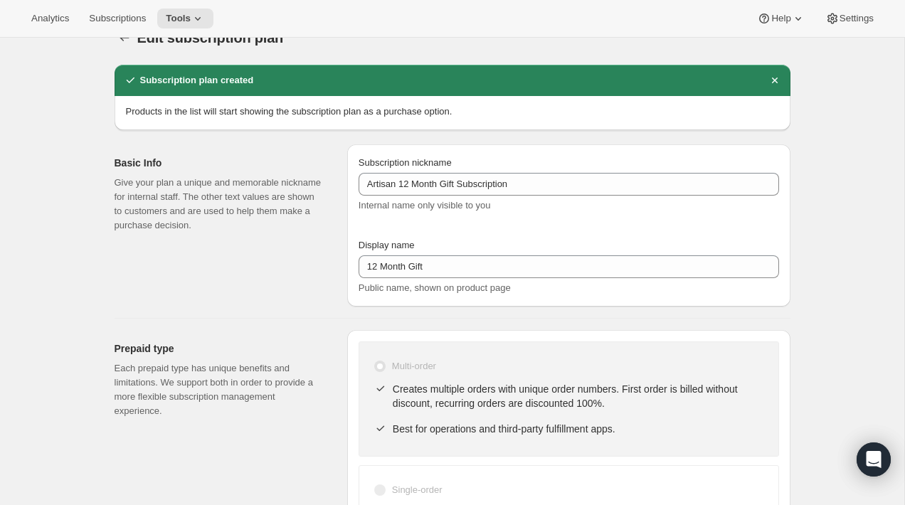
scroll to position [28, 0]
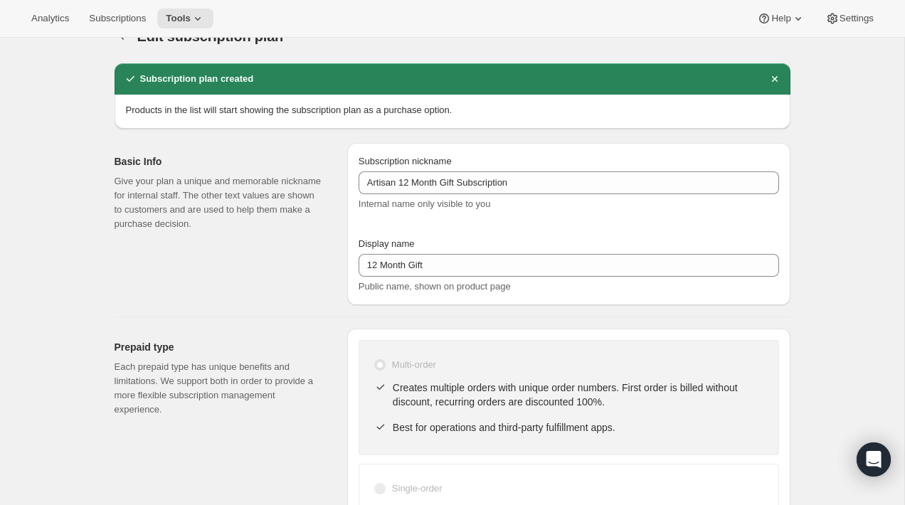
click at [326, 358] on div "Prepaid type Each prepaid type has unique benefits and limitations. We support …" at bounding box center [225, 472] width 221 height 287
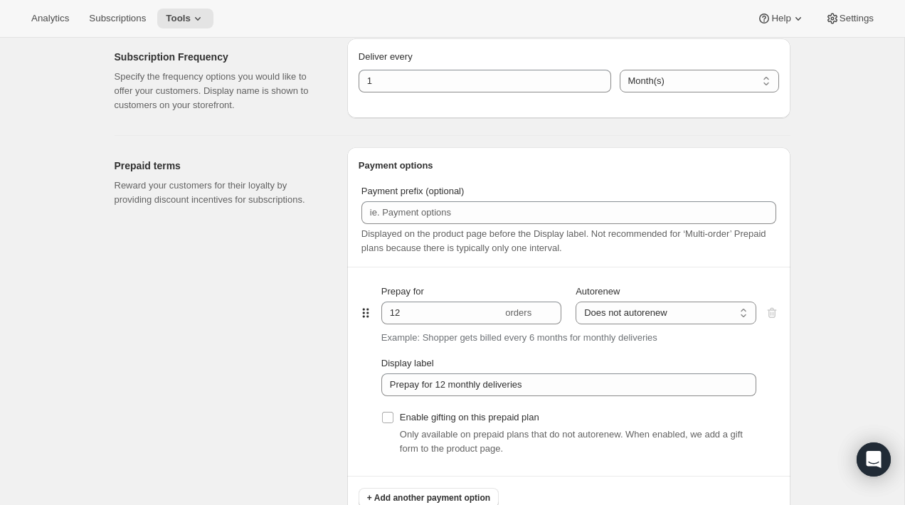
scroll to position [0, 0]
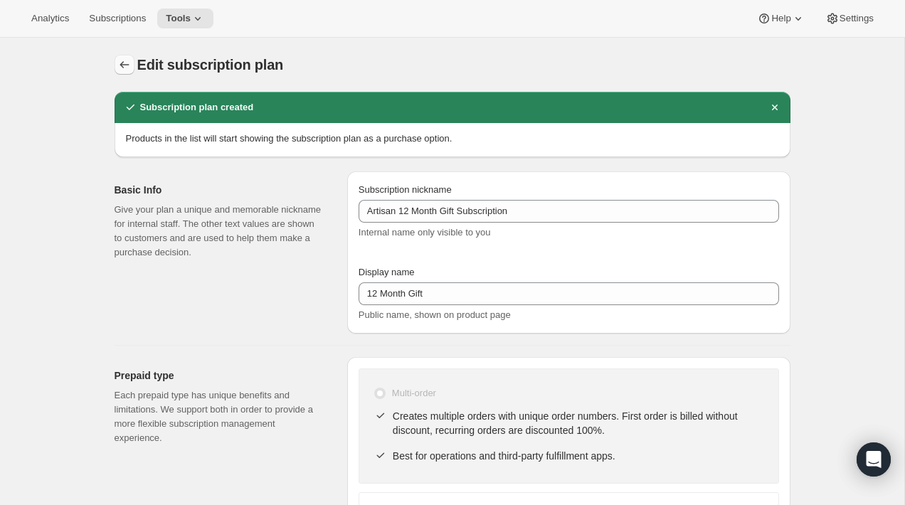
click at [124, 62] on icon "Subscription plans" at bounding box center [124, 65] width 14 height 14
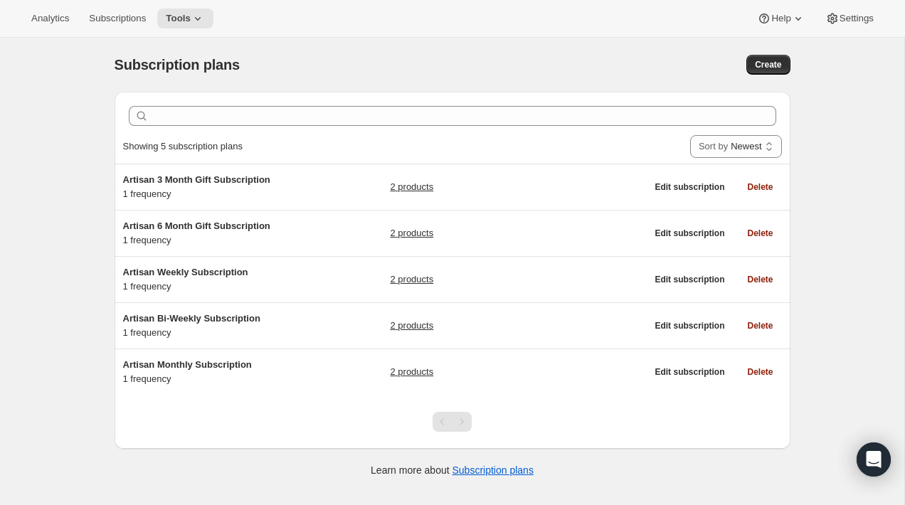
click at [68, 154] on div "Subscription plans. This page is ready Subscription plans Create Clear Showing …" at bounding box center [452, 290] width 904 height 505
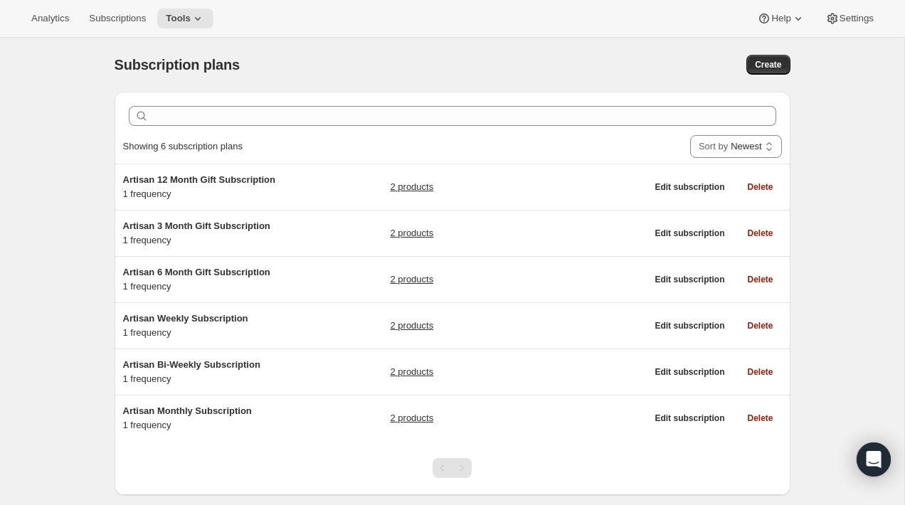
click at [105, 192] on div "Clear Showing 6 subscription plans Sort by Newest Oldest Recently updated Least…" at bounding box center [446, 308] width 687 height 457
click at [104, 196] on div "Clear Showing 6 subscription plans Sort by Newest Oldest Recently updated Least…" at bounding box center [446, 308] width 687 height 457
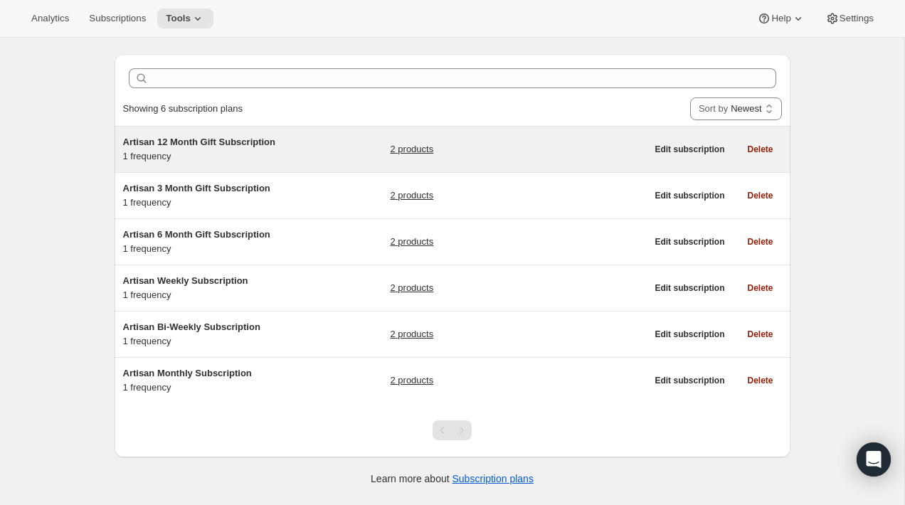
click at [287, 147] on h5 "Artisan 12 Month Gift Subscription" at bounding box center [212, 142] width 178 height 14
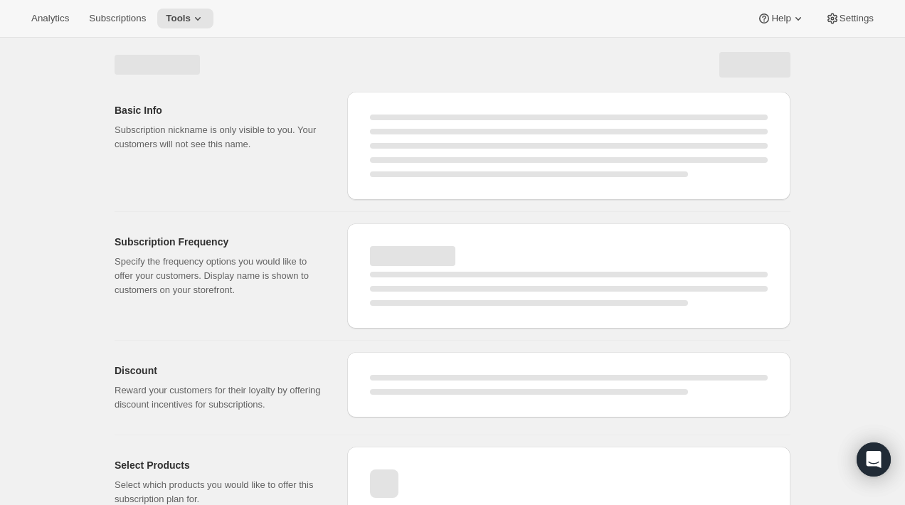
select select "WEEK"
select select "MONTH"
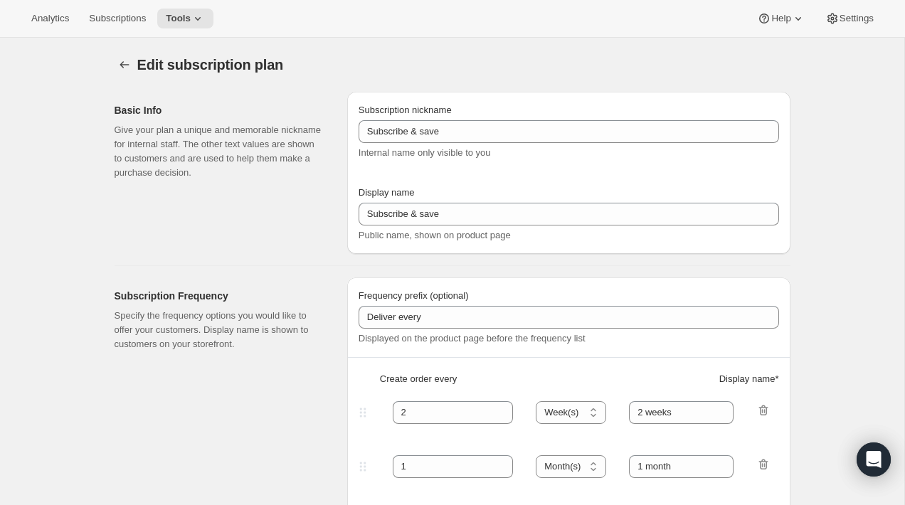
type input "Artisan 12 Month Gift Subscription"
type input "12 Month Gift"
select select "MONTH"
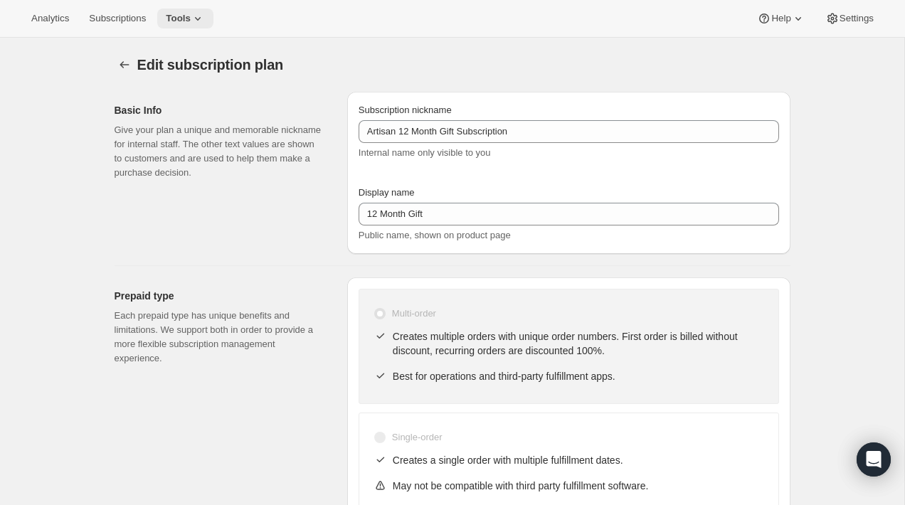
click at [195, 11] on button "Tools" at bounding box center [185, 19] width 56 height 20
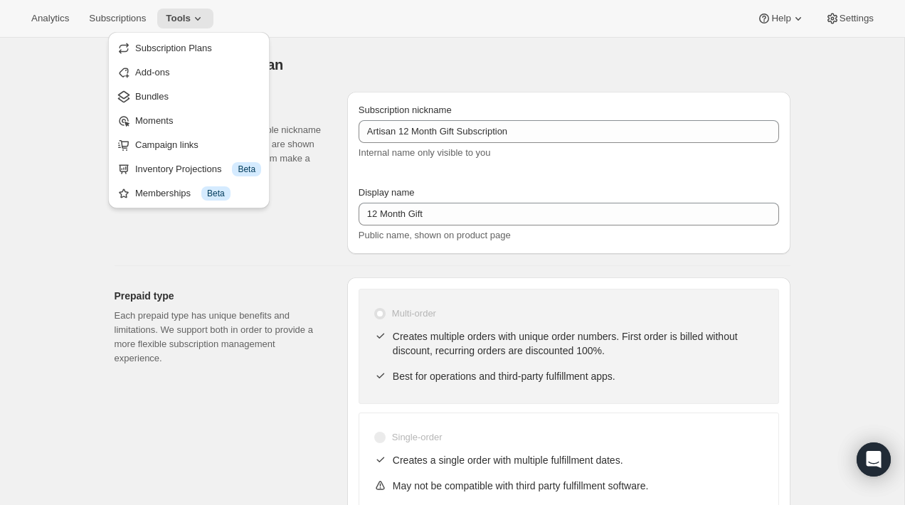
click at [164, 231] on div "Basic Info Give your plan a unique and memorable nickname for internal staff. T…" at bounding box center [225, 173] width 221 height 162
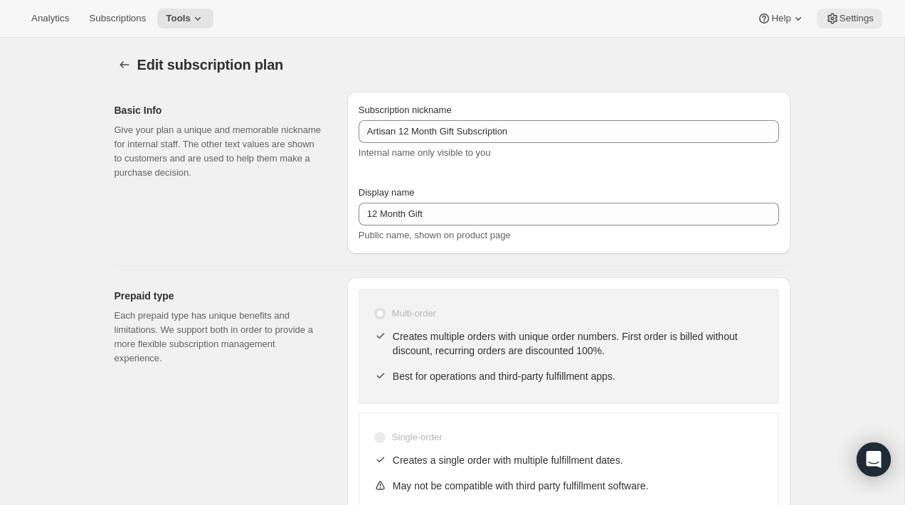
click at [849, 18] on span "Settings" at bounding box center [856, 18] width 34 height 11
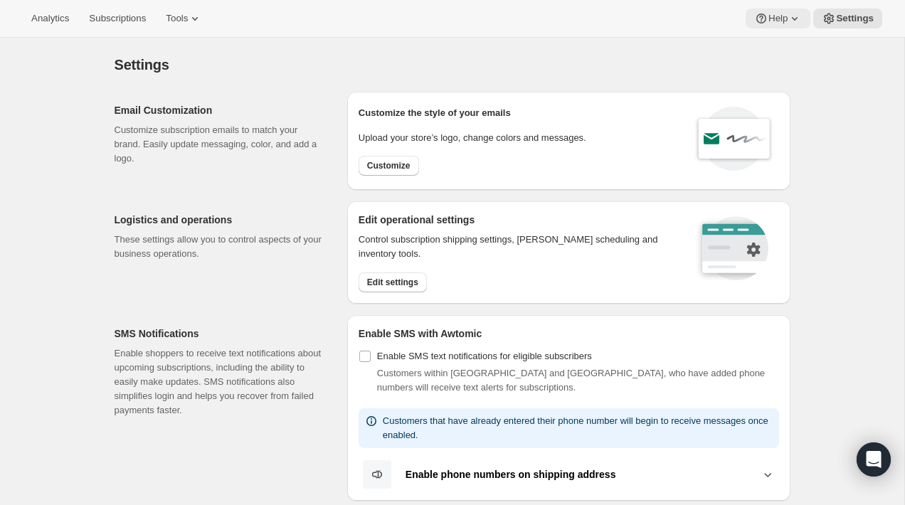
click at [795, 25] on icon at bounding box center [795, 18] width 14 height 14
click at [796, 53] on span "Setup guide" at bounding box center [775, 48] width 49 height 11
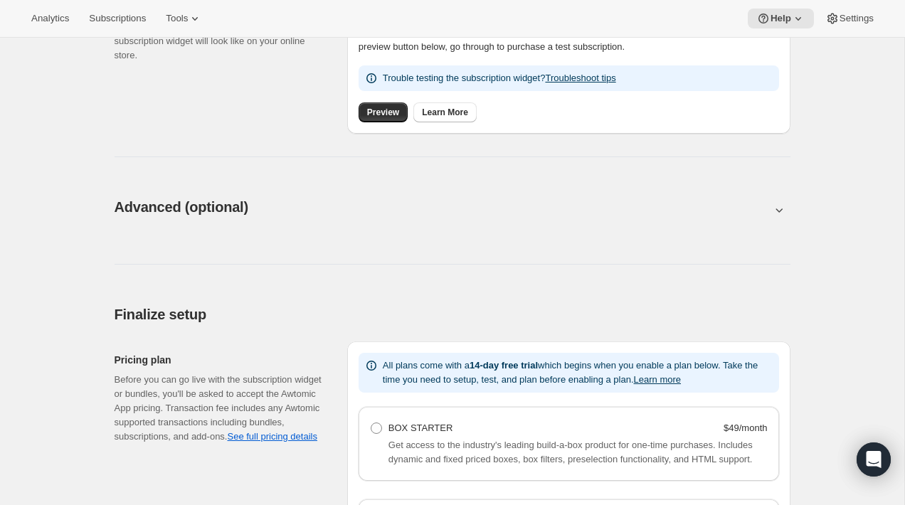
scroll to position [611, 0]
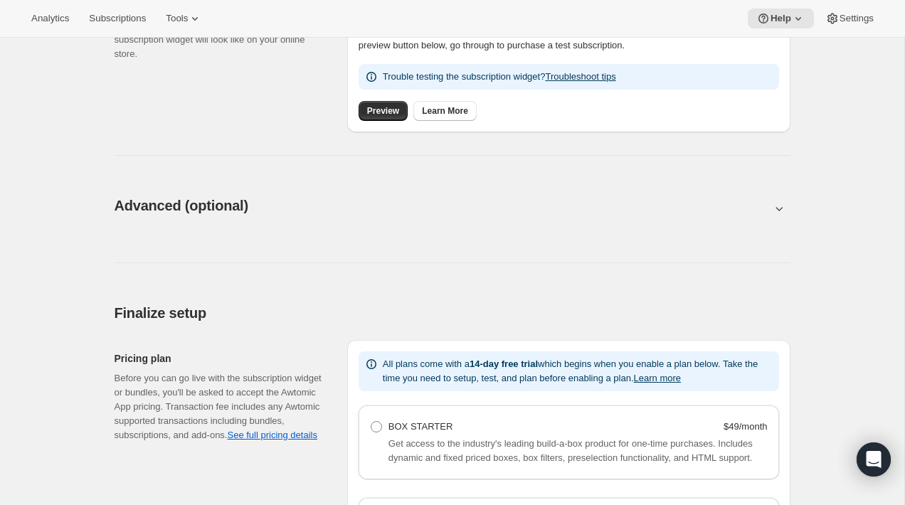
click at [774, 208] on icon at bounding box center [779, 208] width 14 height 14
type input "<div style="text-align: center"> <hr> <br/><h3>Having issues managing your subs…"
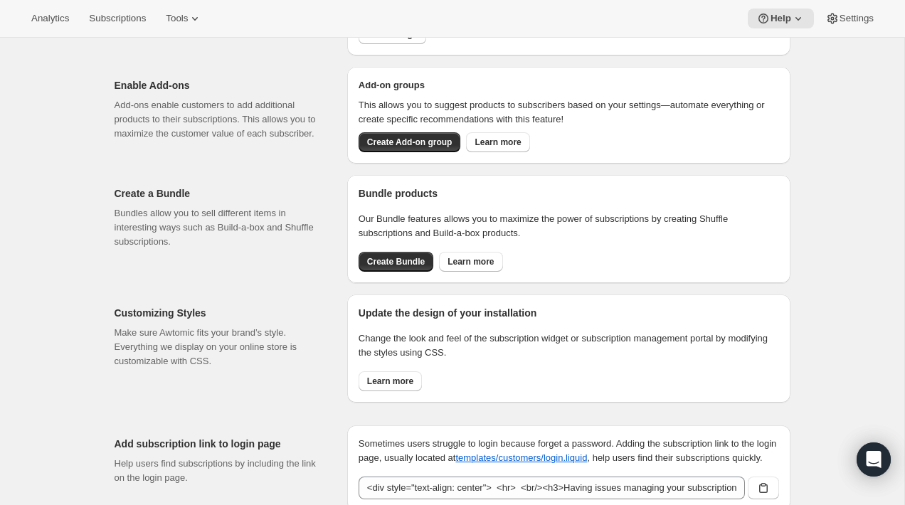
scroll to position [1009, 0]
